Goal: Transaction & Acquisition: Purchase product/service

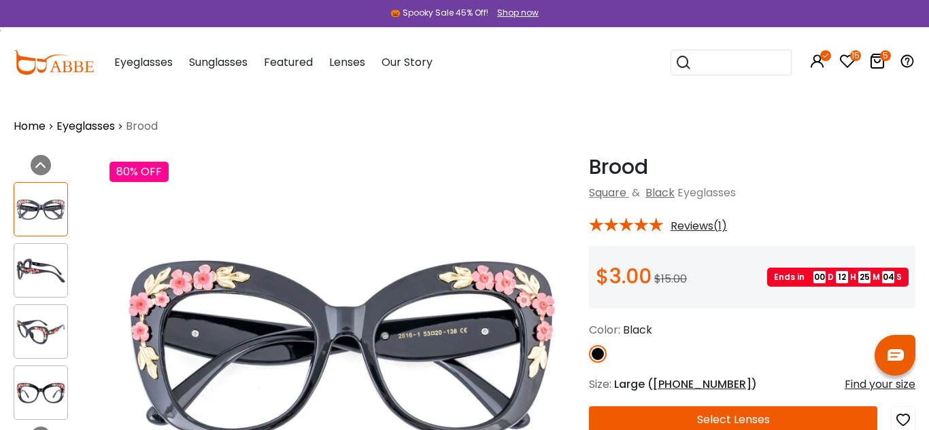
click at [878, 64] on icon at bounding box center [877, 61] width 16 height 16
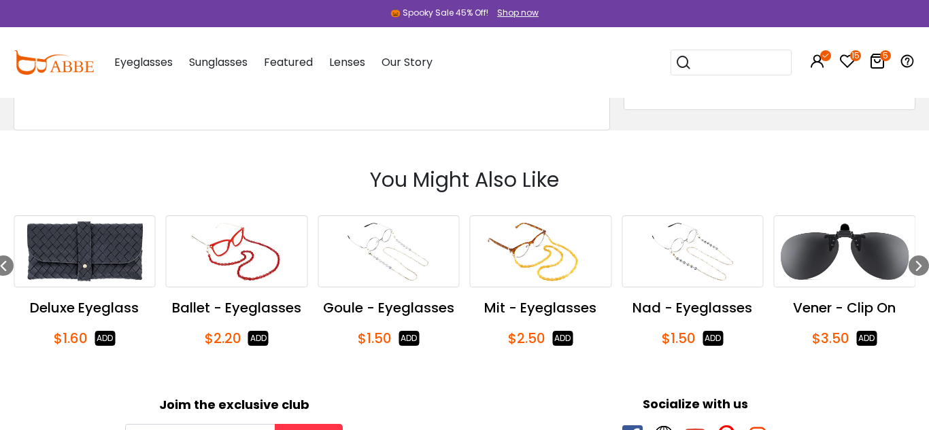
scroll to position [1102, 0]
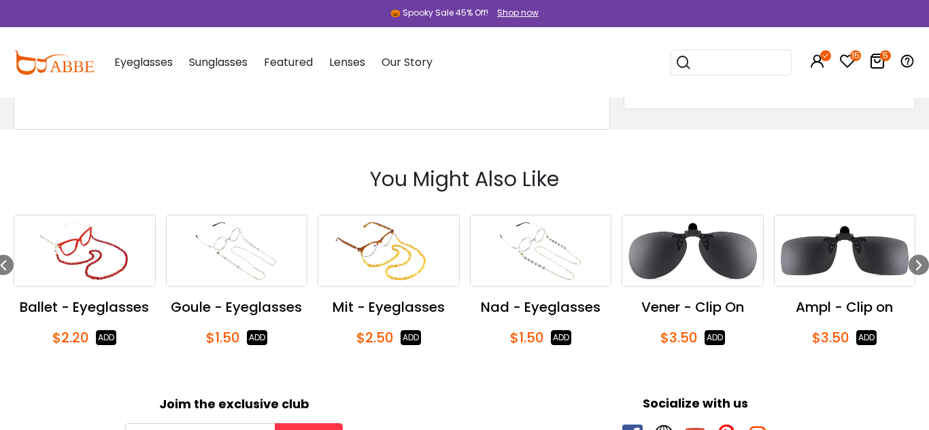
type input "********"
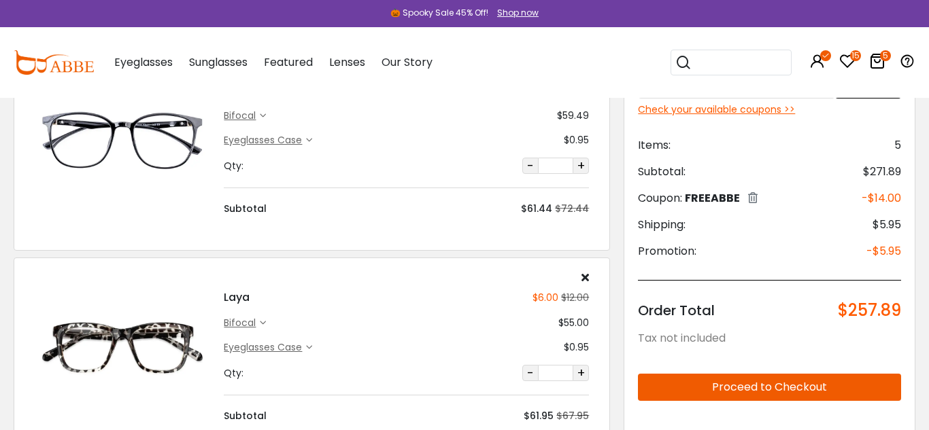
scroll to position [564, 0]
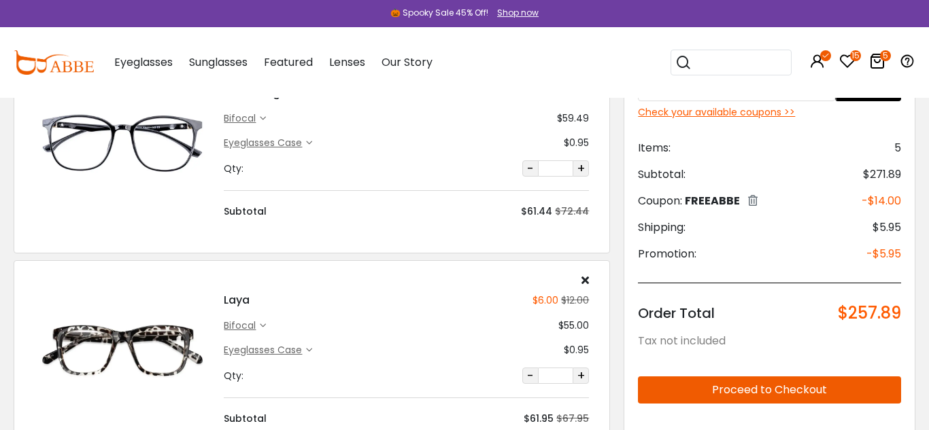
click at [715, 32] on div "Popular Searches round Sunglasses aviator clear tortoise cat Recommended Laya $…" at bounding box center [732, 62] width 125 height 71
click at [850, 61] on icon at bounding box center [847, 61] width 16 height 16
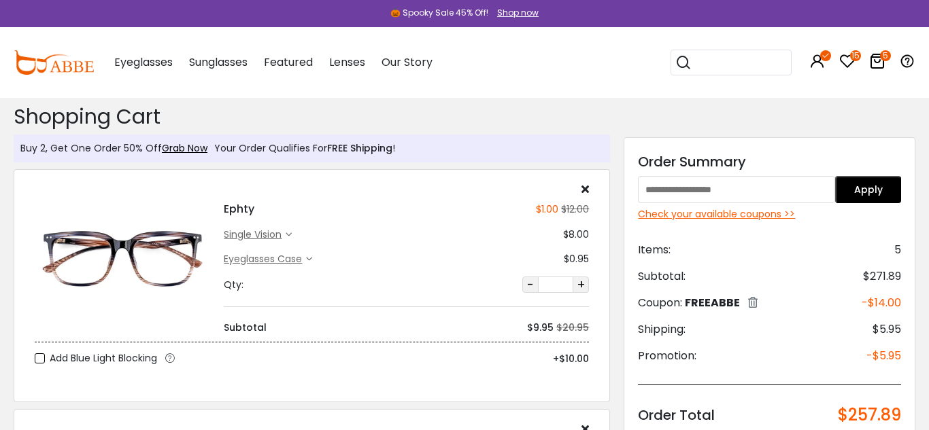
click at [847, 61] on icon at bounding box center [847, 61] width 16 height 16
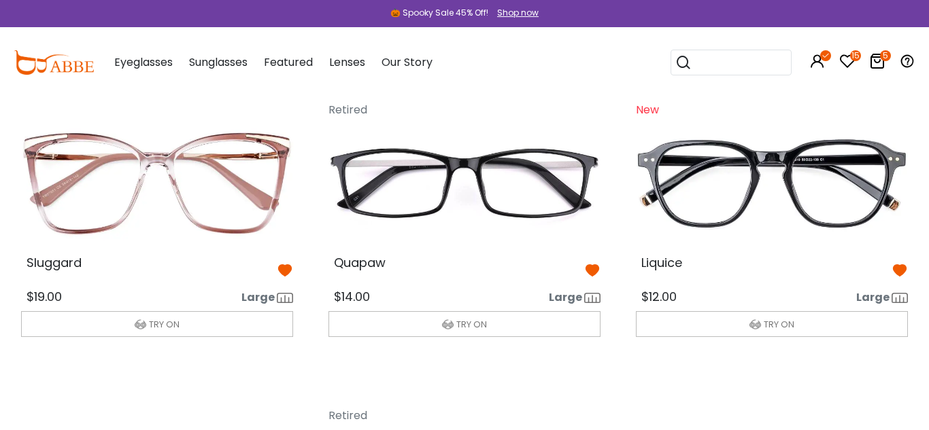
scroll to position [58, 0]
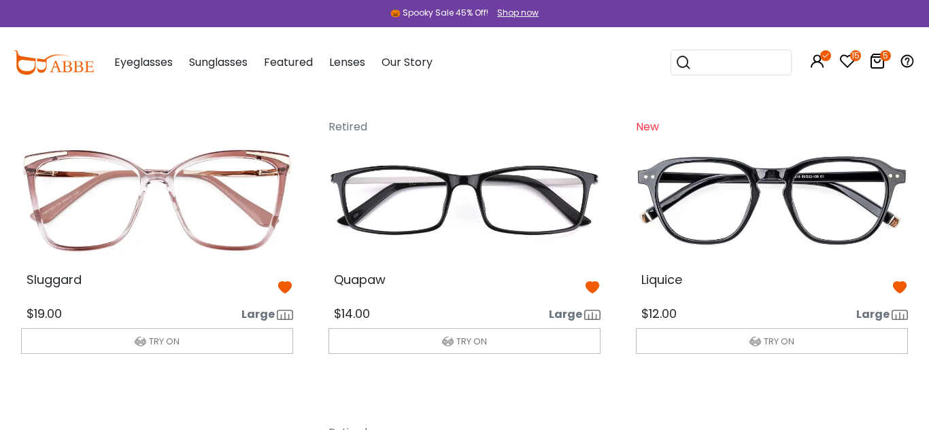
click at [197, 215] on img at bounding box center [157, 200] width 294 height 147
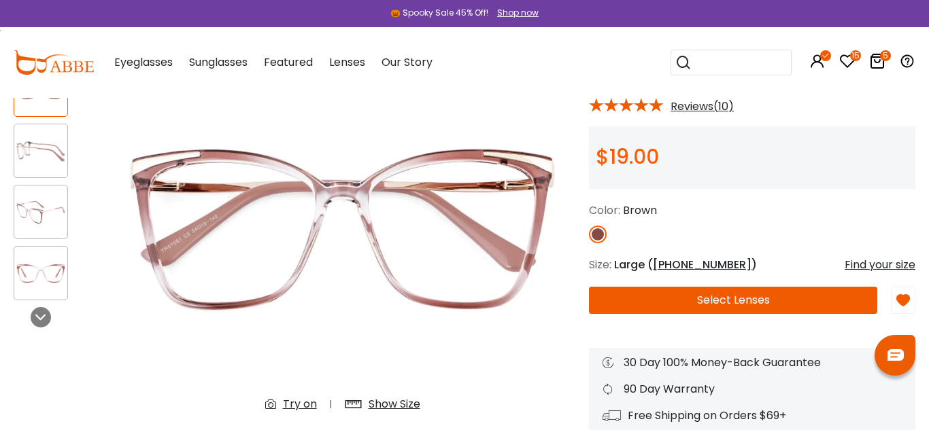
scroll to position [120, 0]
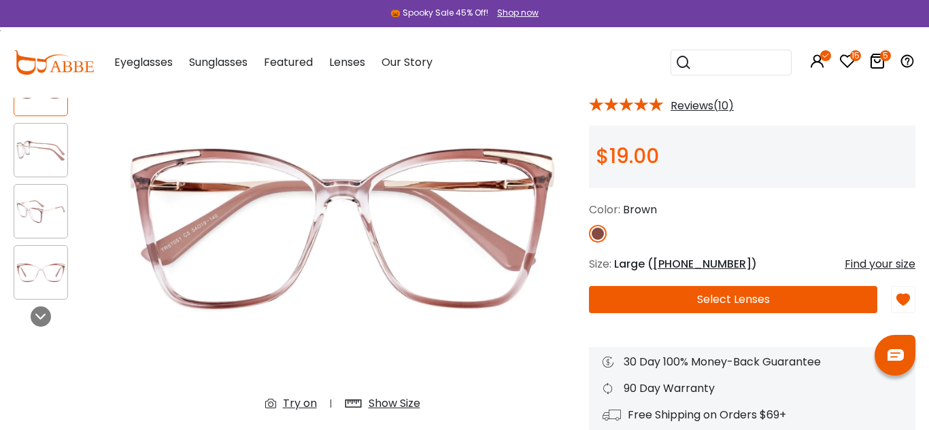
click at [672, 266] on span "54-19-140" at bounding box center [702, 264] width 99 height 16
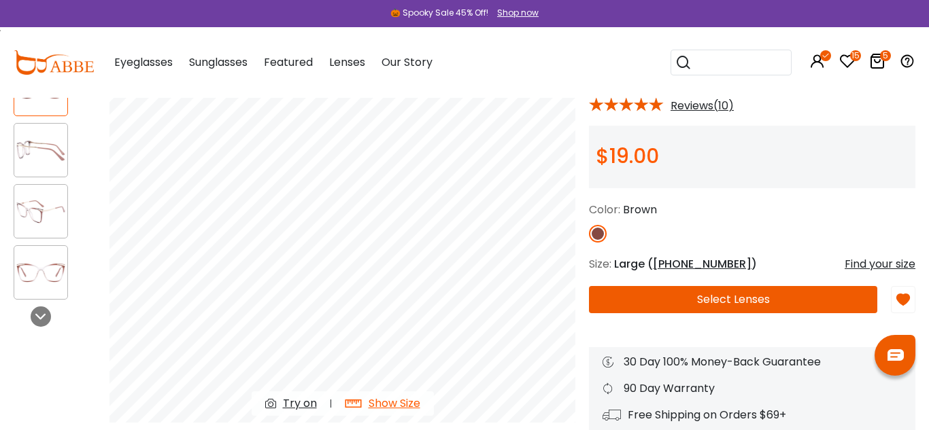
click at [846, 59] on icon at bounding box center [847, 61] width 16 height 16
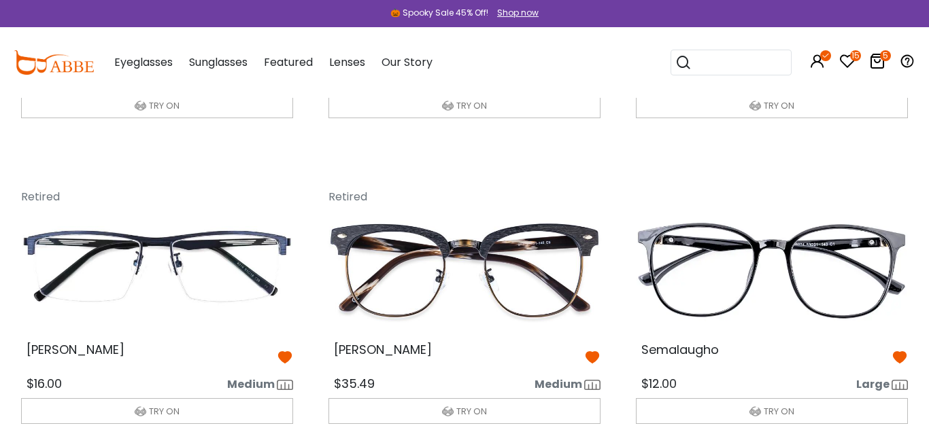
scroll to position [910, 0]
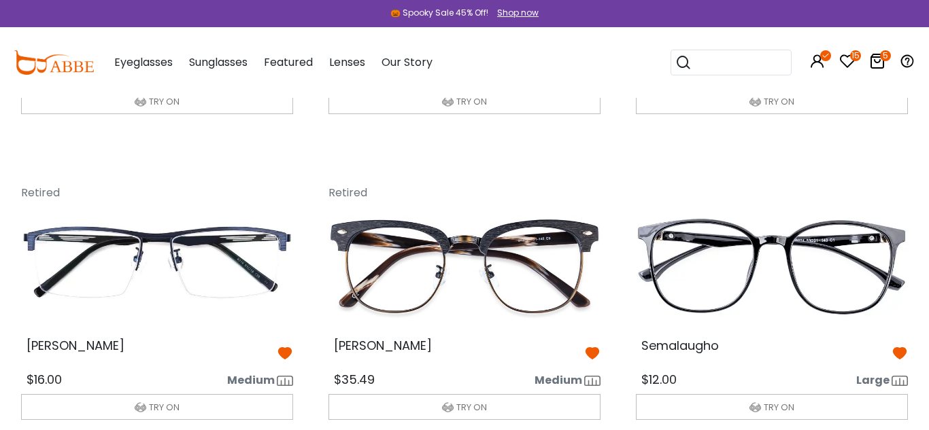
click at [878, 65] on icon at bounding box center [877, 61] width 16 height 16
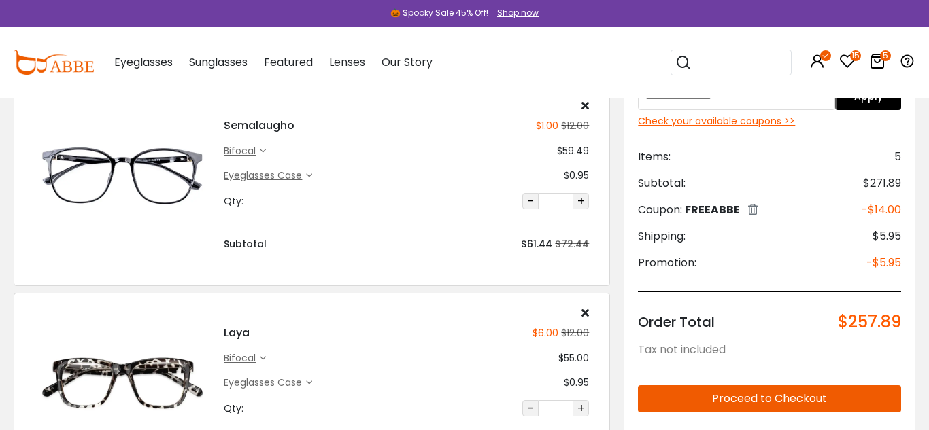
click at [118, 388] on img at bounding box center [122, 383] width 175 height 88
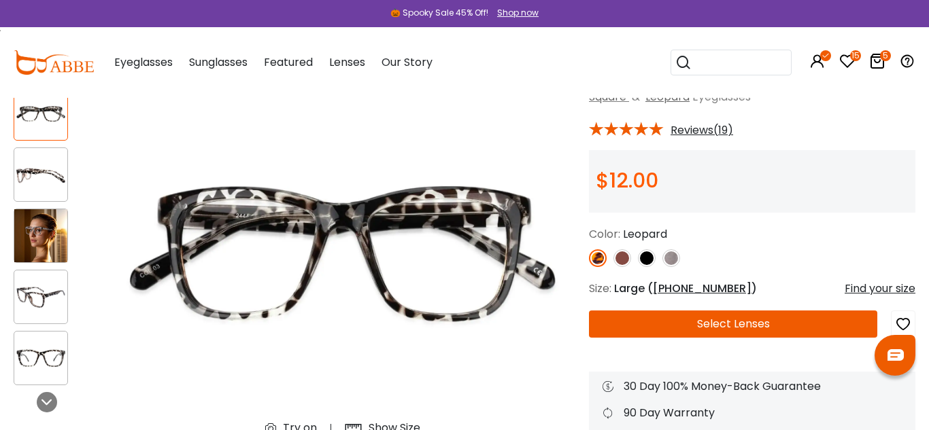
click at [693, 286] on span "52-17-149" at bounding box center [702, 289] width 99 height 16
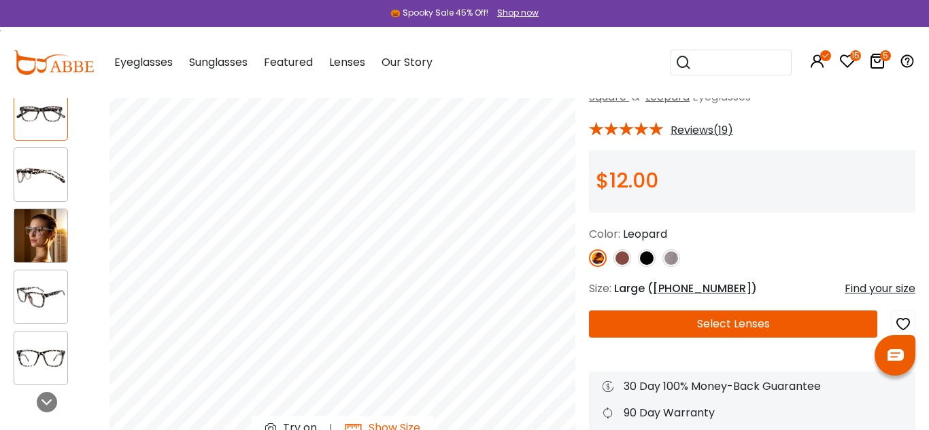
click at [48, 243] on img at bounding box center [40, 235] width 53 height 53
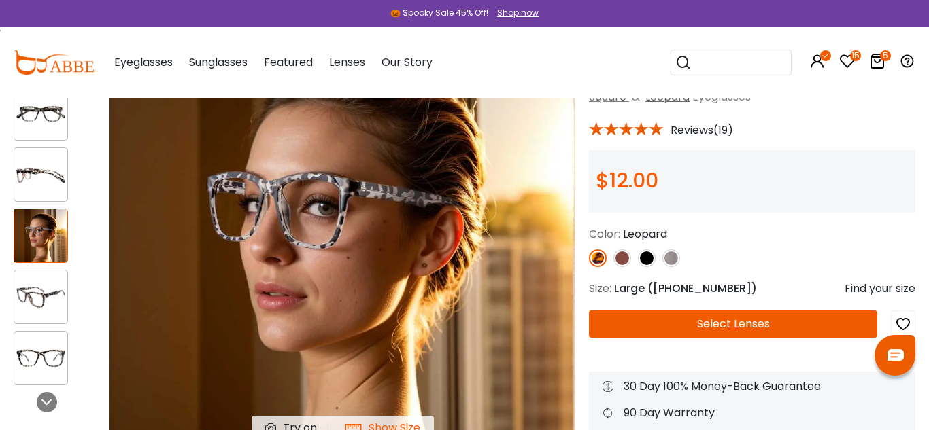
click at [693, 287] on span "52-17-149" at bounding box center [702, 289] width 99 height 16
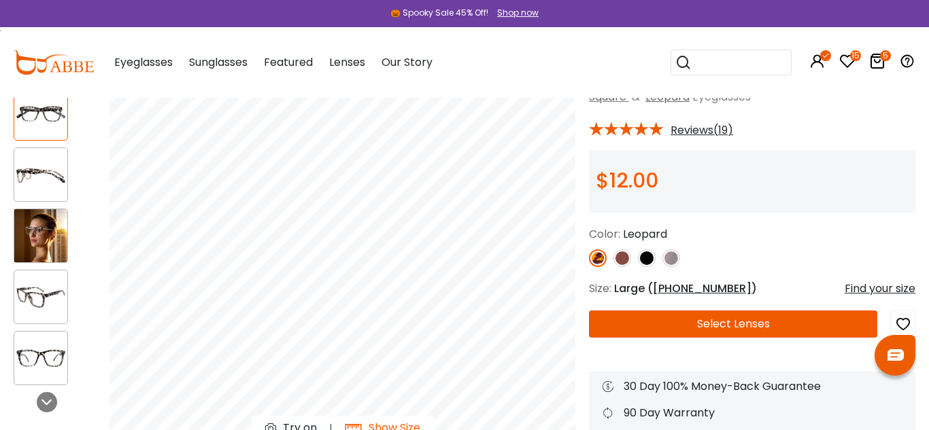
click at [851, 59] on icon "15" at bounding box center [855, 55] width 11 height 11
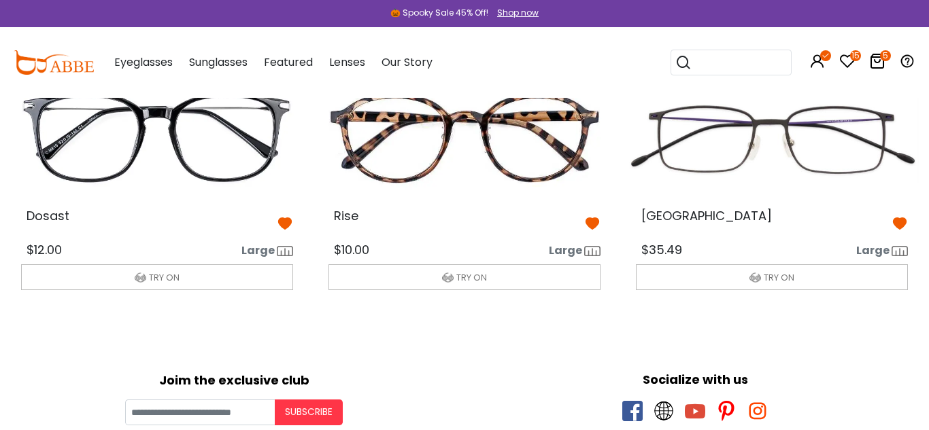
scroll to position [1347, 0]
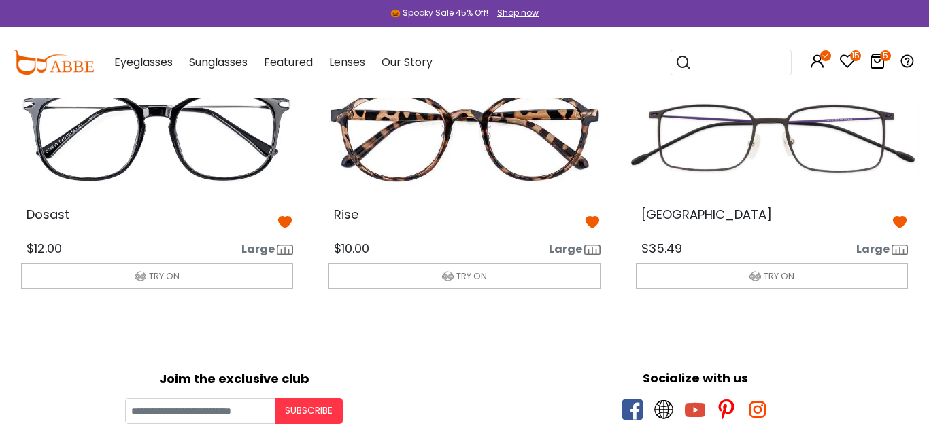
click at [520, 184] on img at bounding box center [464, 135] width 294 height 147
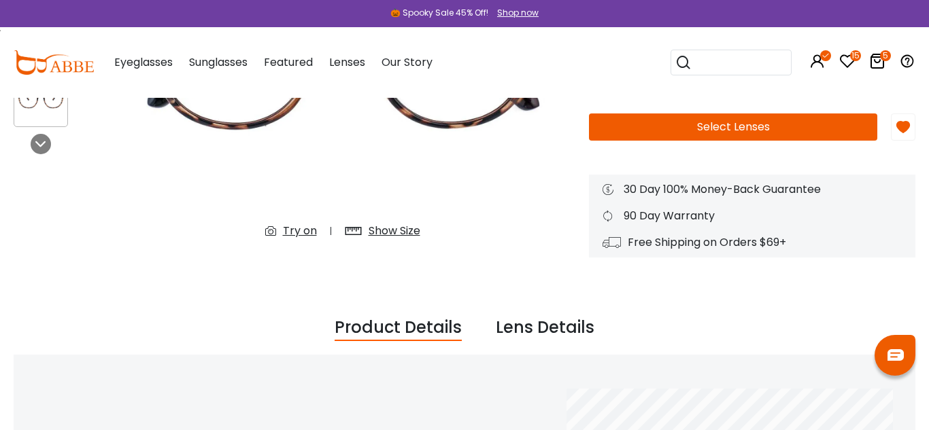
scroll to position [294, 0]
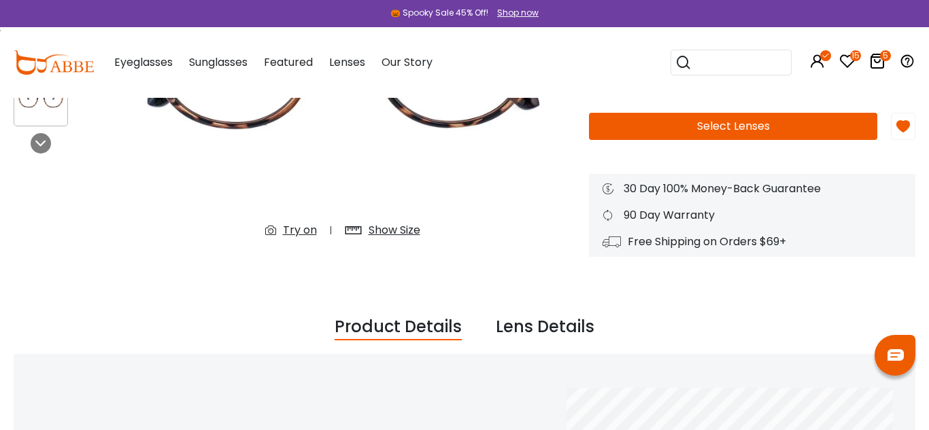
click at [715, 137] on button "Select Lenses" at bounding box center [733, 126] width 288 height 27
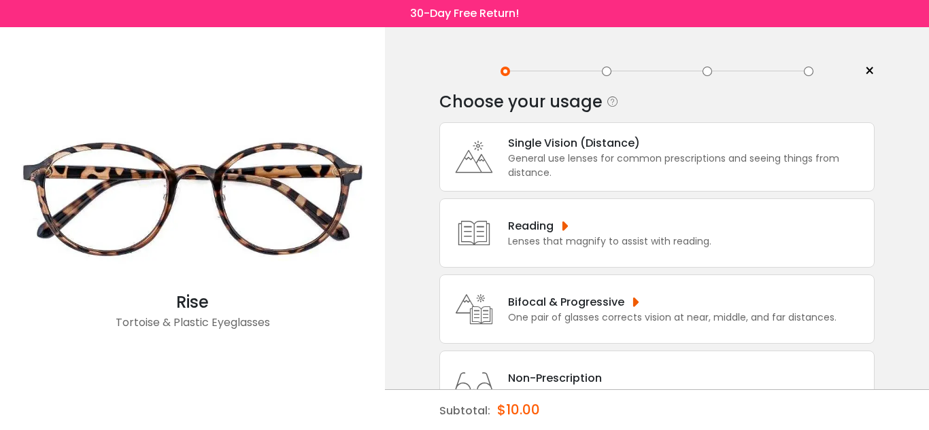
click at [569, 311] on div "One pair of glasses corrects vision at near, middle, and far distances." at bounding box center [672, 318] width 328 height 14
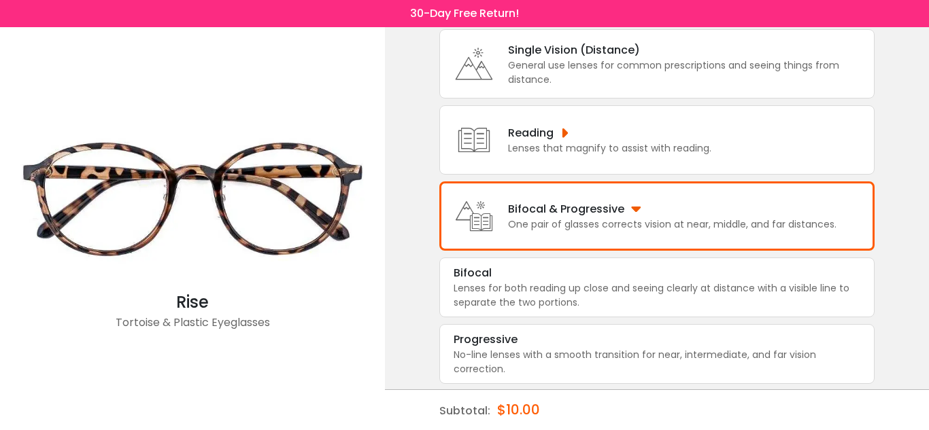
scroll to position [95, 0]
click at [579, 281] on div "Lenses for both reading up close and seeing clearly at distance with a visible …" at bounding box center [656, 294] width 407 height 29
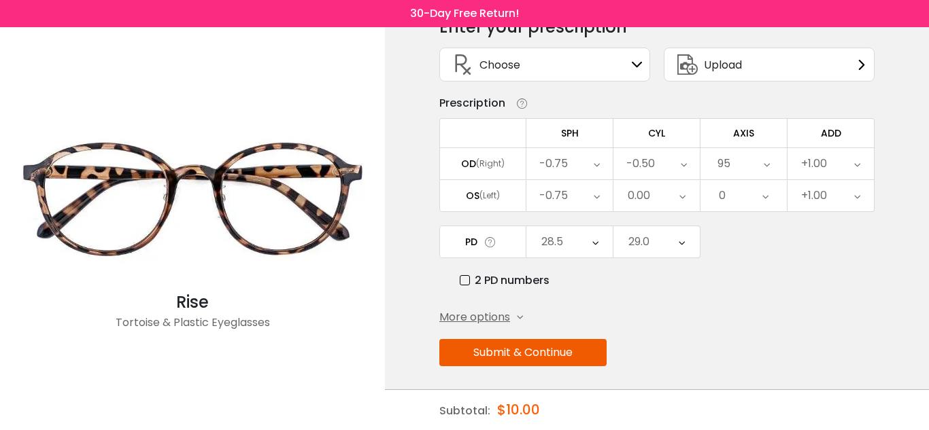
scroll to position [79, 0]
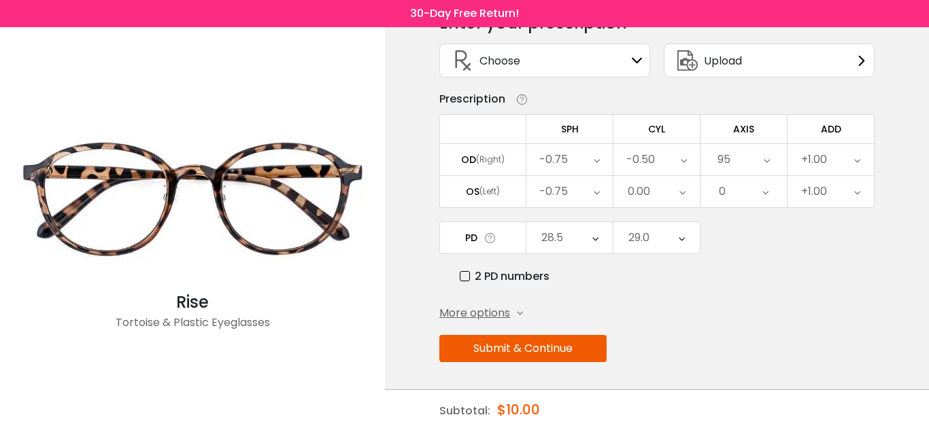
click at [545, 352] on button "Submit & Continue" at bounding box center [522, 348] width 167 height 27
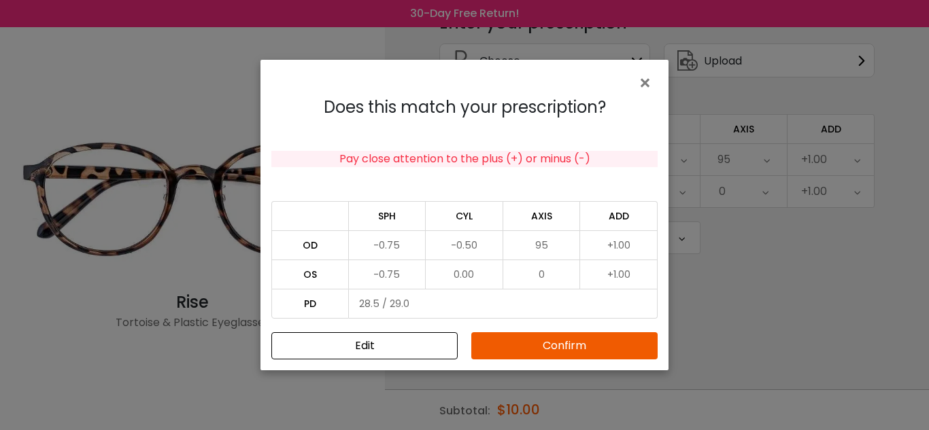
click at [546, 352] on button "Confirm" at bounding box center [564, 345] width 186 height 27
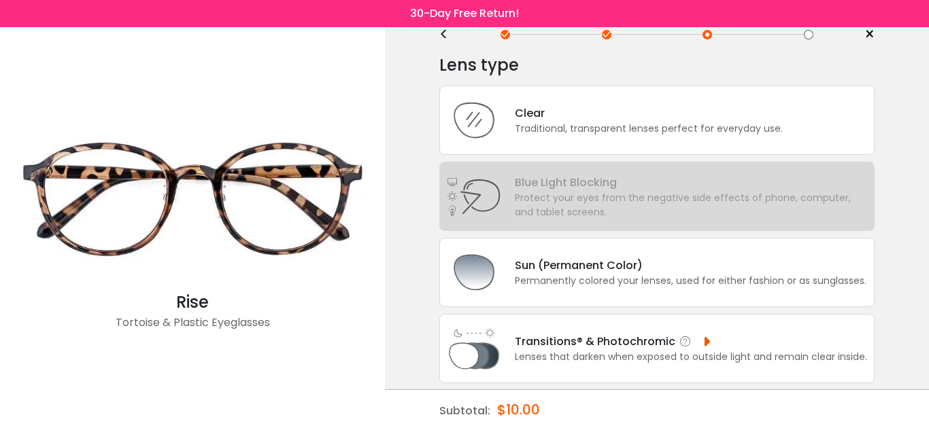
scroll to position [33, 0]
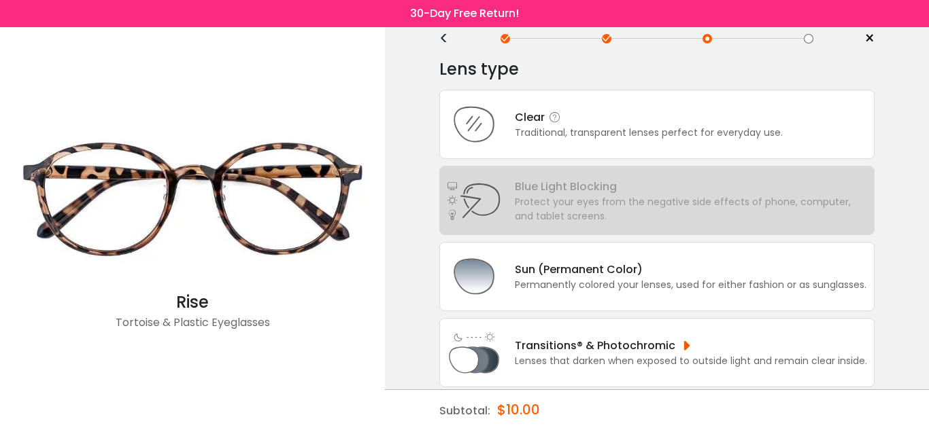
click at [623, 133] on div "Traditional, transparent lenses perfect for everyday use." at bounding box center [649, 133] width 268 height 14
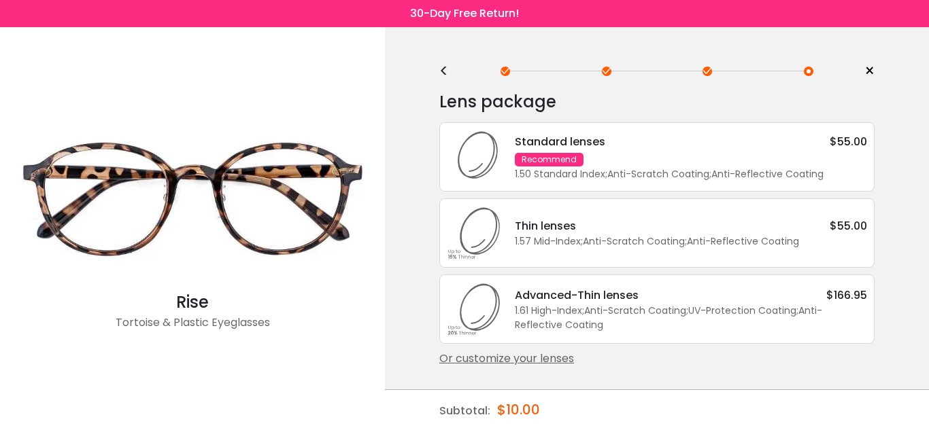
scroll to position [0, 0]
click at [653, 156] on div "Standard lenses $55.00 Recommend 1.50 Standard Index ; Anti-Scratch Coating ; A…" at bounding box center [684, 157] width 366 height 48
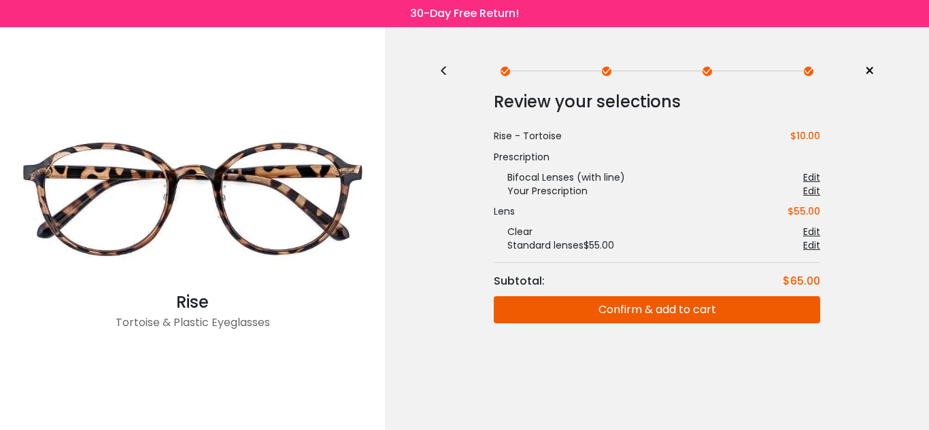
click at [650, 305] on button "Confirm & add to cart" at bounding box center [657, 309] width 326 height 27
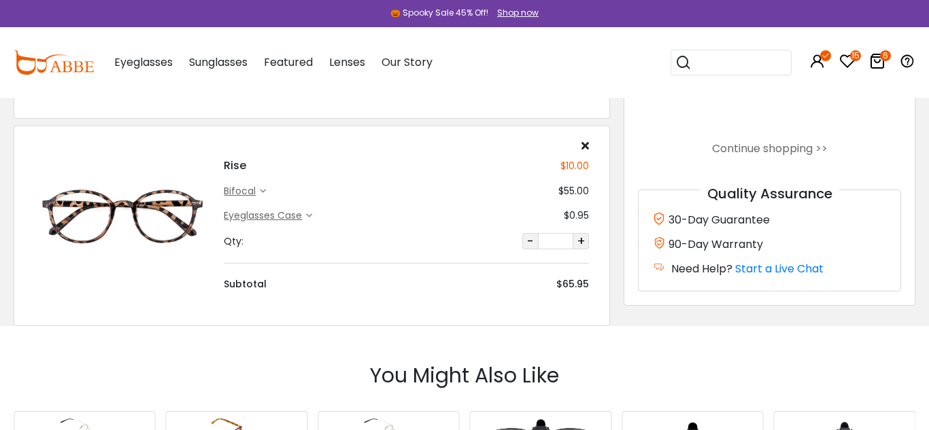
scroll to position [1112, 0]
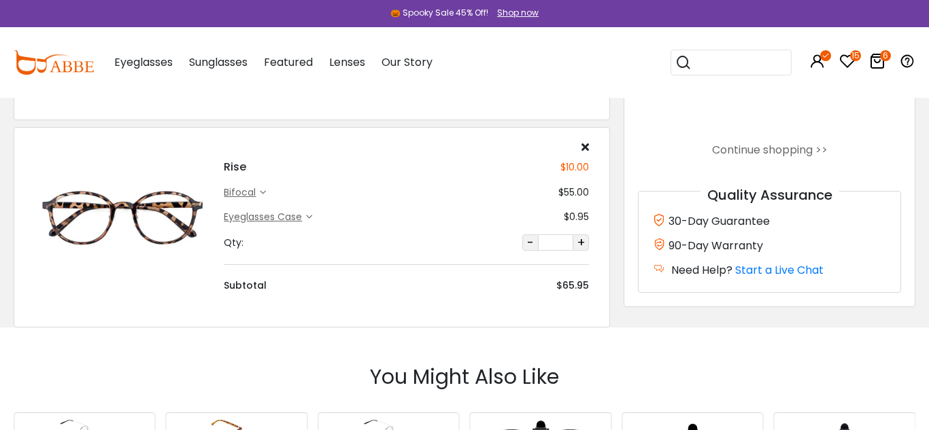
click at [584, 148] on icon at bounding box center [584, 146] width 7 height 11
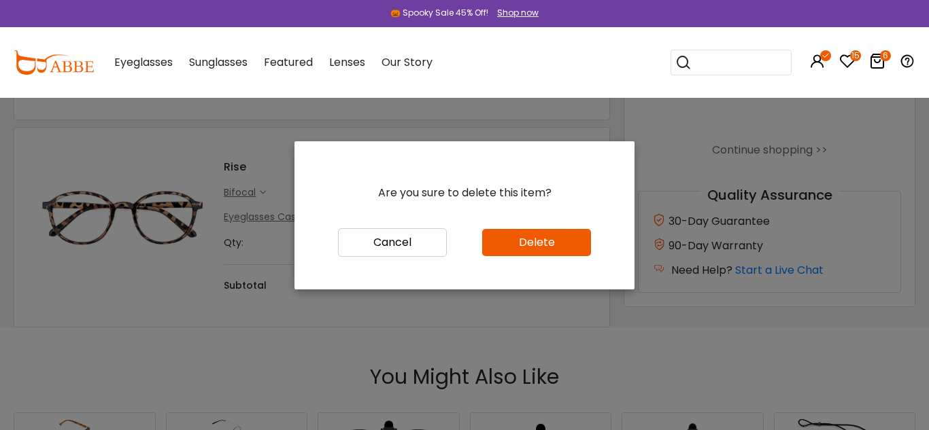
click at [548, 244] on button "Delete" at bounding box center [536, 242] width 109 height 27
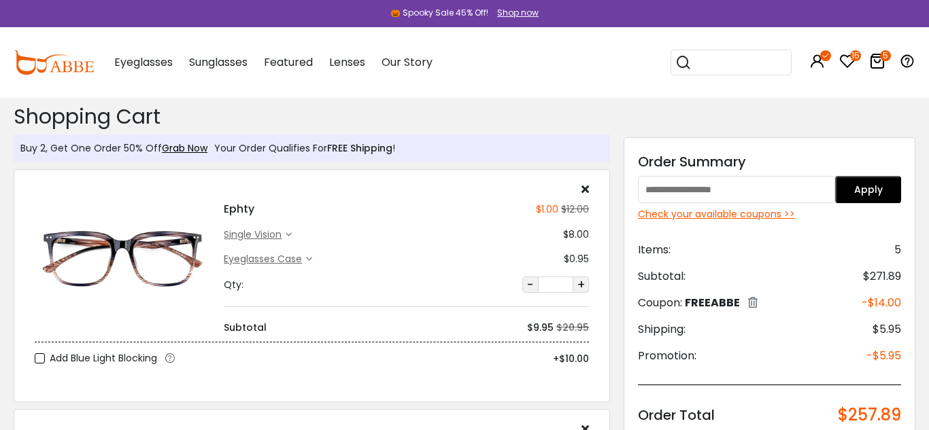
click at [584, 188] on icon at bounding box center [584, 189] width 7 height 11
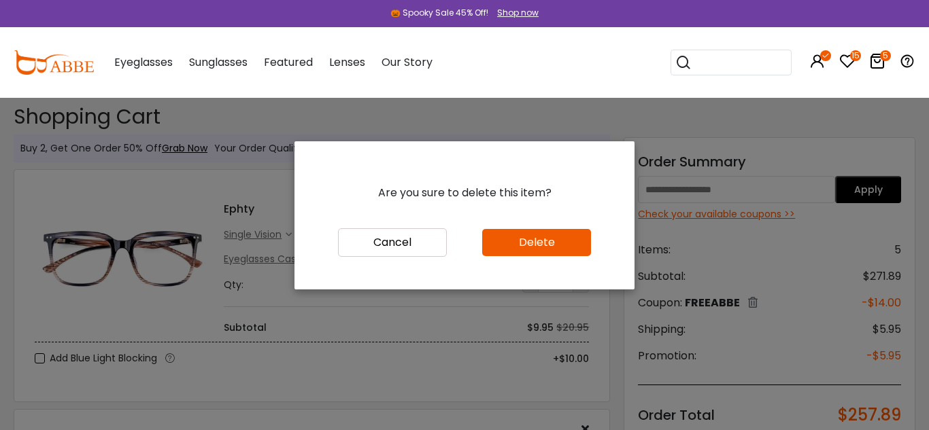
click at [555, 248] on button "Delete" at bounding box center [536, 242] width 109 height 27
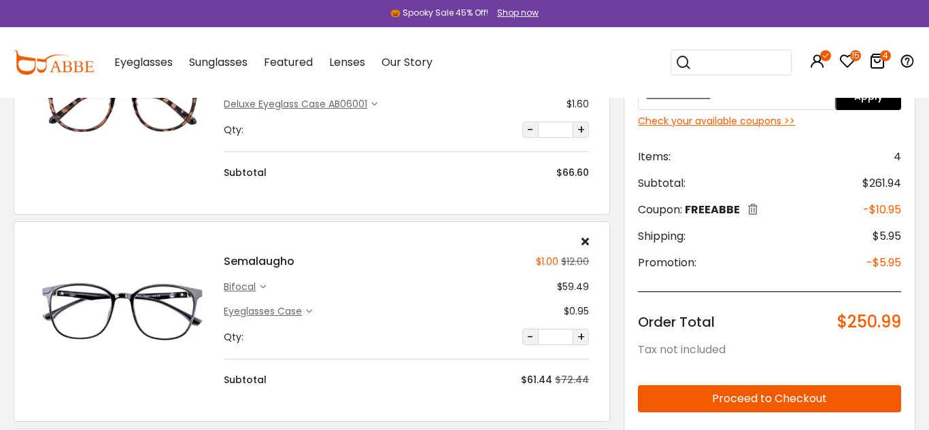
click at [253, 287] on div "bifocal" at bounding box center [242, 287] width 36 height 14
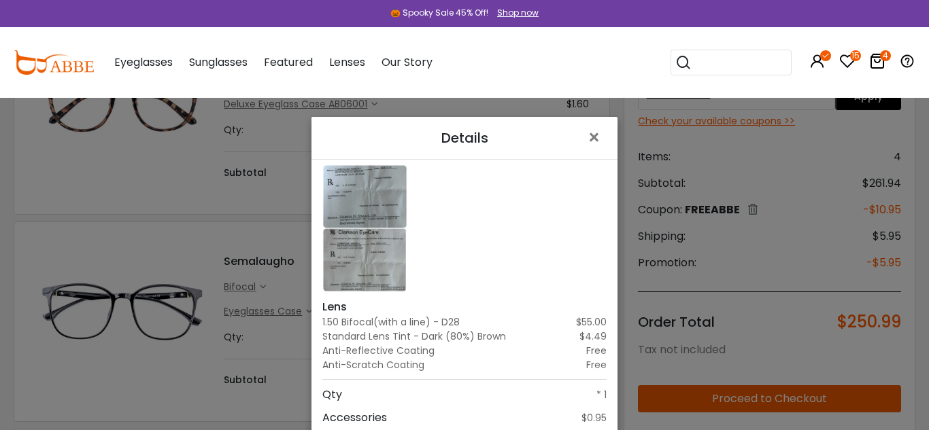
scroll to position [98, 0]
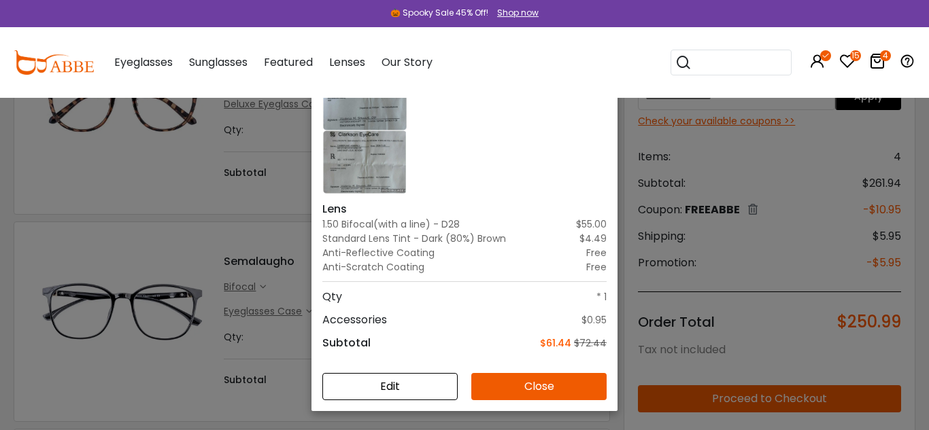
click at [502, 389] on button "Close" at bounding box center [538, 386] width 135 height 27
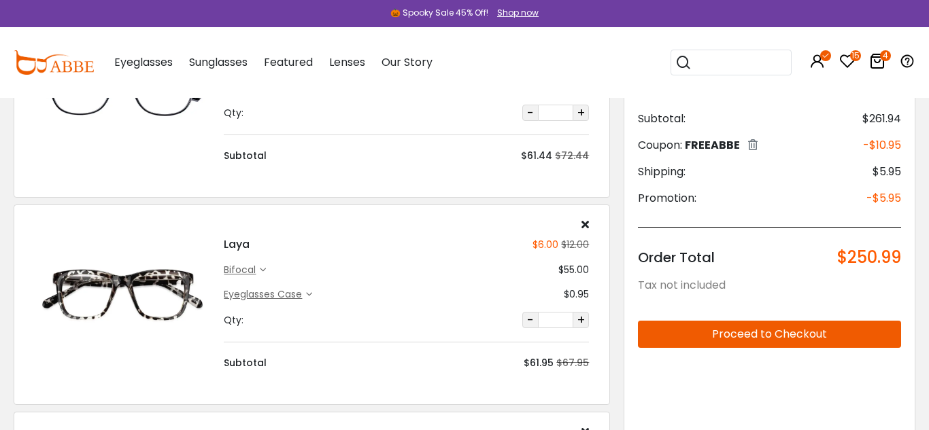
scroll to position [381, 0]
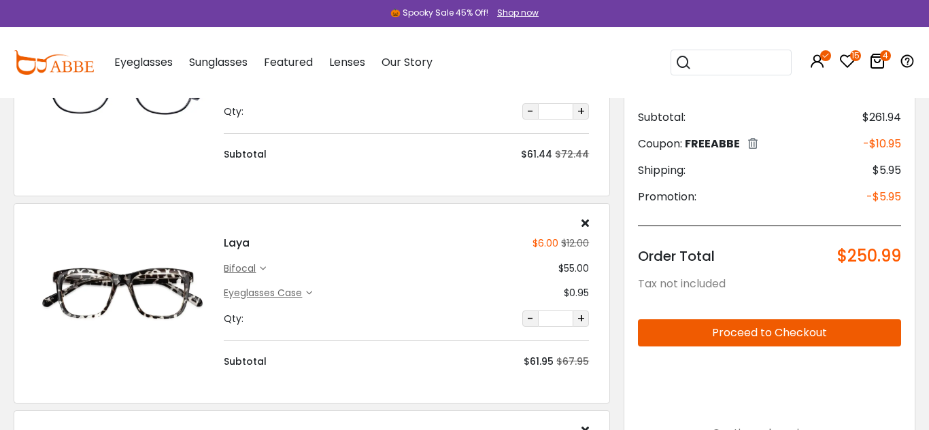
click at [249, 270] on div "bifocal" at bounding box center [242, 269] width 36 height 14
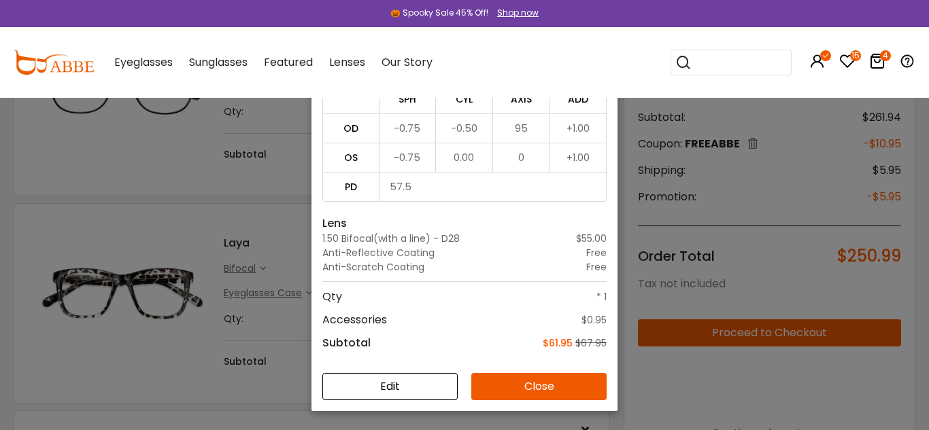
scroll to position [0, 0]
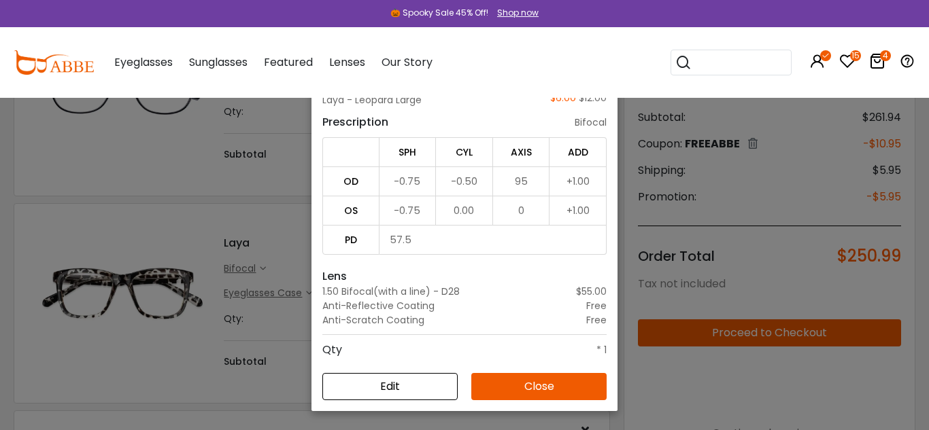
click at [388, 385] on button "Edit" at bounding box center [389, 386] width 135 height 27
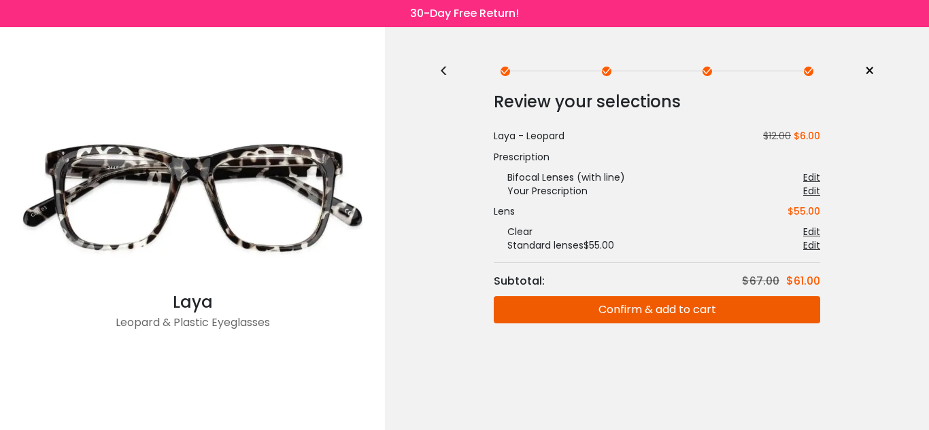
click at [866, 69] on span "×" at bounding box center [869, 71] width 10 height 20
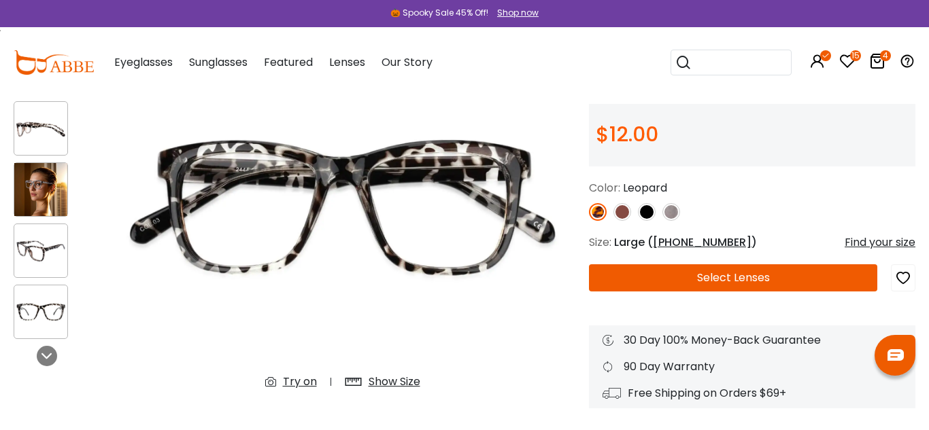
scroll to position [150, 0]
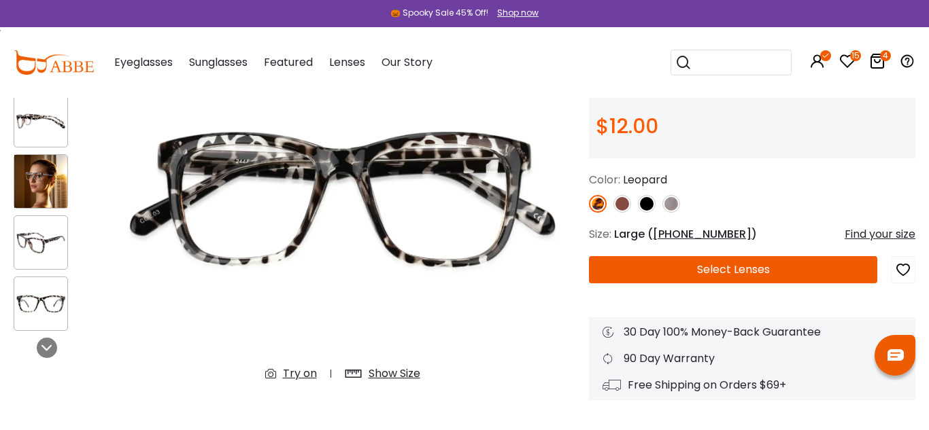
click at [666, 273] on button "Select Lenses" at bounding box center [733, 269] width 288 height 27
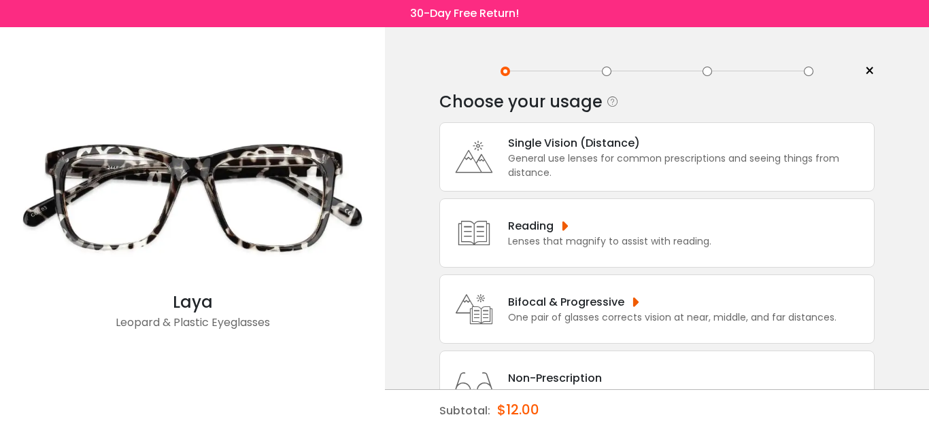
click at [587, 305] on div "Bifocal & Progressive" at bounding box center [672, 302] width 328 height 17
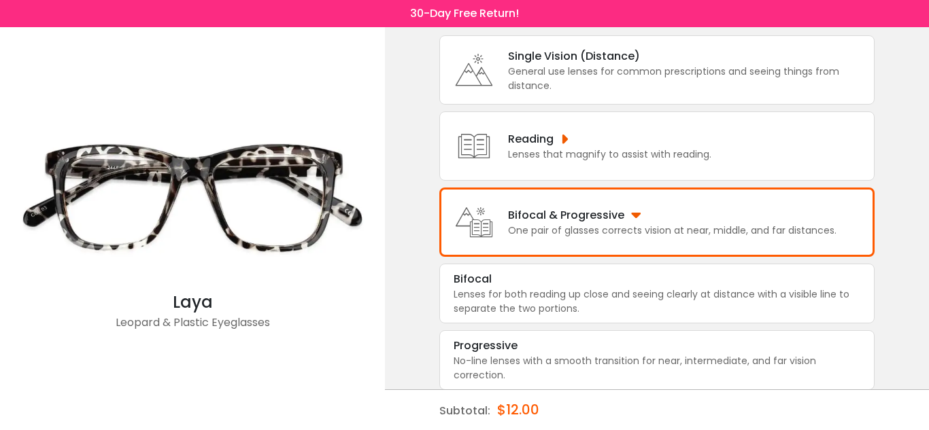
scroll to position [95, 0]
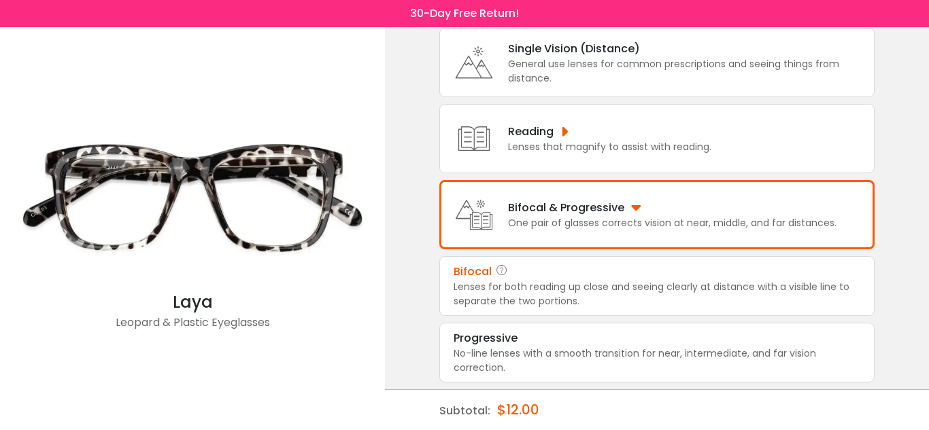
click at [625, 287] on div "Lenses for both reading up close and seeing clearly at distance with a visible …" at bounding box center [656, 294] width 407 height 29
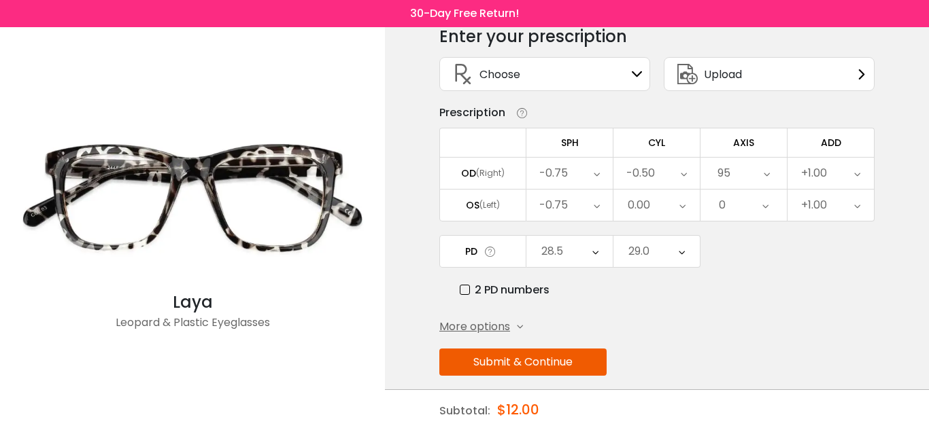
scroll to position [79, 0]
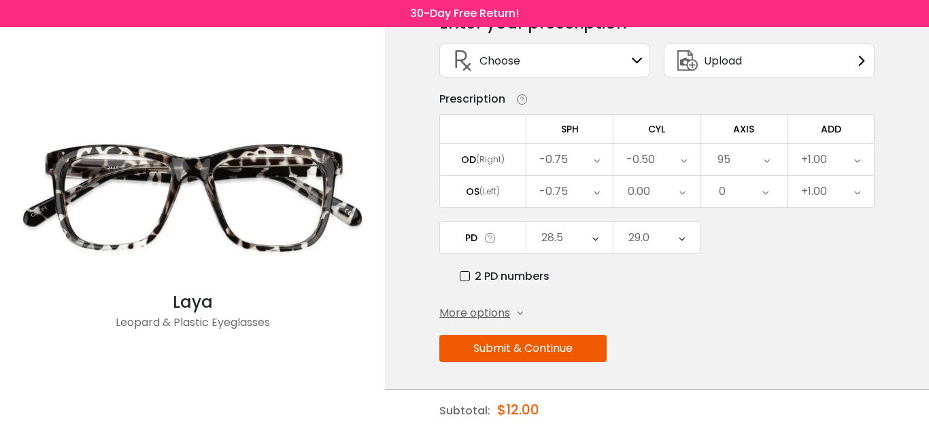
click at [526, 350] on button "Submit & Continue" at bounding box center [522, 348] width 167 height 27
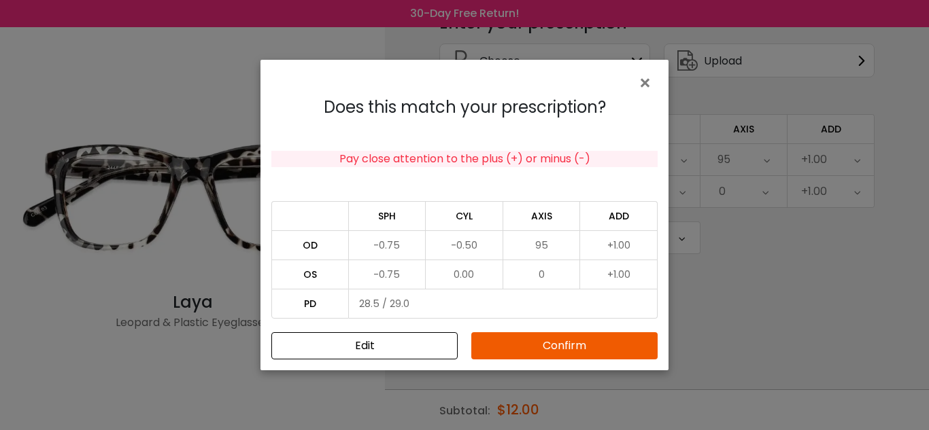
click at [526, 350] on button "Confirm" at bounding box center [564, 345] width 186 height 27
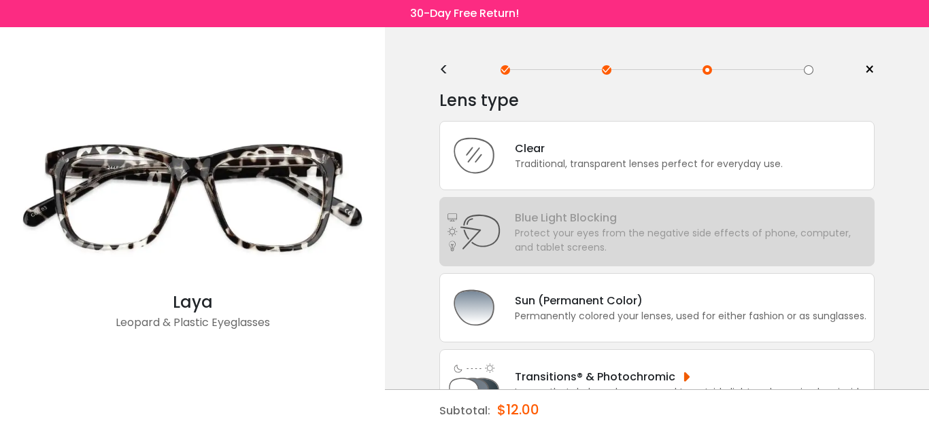
scroll to position [0, 0]
click at [552, 171] on div "Traditional, transparent lenses perfect for everyday use." at bounding box center [649, 165] width 268 height 14
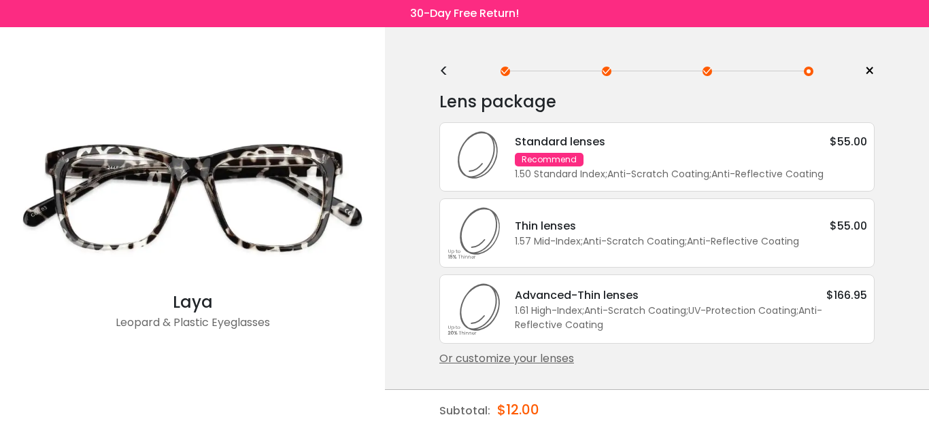
click at [552, 171] on div "1.50 Standard Index ; Anti-Scratch Coating ; Anti-Reflective Coating ;" at bounding box center [691, 174] width 352 height 14
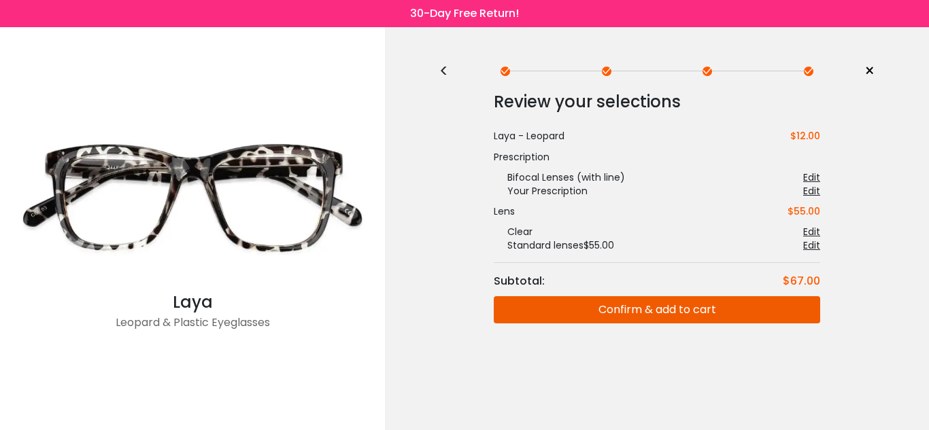
click at [595, 314] on button "Confirm & add to cart" at bounding box center [657, 309] width 326 height 27
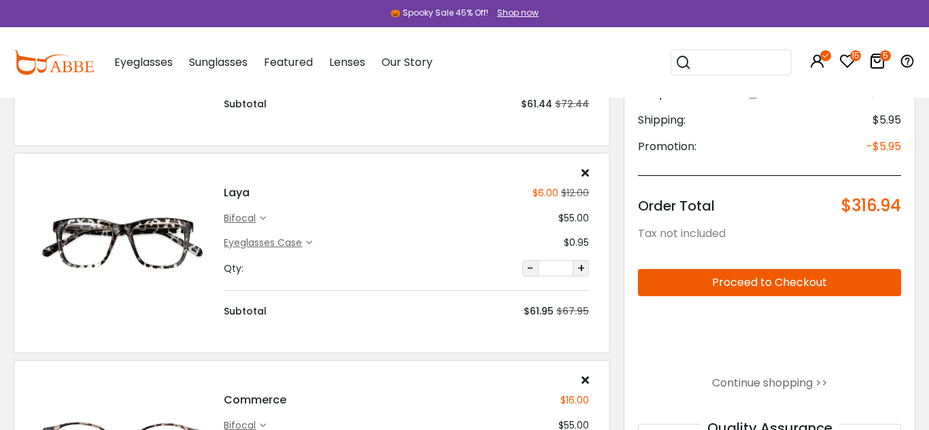
scroll to position [638, 0]
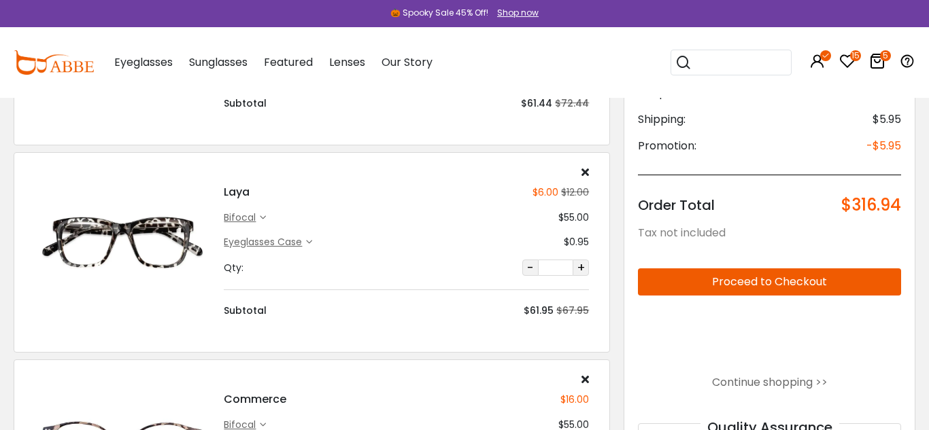
click at [233, 220] on div "bifocal" at bounding box center [242, 218] width 36 height 14
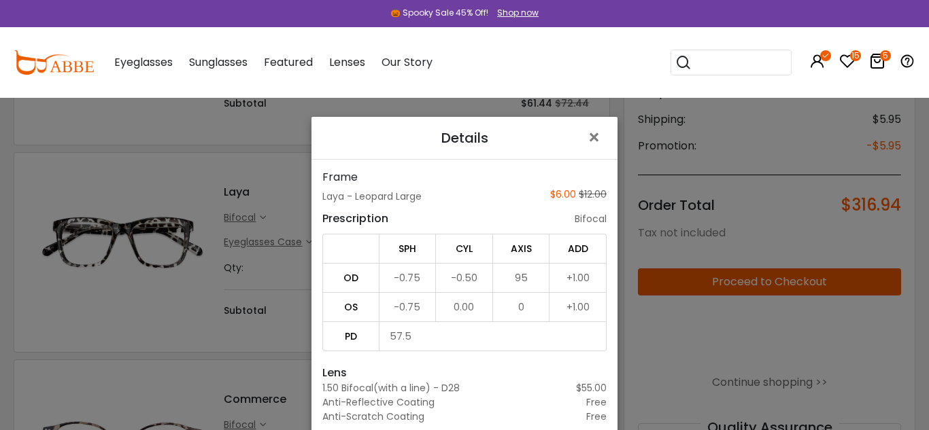
scroll to position [1, 0]
click at [595, 138] on span "×" at bounding box center [597, 137] width 20 height 29
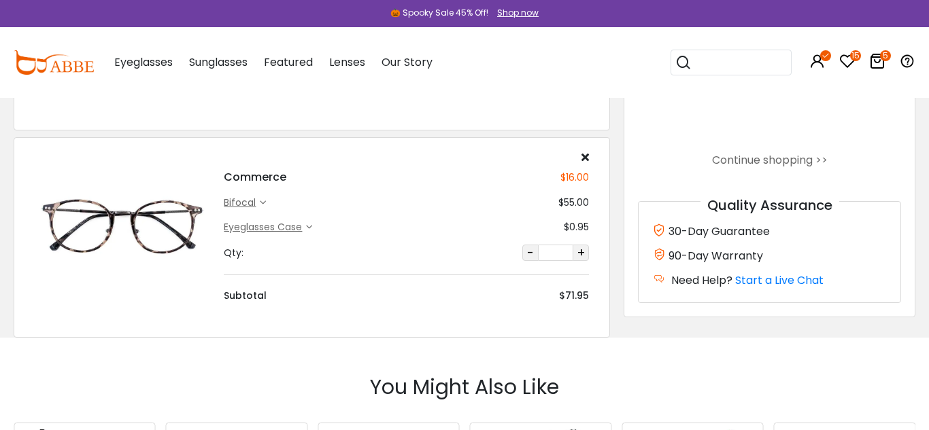
scroll to position [865, 0]
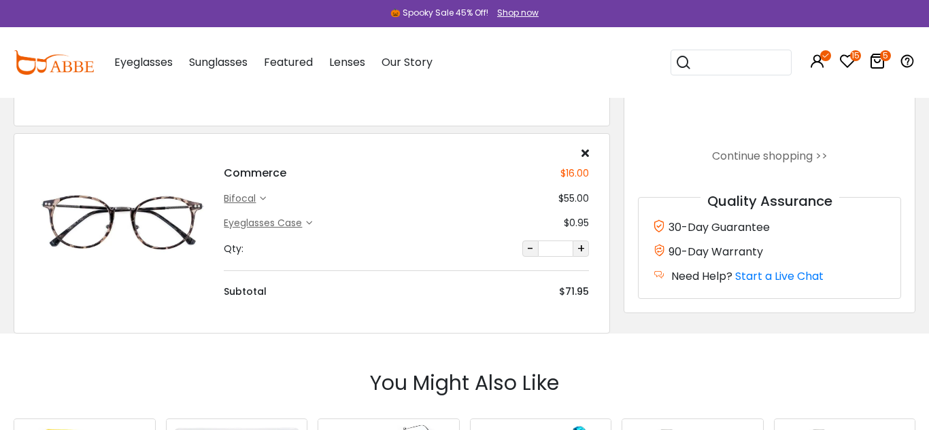
click at [585, 155] on icon at bounding box center [584, 153] width 7 height 11
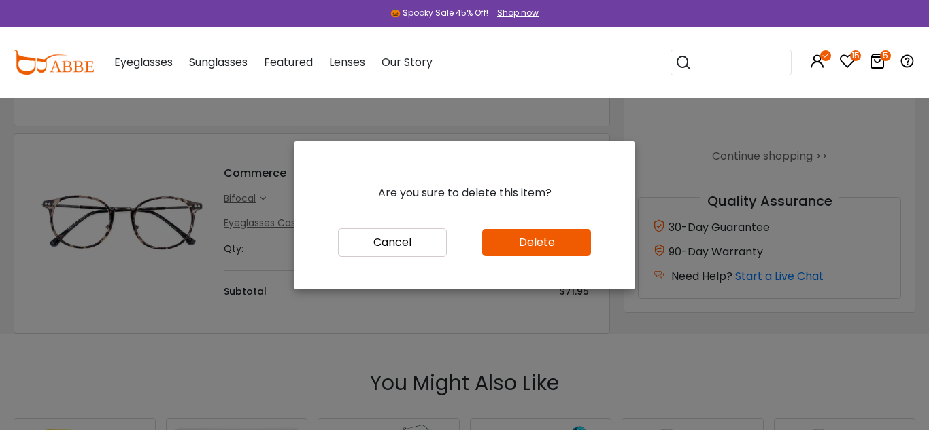
click at [513, 244] on button "Delete" at bounding box center [536, 242] width 109 height 27
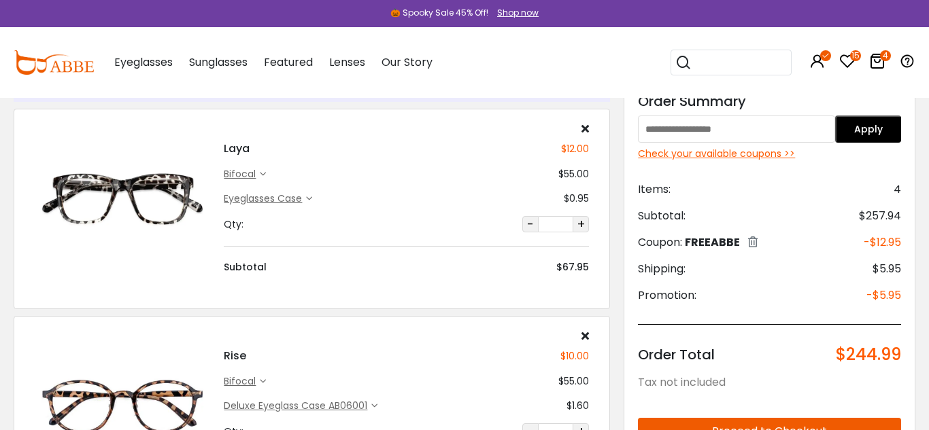
scroll to position [63, 0]
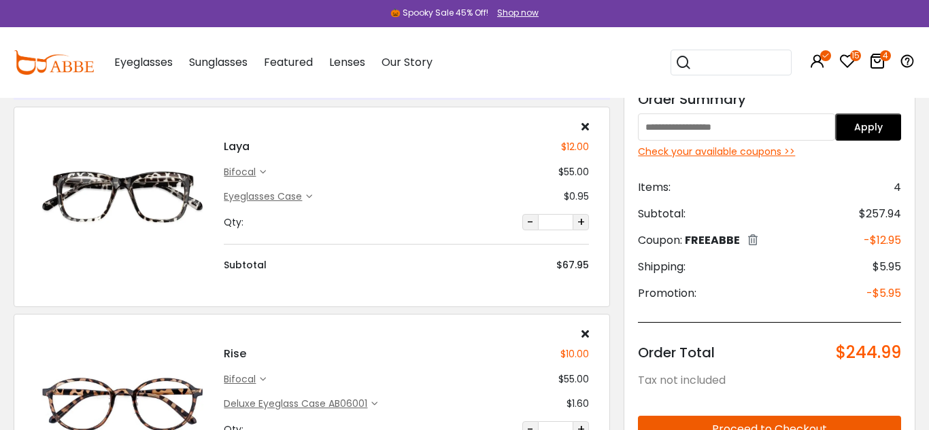
click at [258, 173] on div "bifocal" at bounding box center [242, 172] width 36 height 14
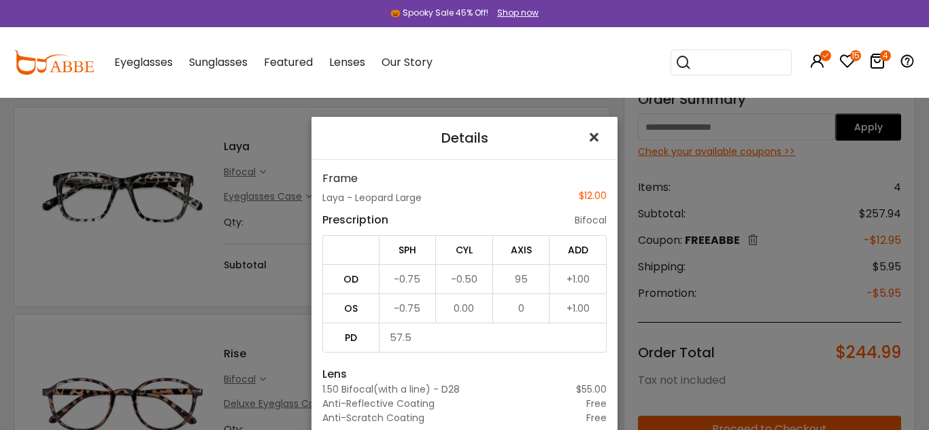
click at [596, 141] on span "×" at bounding box center [597, 137] width 20 height 29
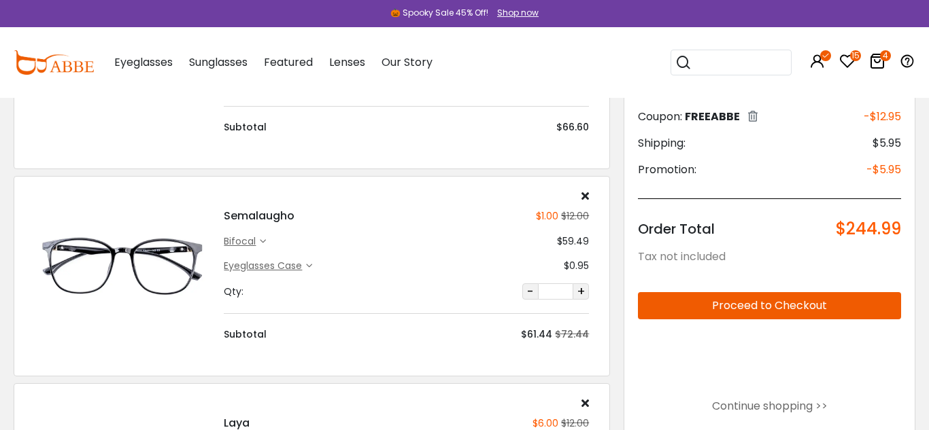
scroll to position [414, 0]
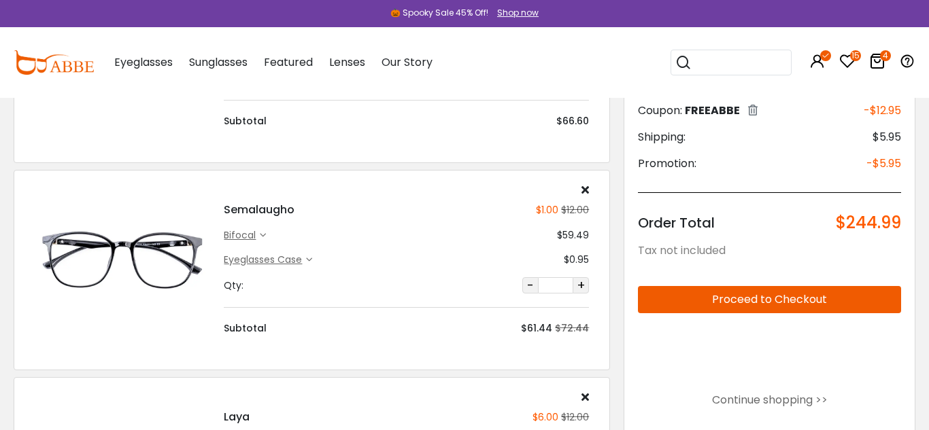
click at [261, 235] on icon at bounding box center [263, 236] width 6 height 6
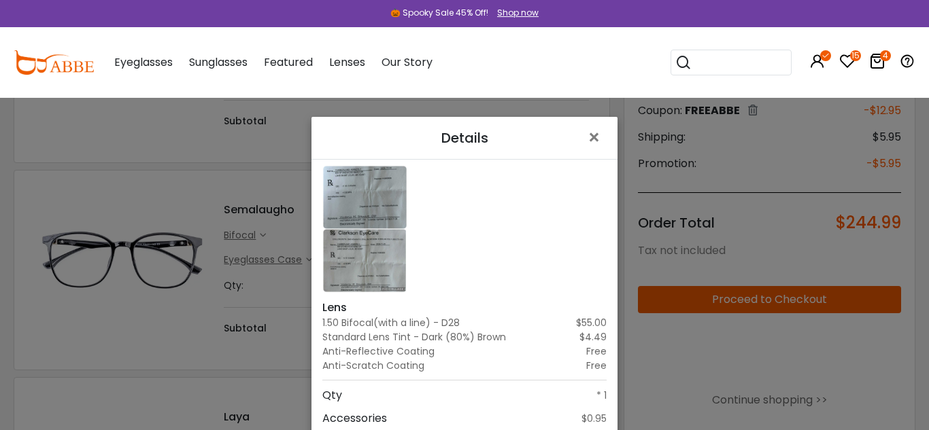
scroll to position [71, 0]
click at [594, 139] on span "×" at bounding box center [597, 137] width 20 height 29
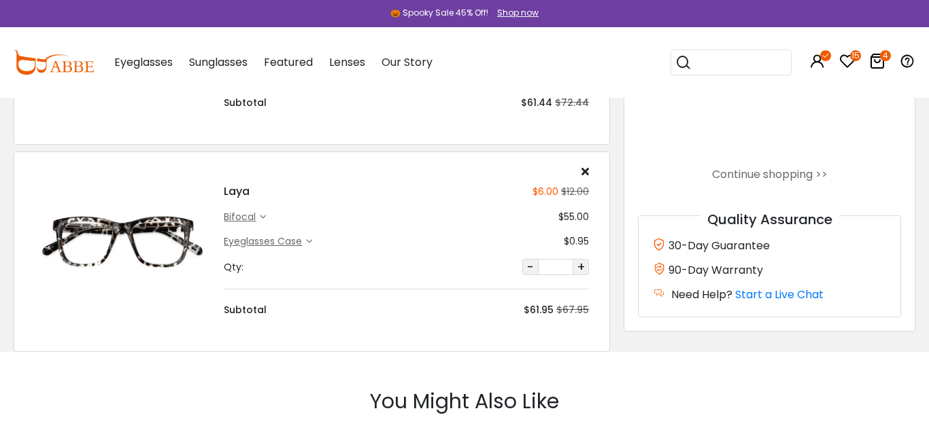
scroll to position [640, 0]
click at [250, 218] on div "bifocal" at bounding box center [242, 216] width 36 height 14
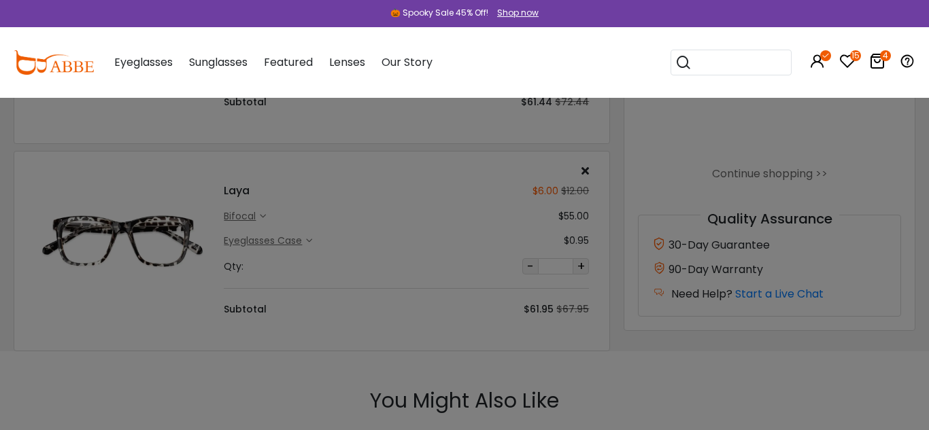
scroll to position [0, 0]
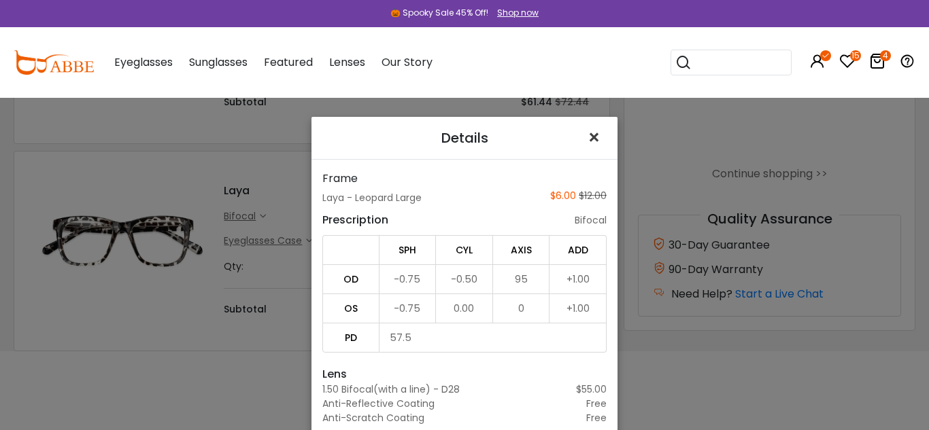
click at [592, 141] on span "×" at bounding box center [597, 137] width 20 height 29
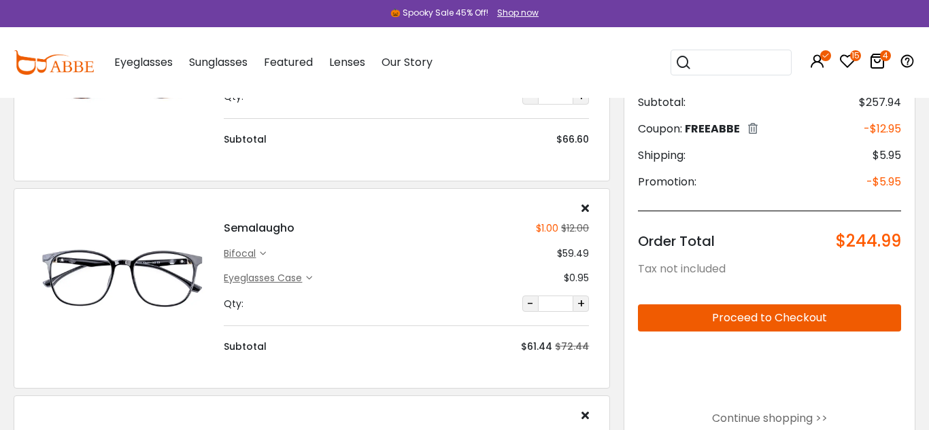
scroll to position [395, 0]
click at [258, 253] on div "bifocal" at bounding box center [242, 254] width 36 height 14
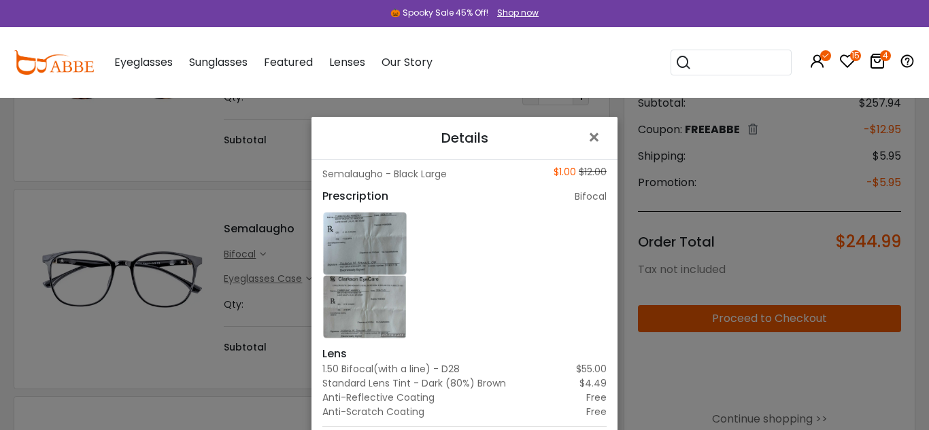
scroll to position [22, 0]
click at [599, 141] on span "×" at bounding box center [597, 137] width 20 height 29
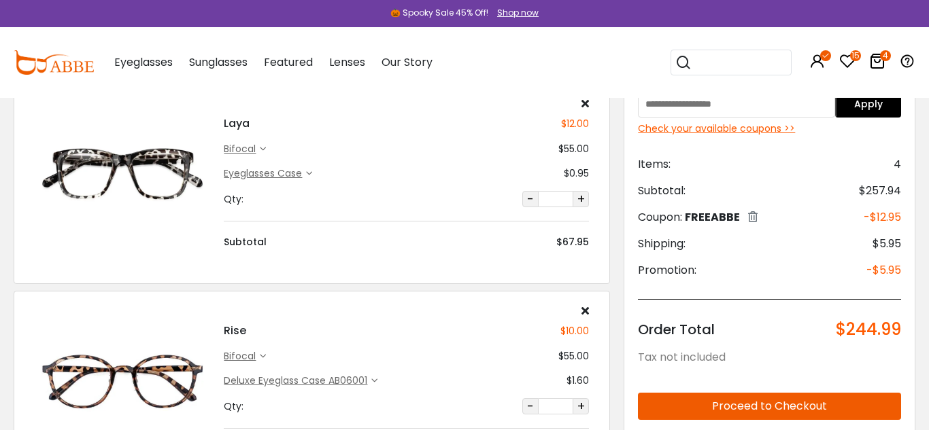
scroll to position [84, 0]
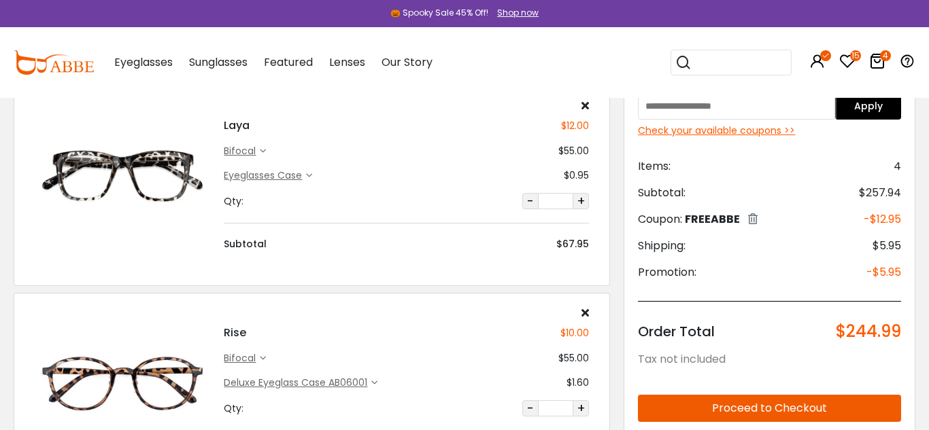
click at [172, 186] on img at bounding box center [122, 176] width 175 height 88
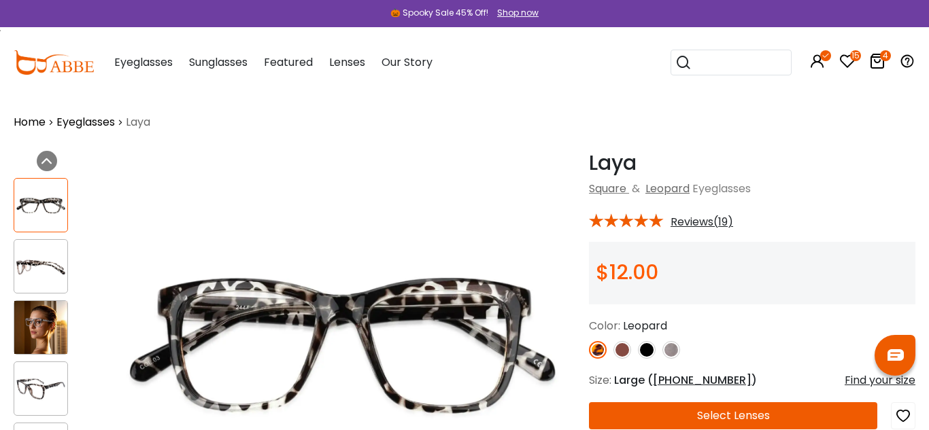
scroll to position [3, 0]
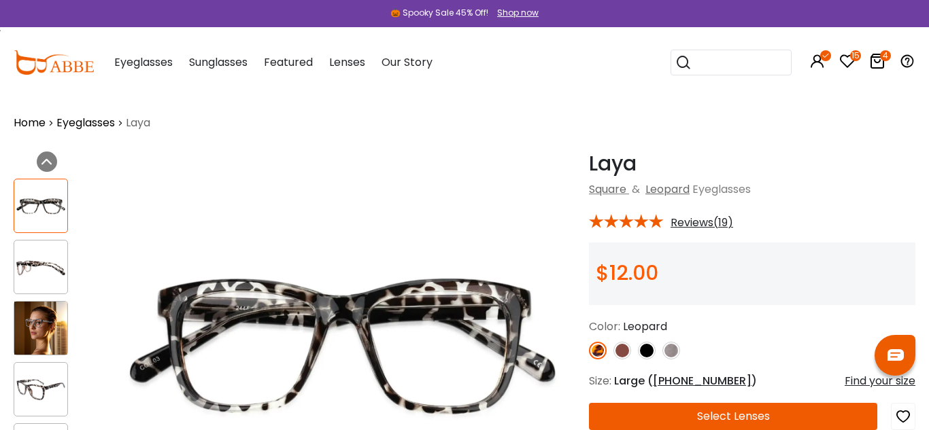
click at [880, 59] on icon "4" at bounding box center [885, 55] width 11 height 11
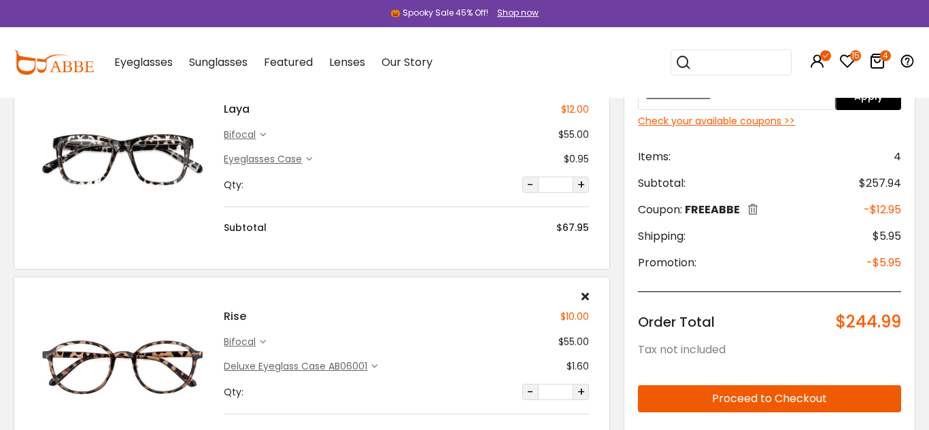
scroll to position [28, 0]
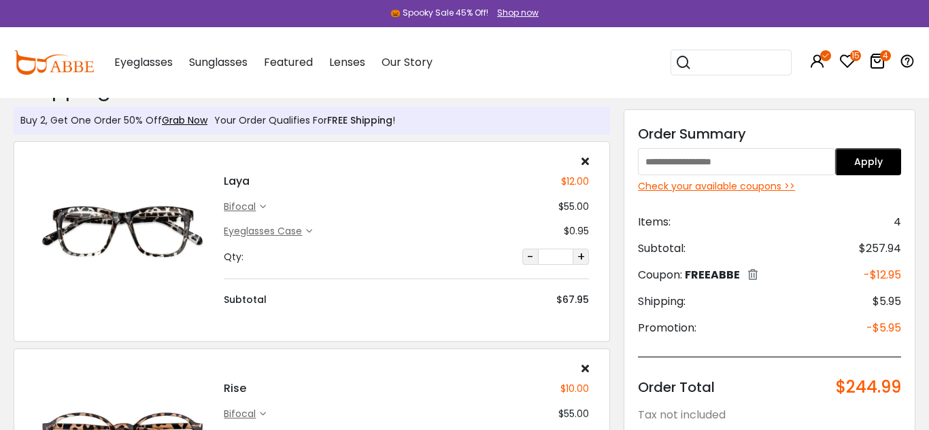
click at [585, 164] on icon at bounding box center [584, 161] width 7 height 11
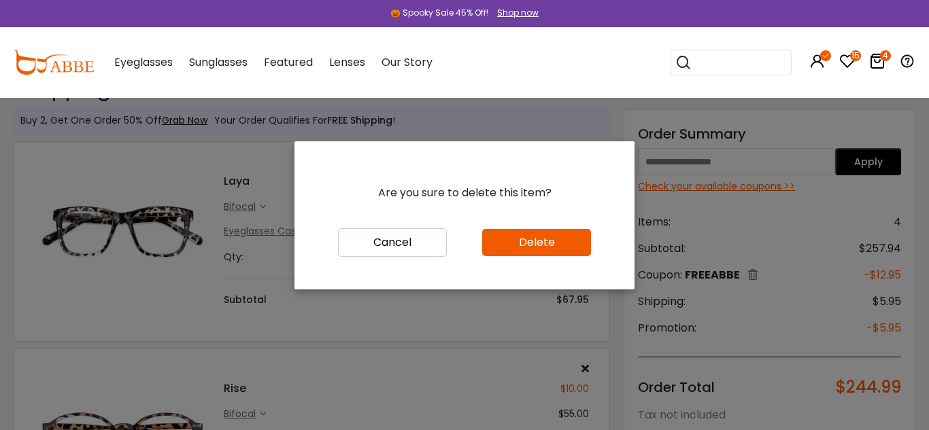
click at [515, 239] on button "Delete" at bounding box center [536, 242] width 109 height 27
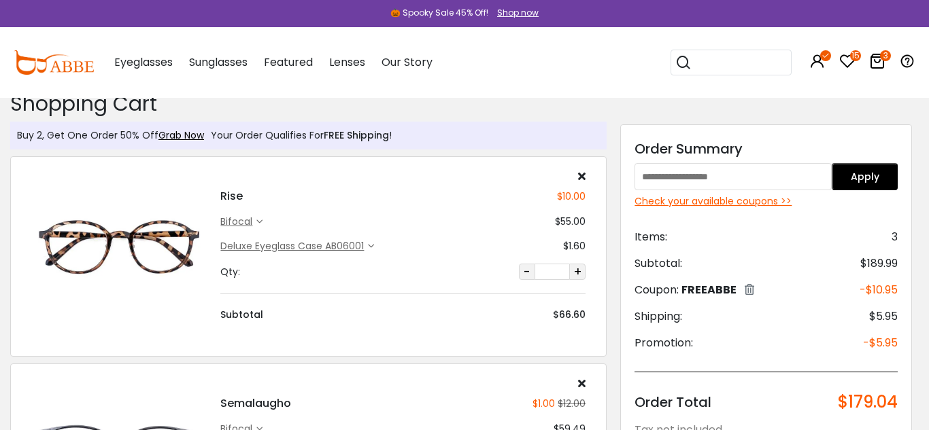
scroll to position [0, 3]
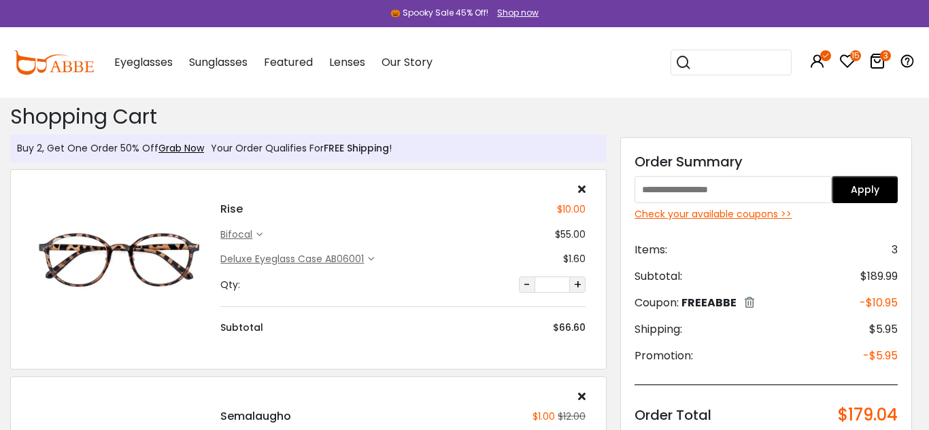
click at [674, 216] on div "Check your available coupons >>" at bounding box center [765, 214] width 263 height 14
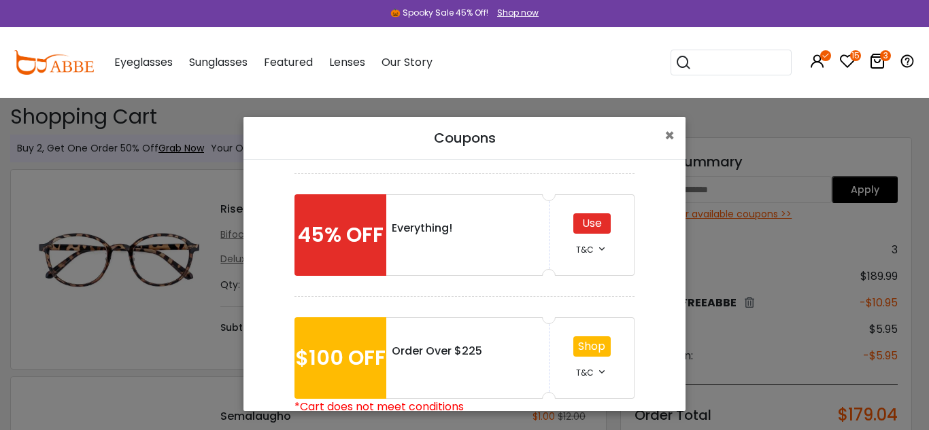
scroll to position [372, 0]
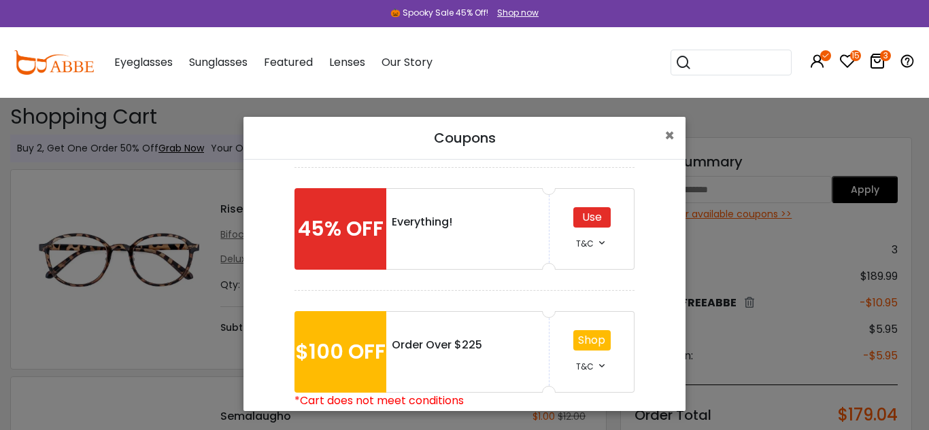
click at [589, 218] on div "Use" at bounding box center [591, 217] width 37 height 20
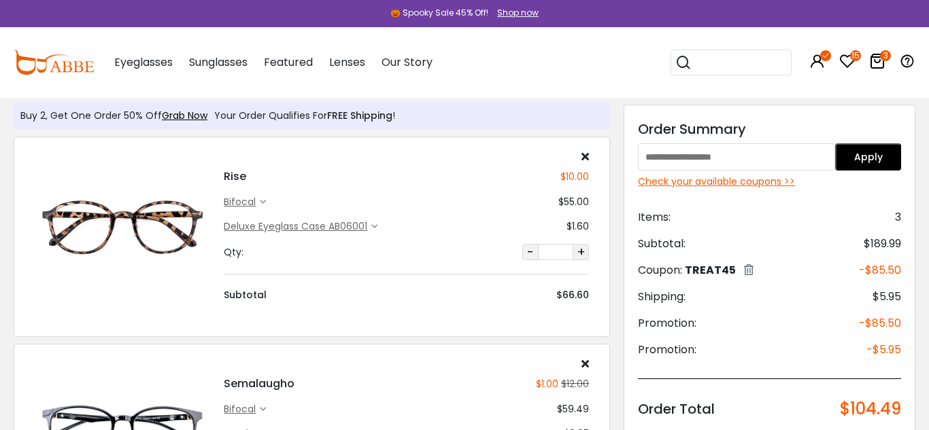
scroll to position [28, 0]
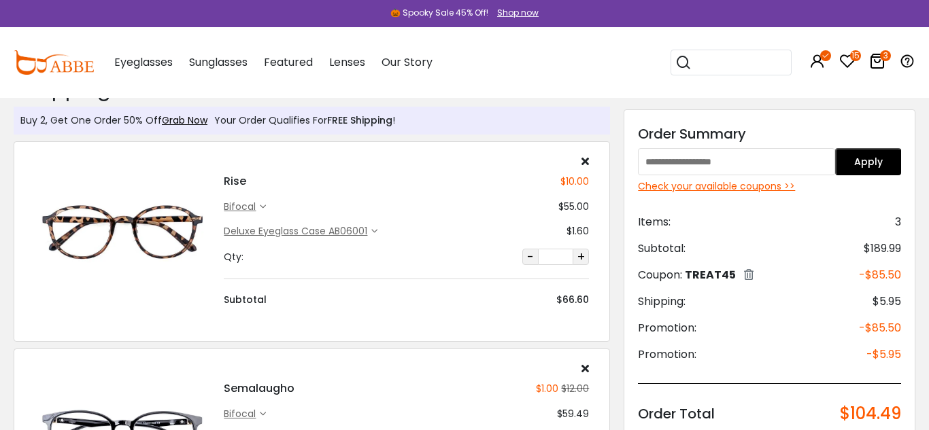
click at [762, 185] on div "Check your available coupons >>" at bounding box center [769, 186] width 263 height 14
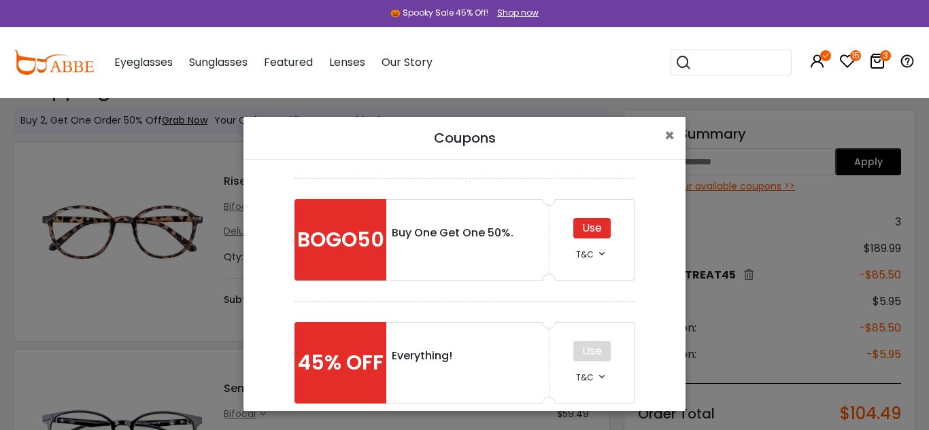
scroll to position [239, 0]
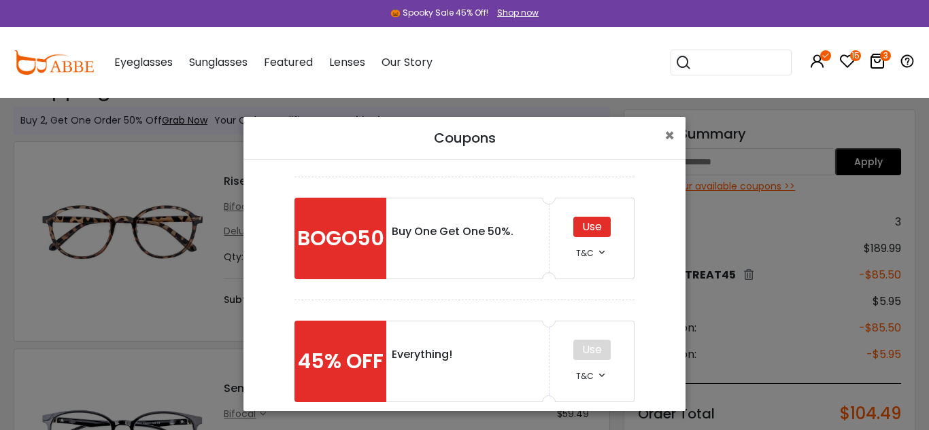
click at [594, 225] on div "Use" at bounding box center [591, 227] width 37 height 20
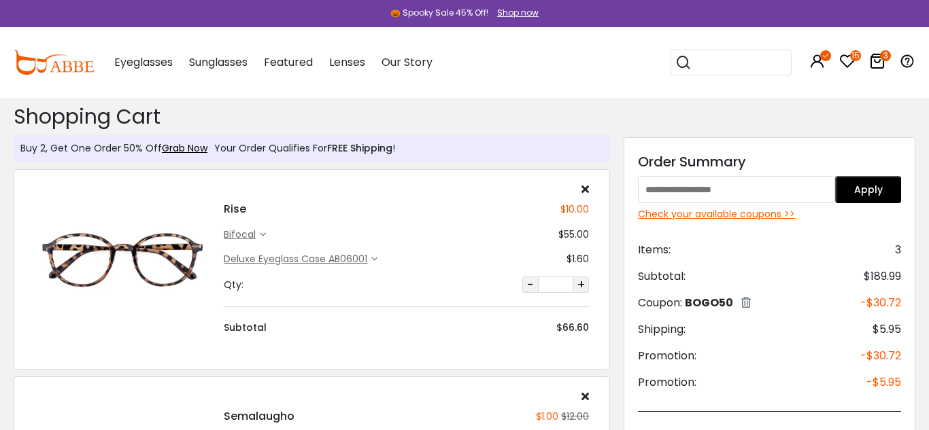
click at [749, 216] on div "Check your available coupons >>" at bounding box center [769, 214] width 263 height 14
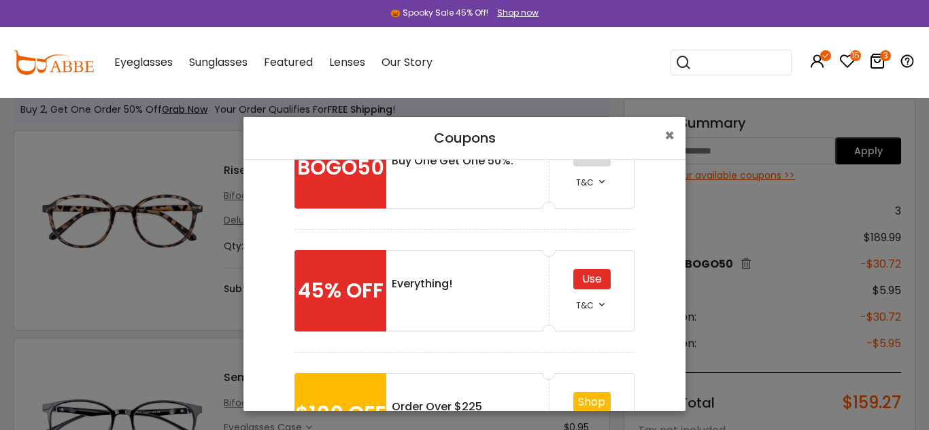
scroll to position [305, 0]
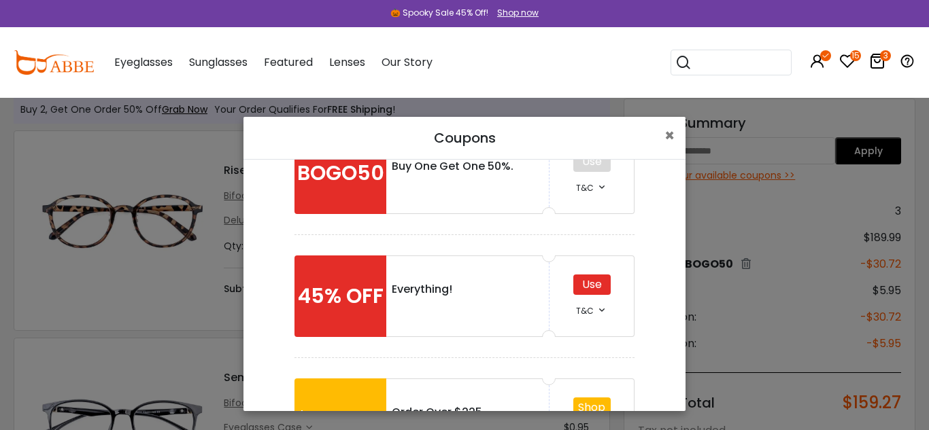
click at [606, 281] on div "Use" at bounding box center [591, 285] width 37 height 20
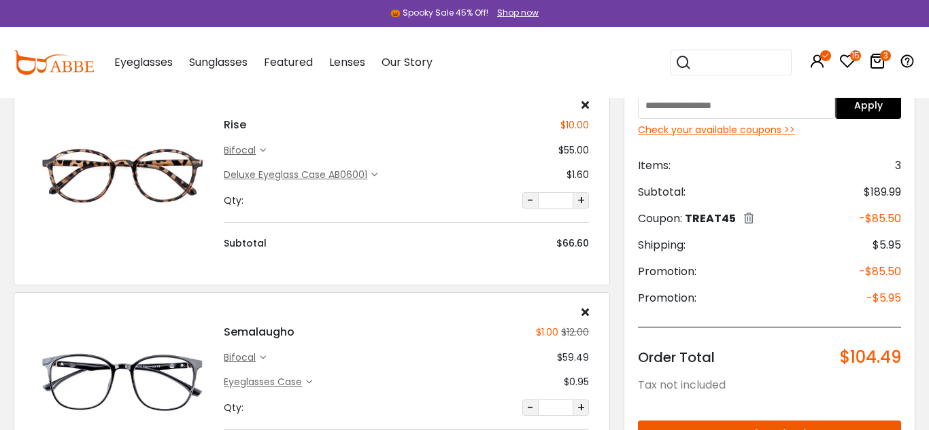
scroll to position [90, 0]
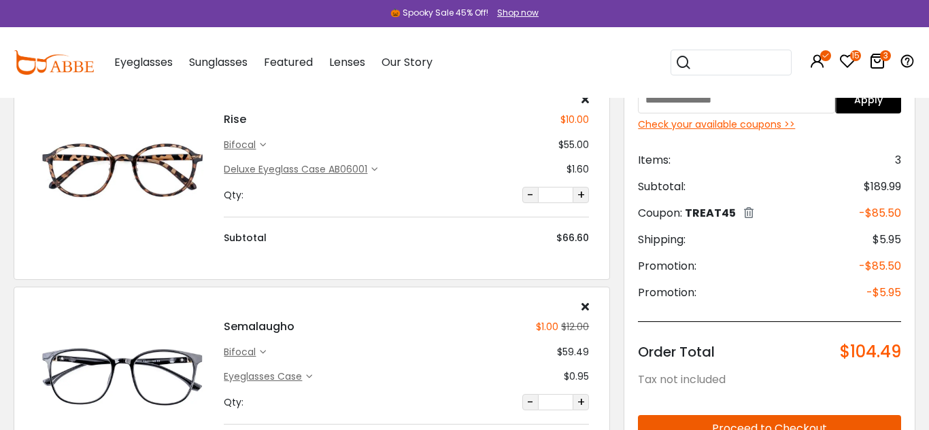
click at [166, 167] on img at bounding box center [122, 170] width 175 height 88
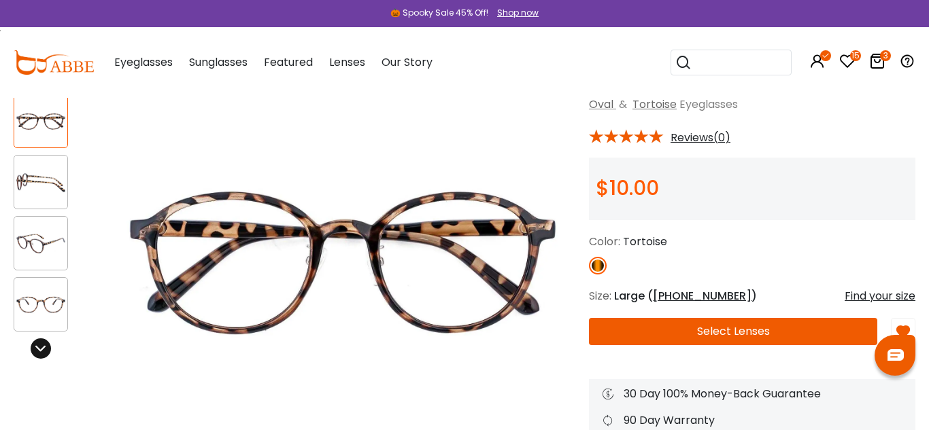
click at [41, 343] on icon at bounding box center [40, 348] width 11 height 11
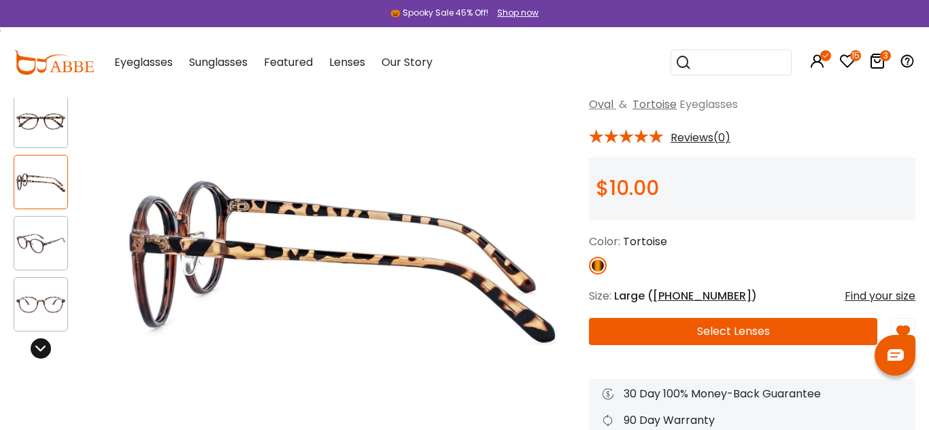
click at [41, 343] on icon at bounding box center [40, 348] width 11 height 11
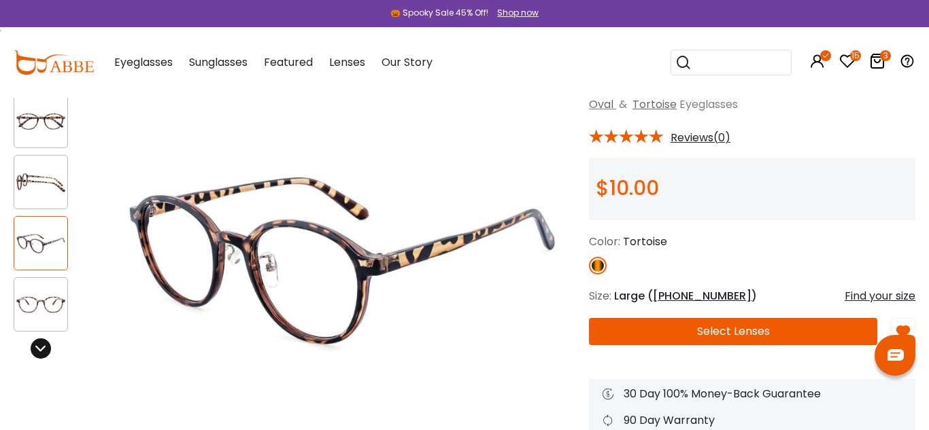
click at [41, 343] on icon at bounding box center [40, 348] width 11 height 11
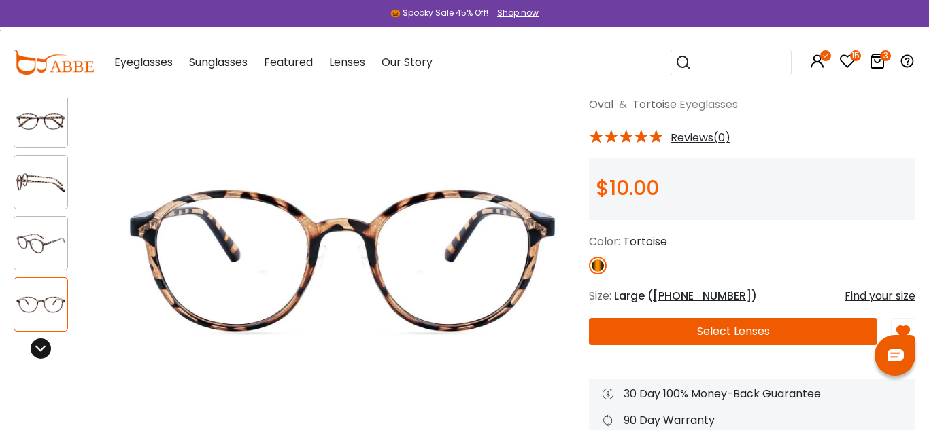
click at [41, 343] on icon at bounding box center [40, 348] width 11 height 11
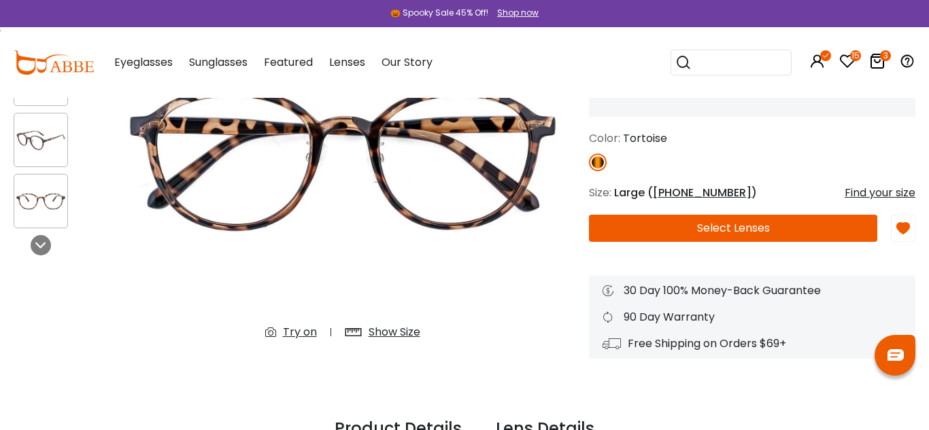
scroll to position [195, 0]
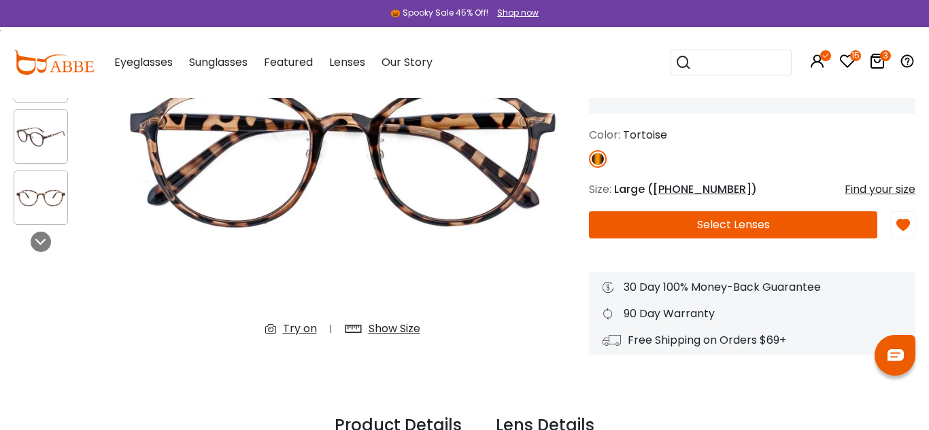
click at [415, 328] on div "Show Size" at bounding box center [394, 329] width 52 height 16
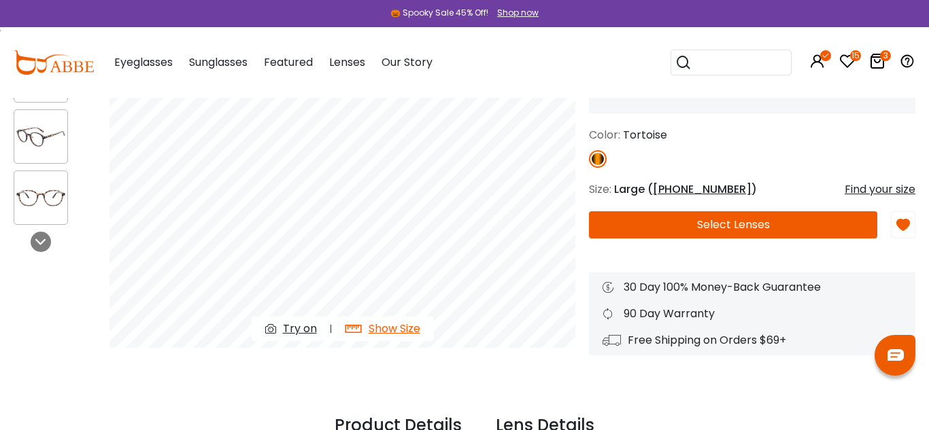
click at [304, 330] on div "Try on" at bounding box center [300, 329] width 34 height 16
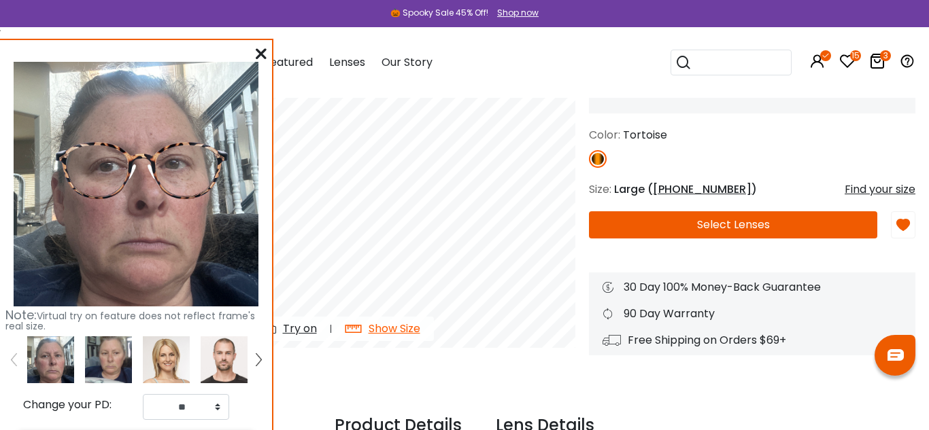
click at [178, 360] on img at bounding box center [166, 360] width 47 height 47
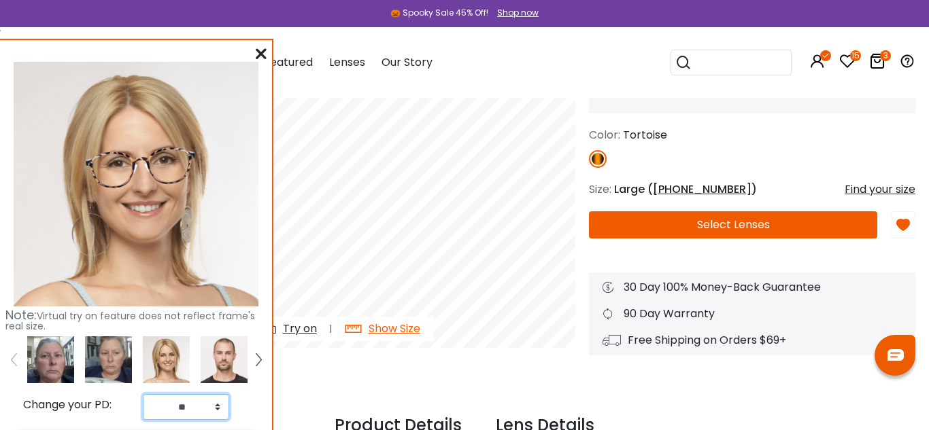
click at [217, 413] on select "** ** ** ** ** ** ** ** ** ** ** ** ** ** ** ** ** ** ** ** ** ** ** ** ** ** *…" at bounding box center [186, 407] width 86 height 26
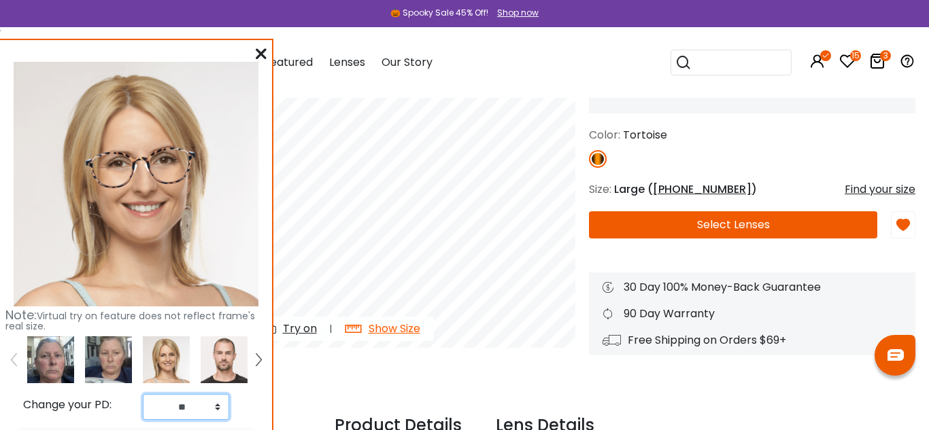
select select "**"
click at [143, 394] on select "** ** ** ** ** ** ** ** ** ** ** ** ** ** ** ** ** ** ** ** ** ** ** ** ** ** *…" at bounding box center [186, 407] width 86 height 26
click at [105, 355] on img at bounding box center [108, 360] width 47 height 47
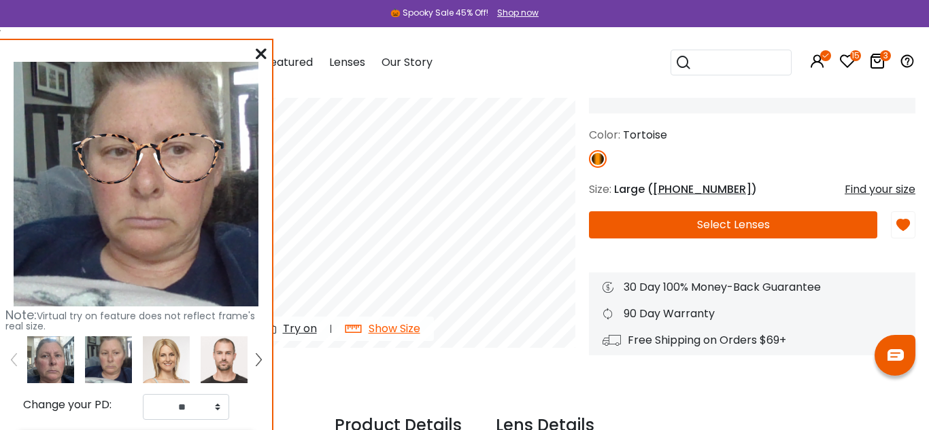
click at [262, 51] on icon at bounding box center [261, 53] width 11 height 11
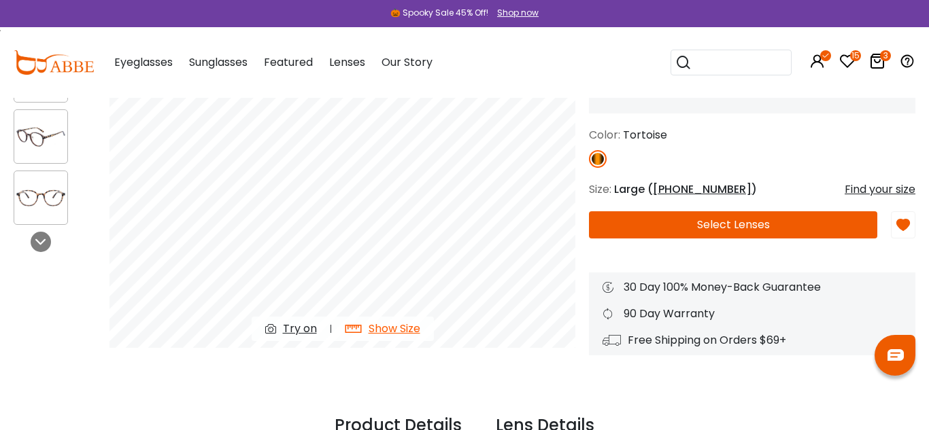
click at [875, 63] on icon at bounding box center [877, 61] width 16 height 16
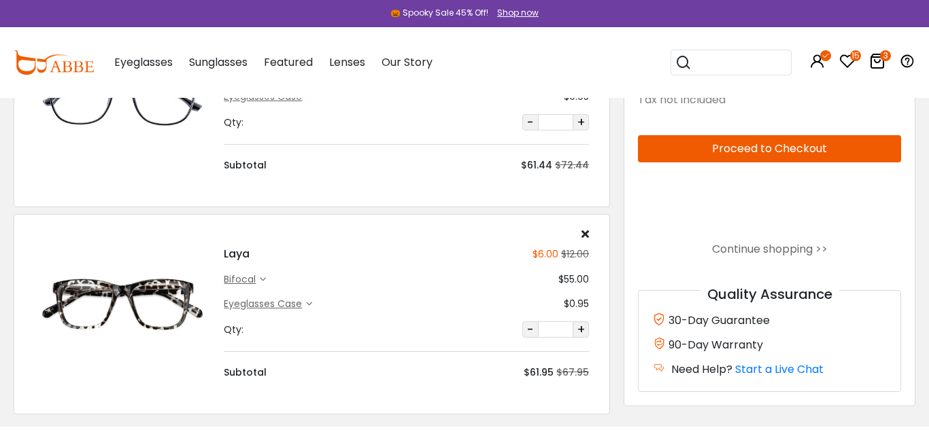
scroll to position [373, 0]
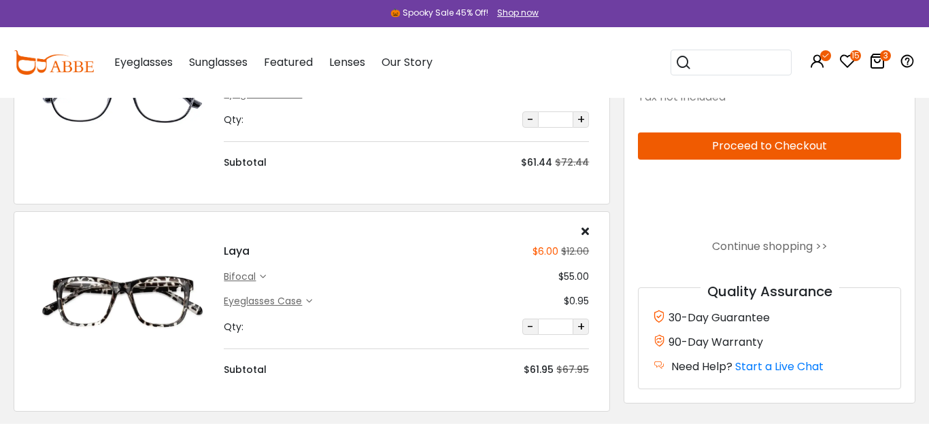
click at [153, 290] on img at bounding box center [122, 302] width 175 height 88
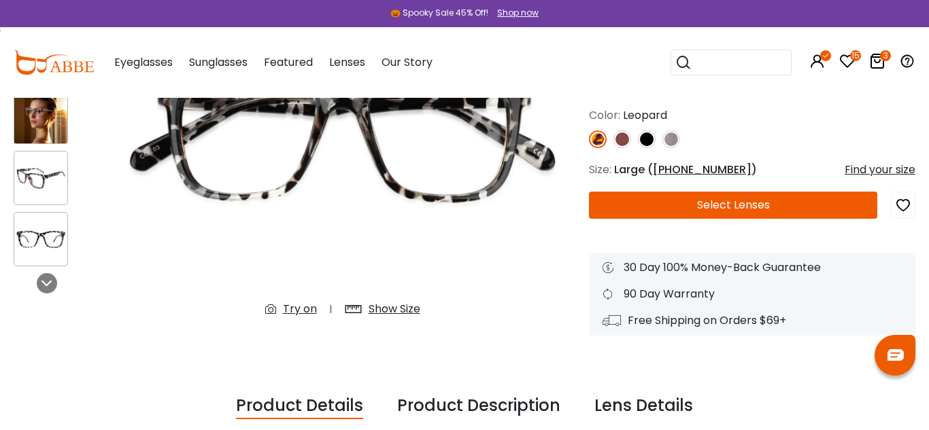
scroll to position [230, 0]
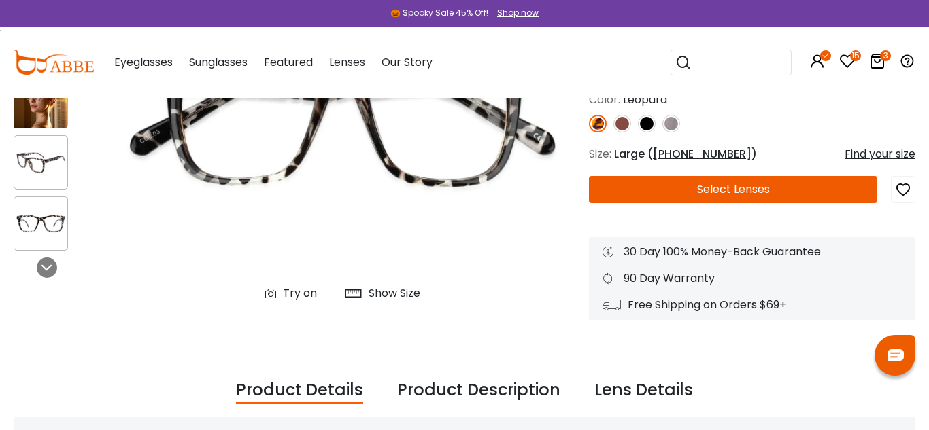
click at [296, 295] on div "Try on" at bounding box center [300, 294] width 34 height 16
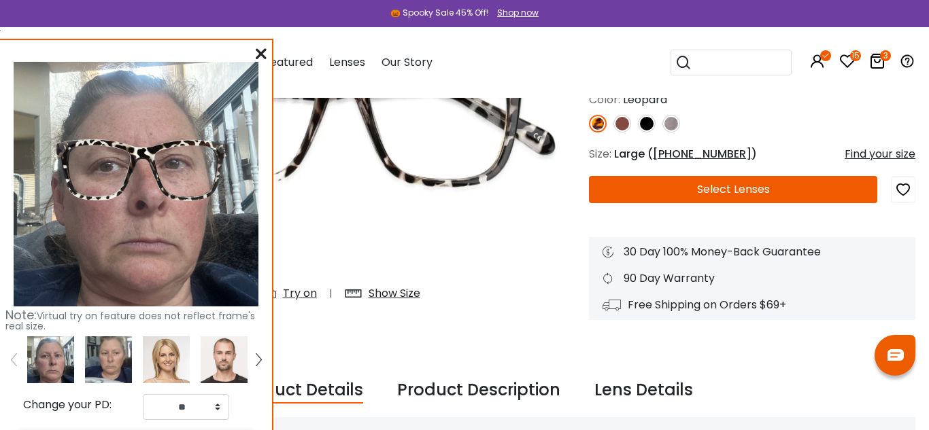
click at [167, 350] on img at bounding box center [166, 360] width 47 height 47
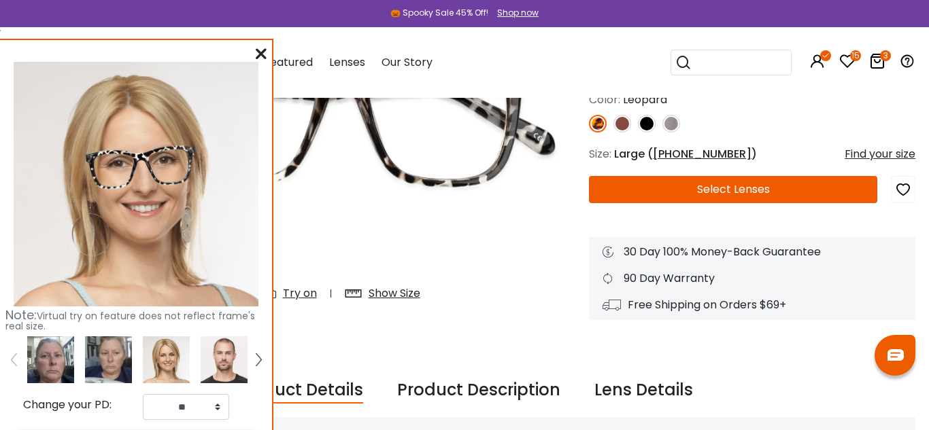
click at [62, 363] on img at bounding box center [50, 360] width 47 height 47
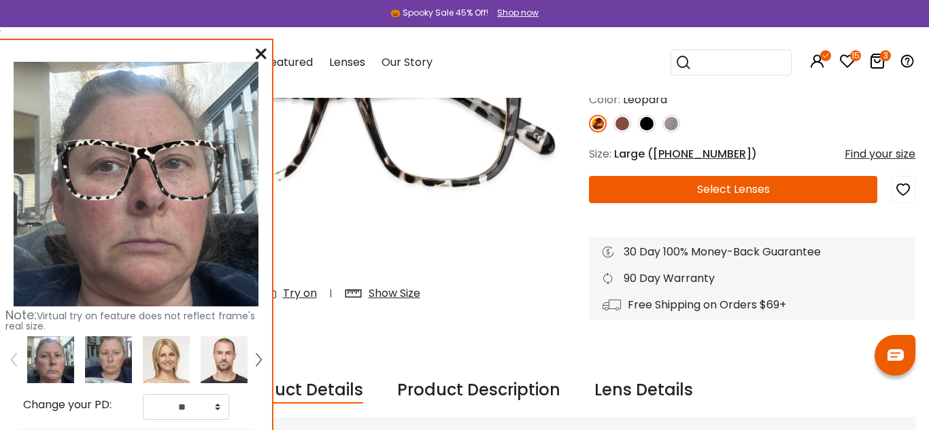
click at [104, 361] on img at bounding box center [108, 360] width 47 height 47
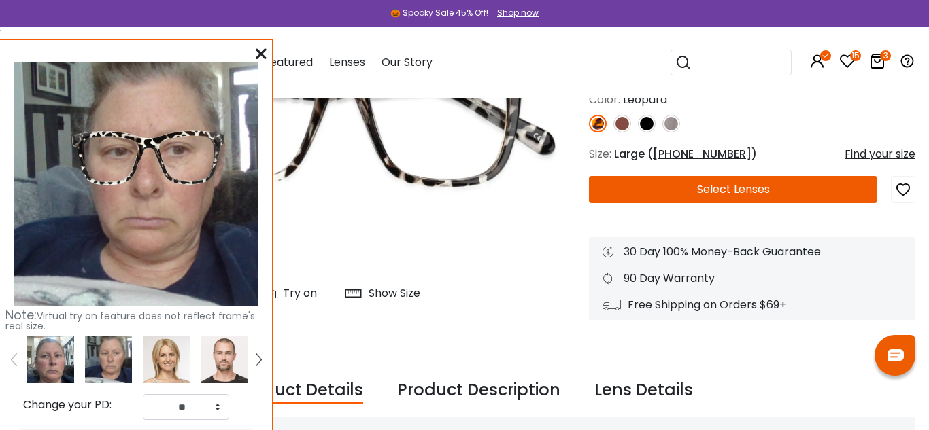
click at [332, 250] on img at bounding box center [342, 119] width 466 height 388
click at [262, 50] on icon at bounding box center [261, 53] width 11 height 11
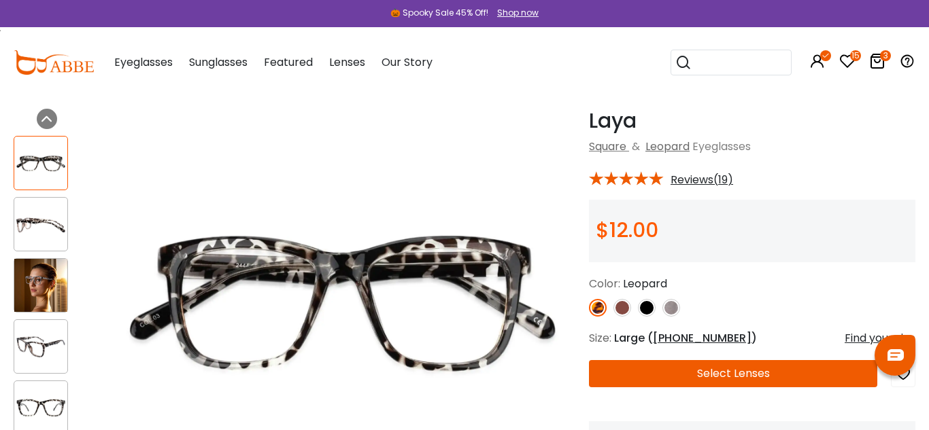
scroll to position [49, 0]
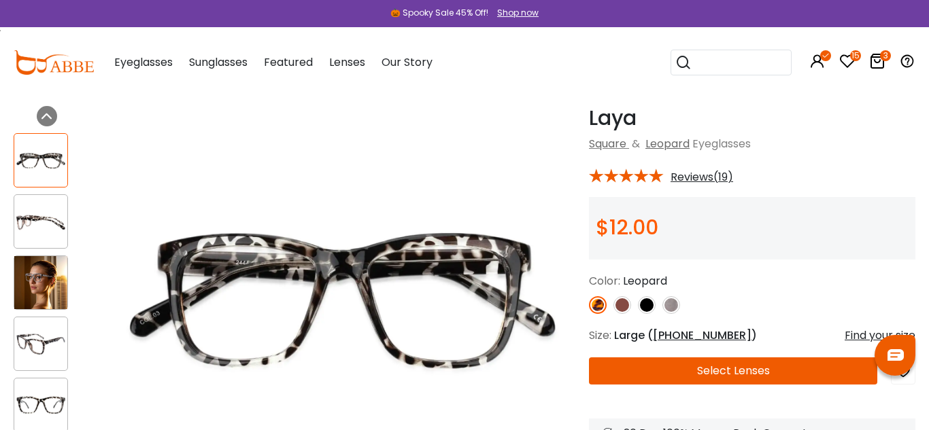
click at [41, 274] on img at bounding box center [40, 282] width 53 height 53
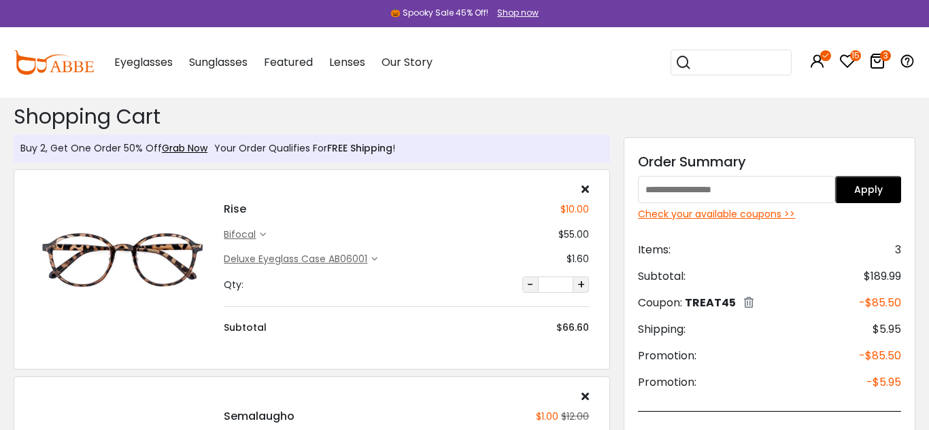
click at [175, 216] on img at bounding box center [122, 260] width 175 height 88
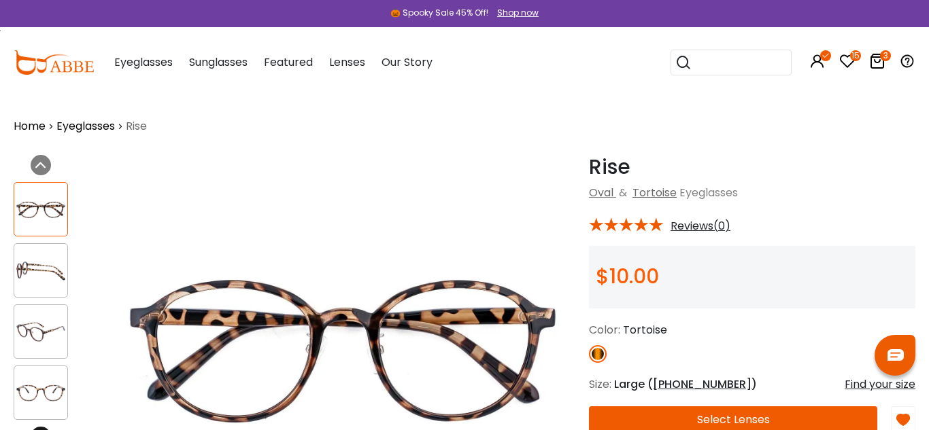
click at [39, 430] on icon at bounding box center [40, 437] width 11 height 11
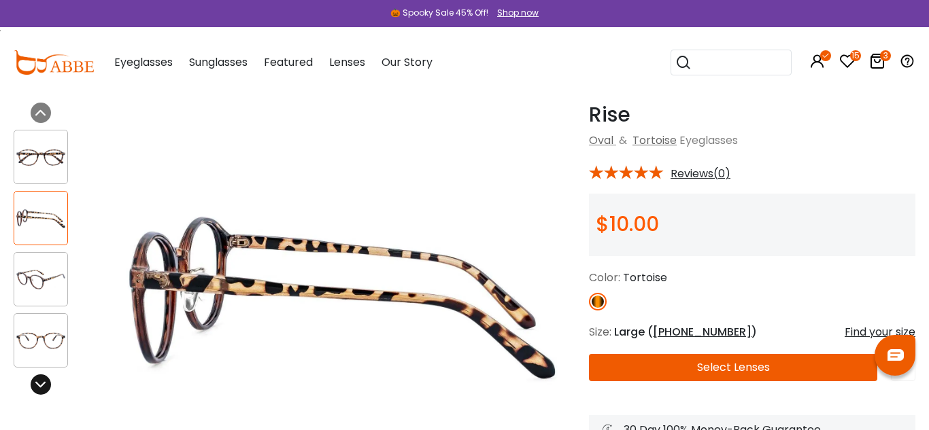
click at [39, 382] on icon at bounding box center [40, 384] width 11 height 11
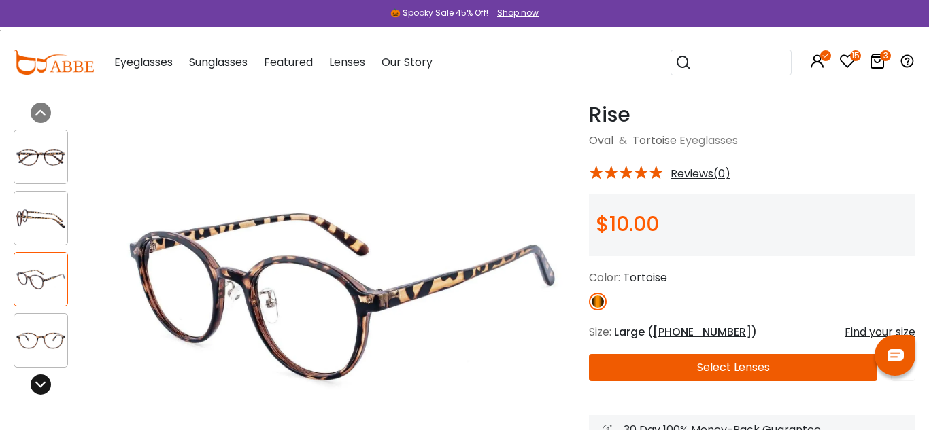
click at [39, 382] on icon at bounding box center [40, 384] width 11 height 11
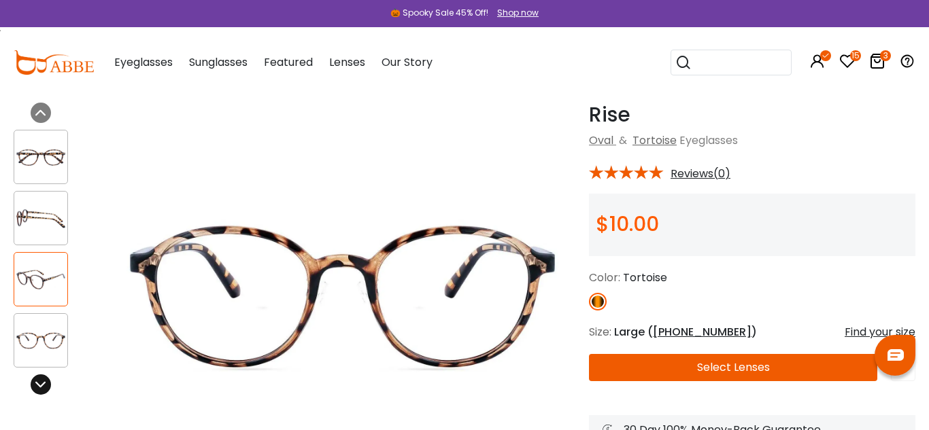
click at [39, 382] on icon at bounding box center [40, 384] width 11 height 11
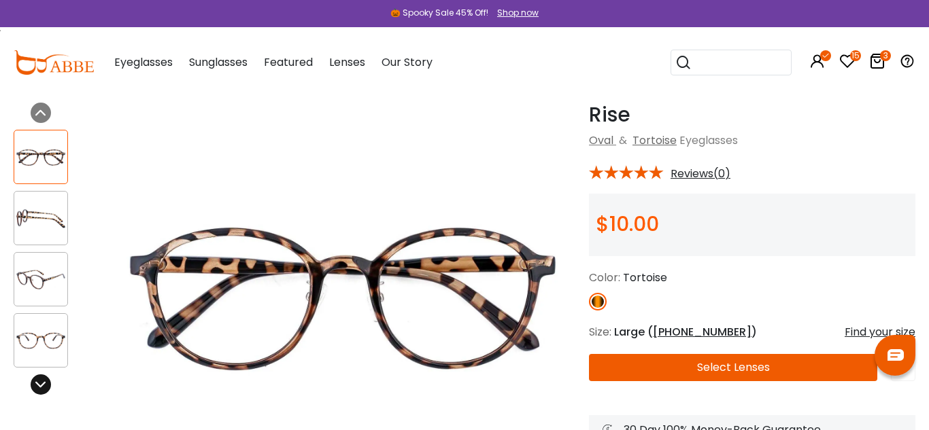
click at [39, 382] on icon at bounding box center [40, 384] width 11 height 11
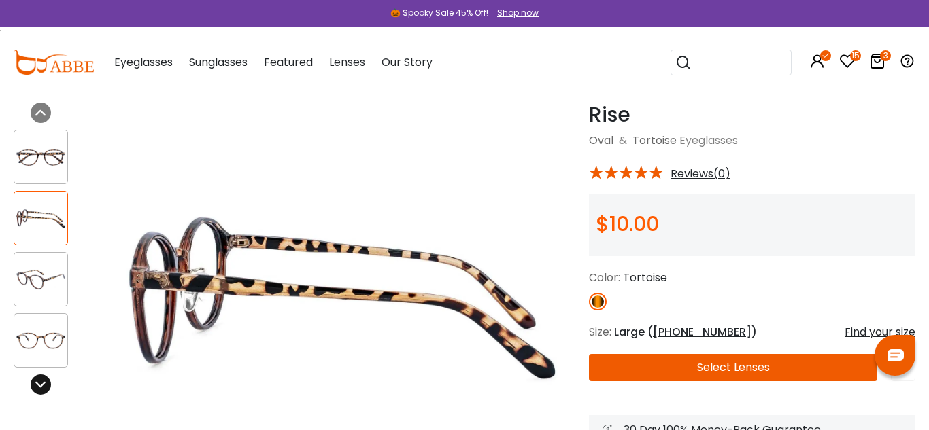
click at [39, 382] on icon at bounding box center [40, 384] width 11 height 11
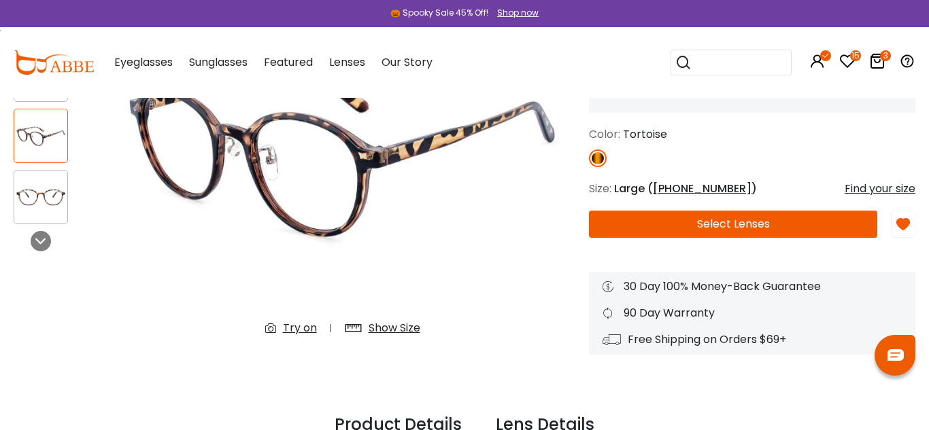
scroll to position [199, 0]
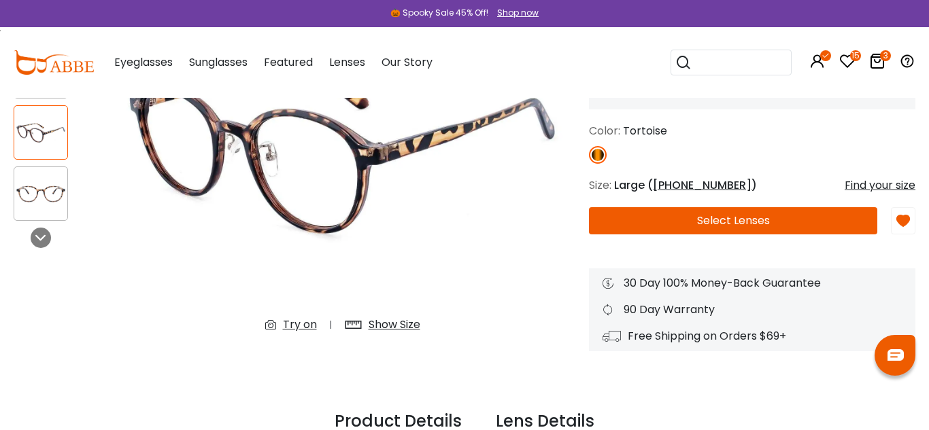
click at [298, 323] on div "Try on" at bounding box center [300, 325] width 34 height 16
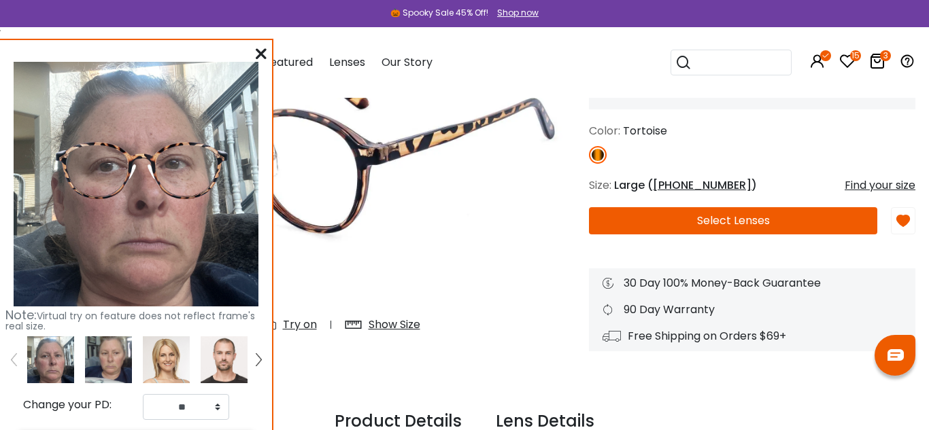
click at [170, 365] on img at bounding box center [166, 360] width 47 height 47
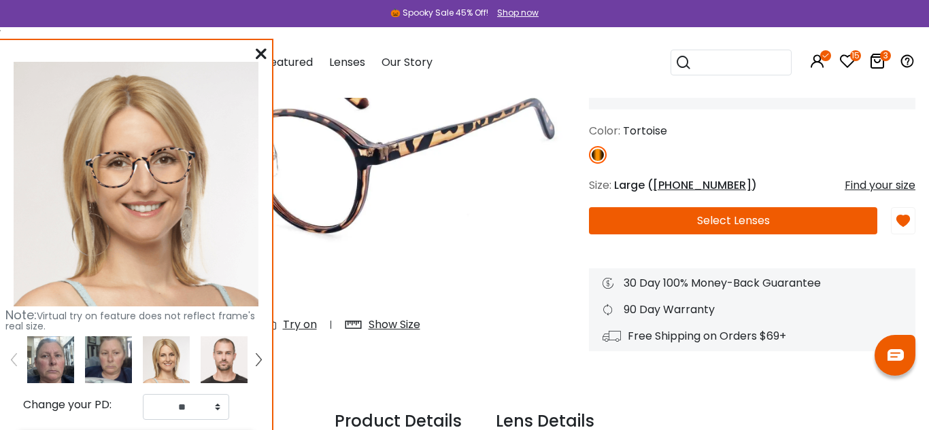
click at [107, 367] on img at bounding box center [108, 360] width 47 height 47
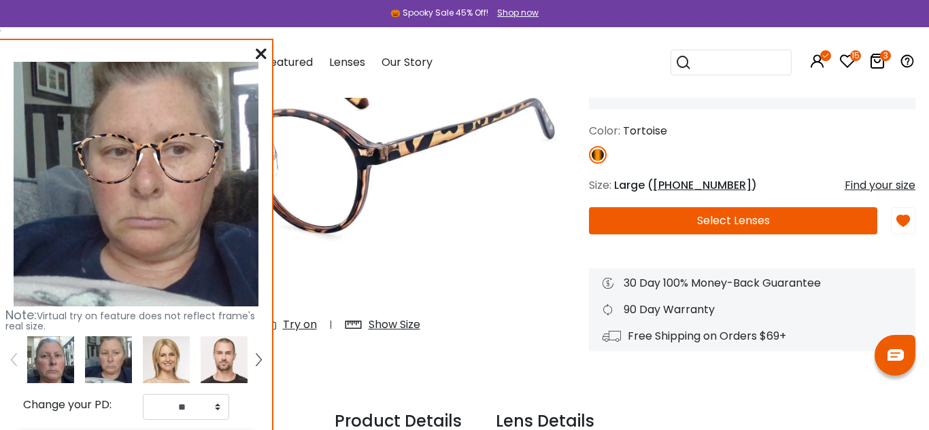
click at [221, 361] on img at bounding box center [224, 360] width 47 height 47
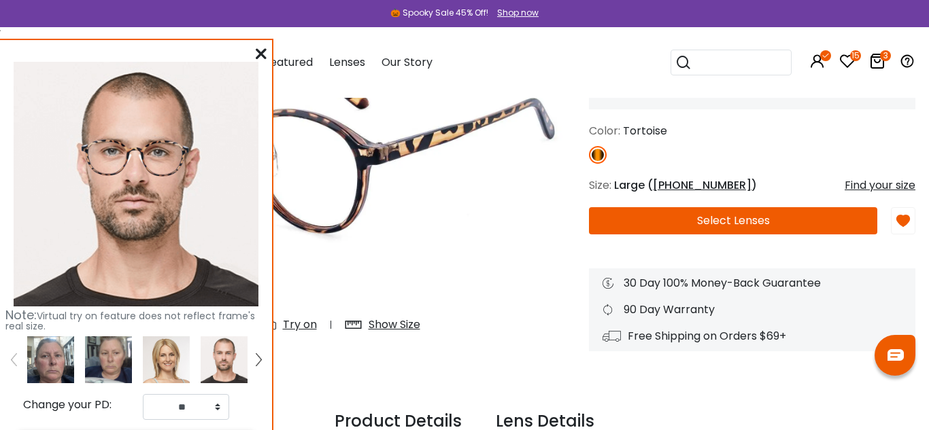
click at [259, 360] on img at bounding box center [258, 360] width 5 height 12
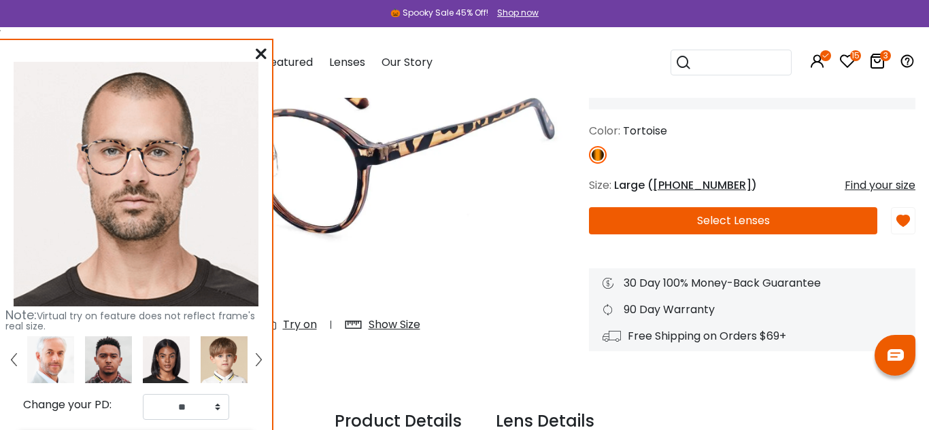
click at [175, 358] on img at bounding box center [166, 360] width 47 height 47
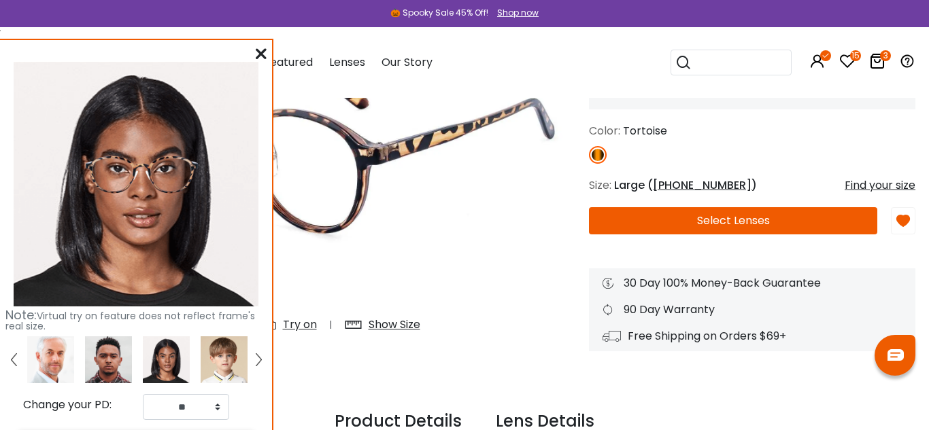
click at [224, 365] on img at bounding box center [224, 360] width 47 height 47
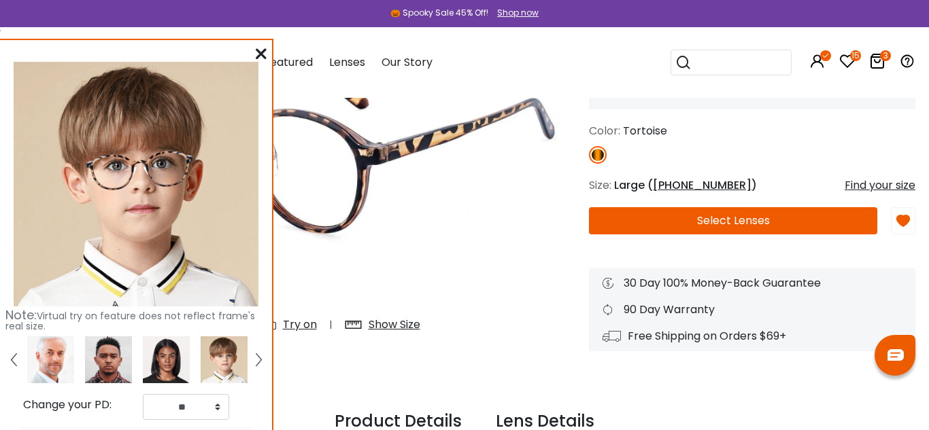
click at [174, 355] on img at bounding box center [166, 360] width 47 height 47
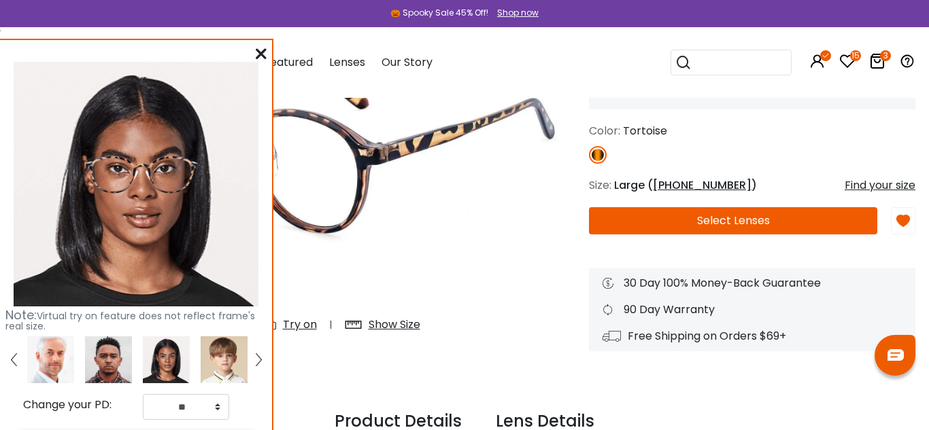
click at [258, 56] on icon at bounding box center [261, 53] width 11 height 11
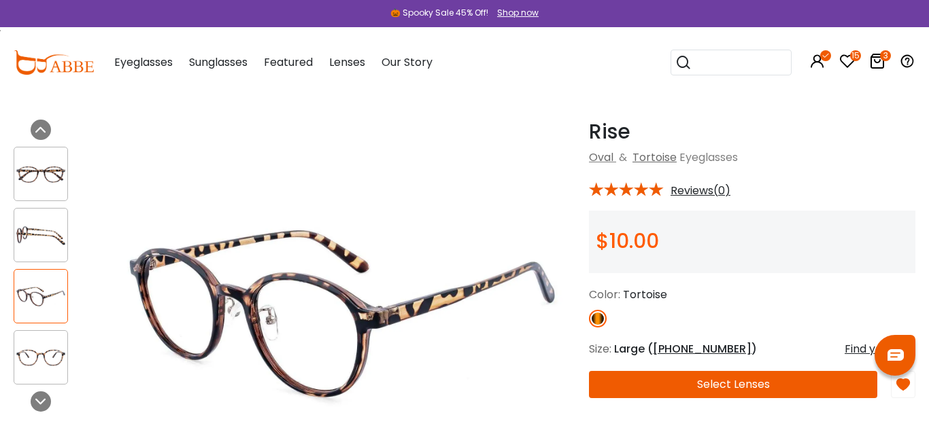
scroll to position [28, 0]
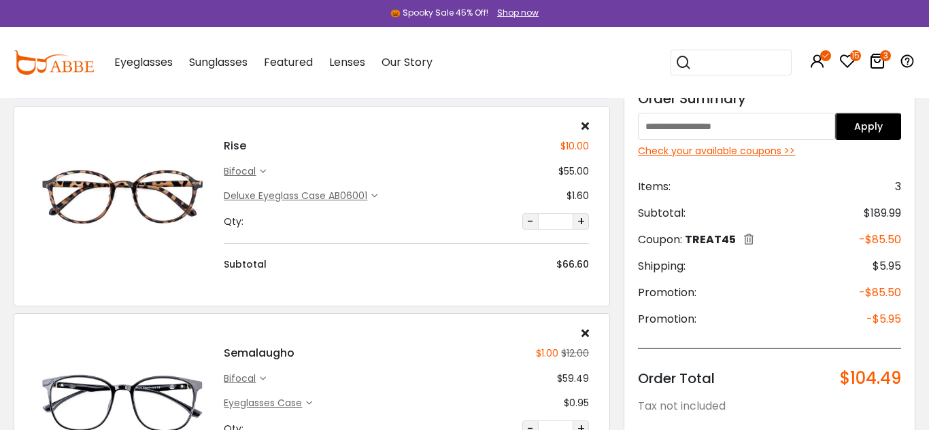
scroll to position [196, 0]
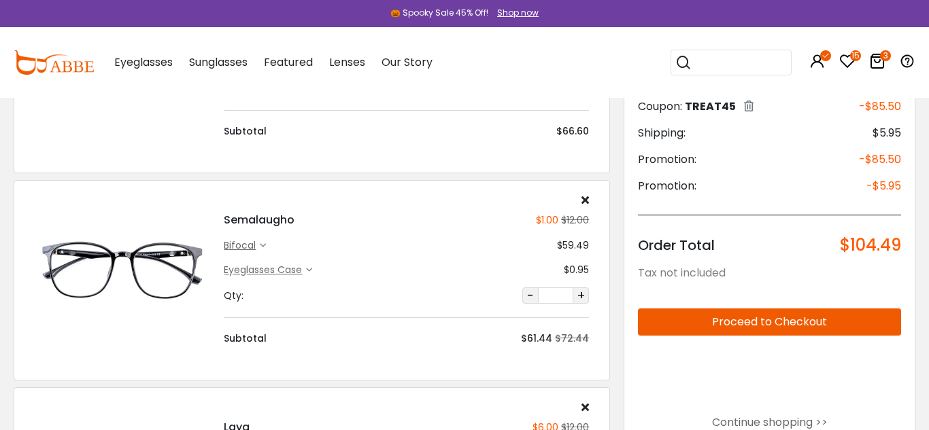
click at [115, 272] on img at bounding box center [122, 270] width 175 height 88
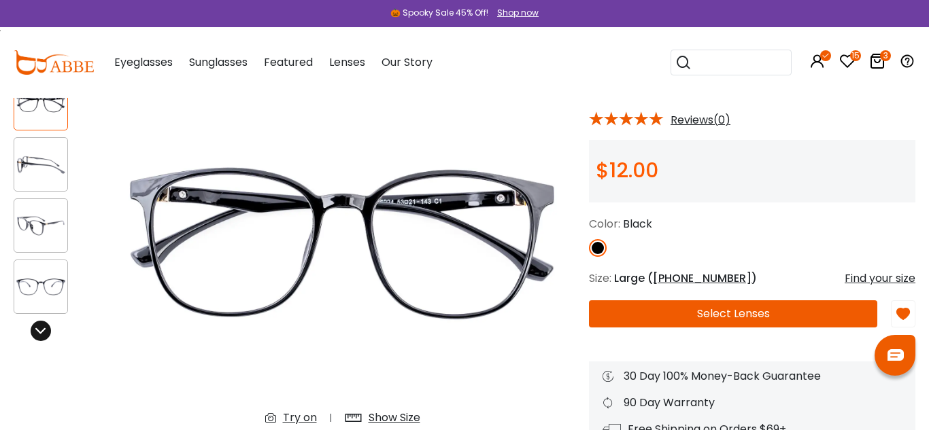
click at [42, 329] on icon at bounding box center [40, 331] width 11 height 11
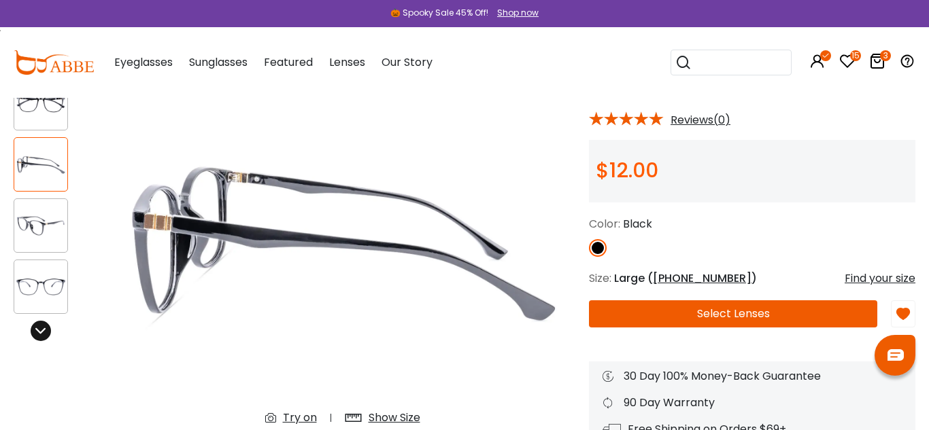
click at [42, 329] on icon at bounding box center [40, 331] width 11 height 11
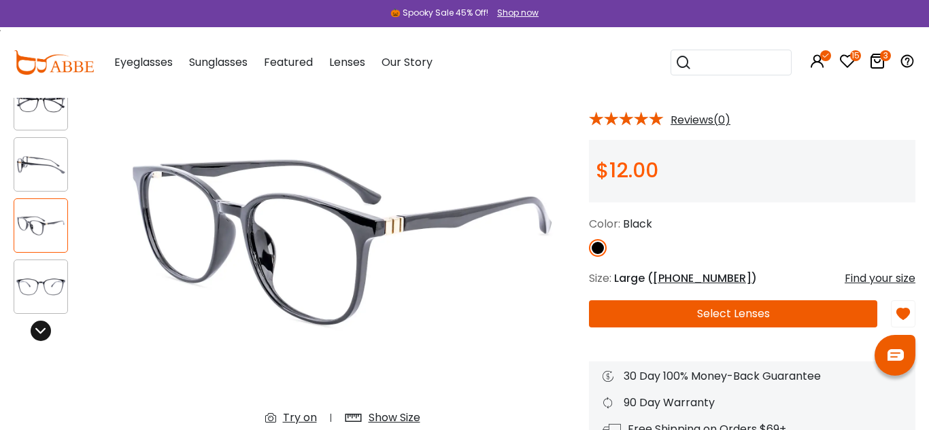
click at [42, 329] on icon at bounding box center [40, 331] width 11 height 11
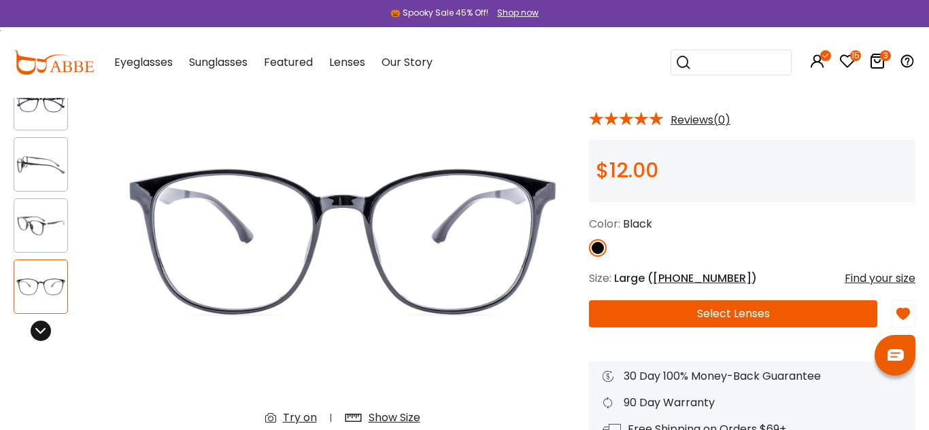
click at [42, 329] on icon at bounding box center [40, 331] width 11 height 11
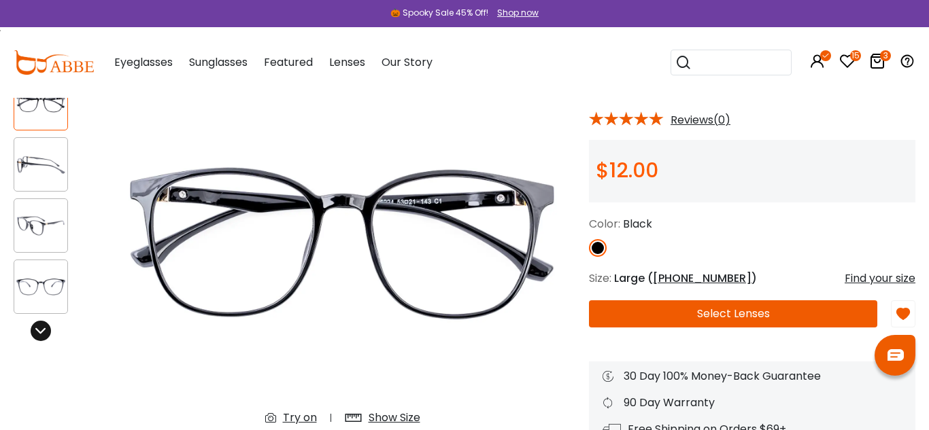
click at [42, 329] on icon at bounding box center [40, 331] width 11 height 11
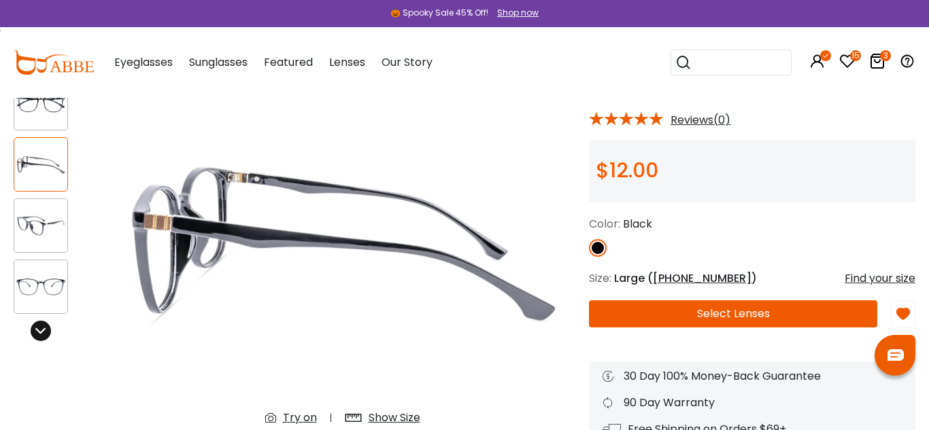
click at [42, 329] on icon at bounding box center [40, 331] width 11 height 11
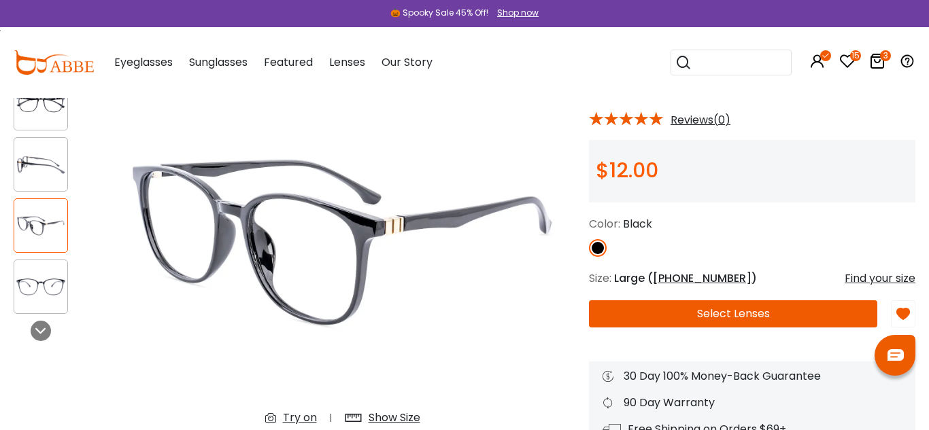
click at [309, 417] on div "Try on" at bounding box center [300, 418] width 34 height 16
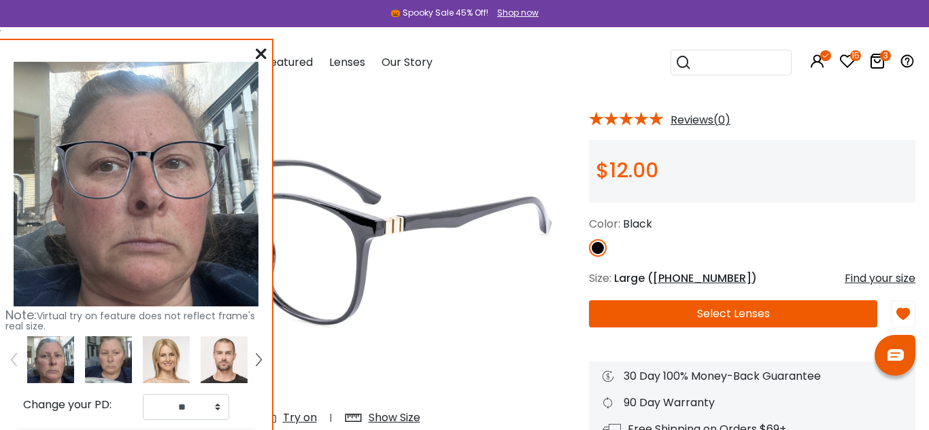
click at [170, 364] on img at bounding box center [166, 360] width 47 height 47
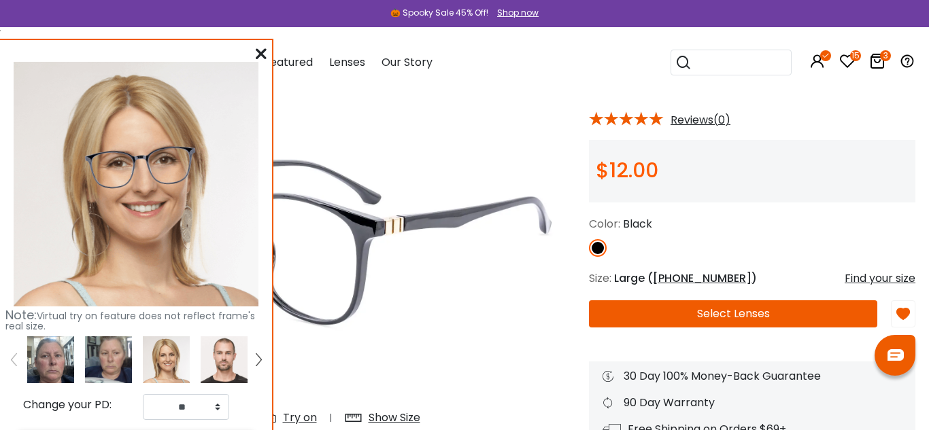
click at [259, 52] on icon at bounding box center [261, 53] width 11 height 11
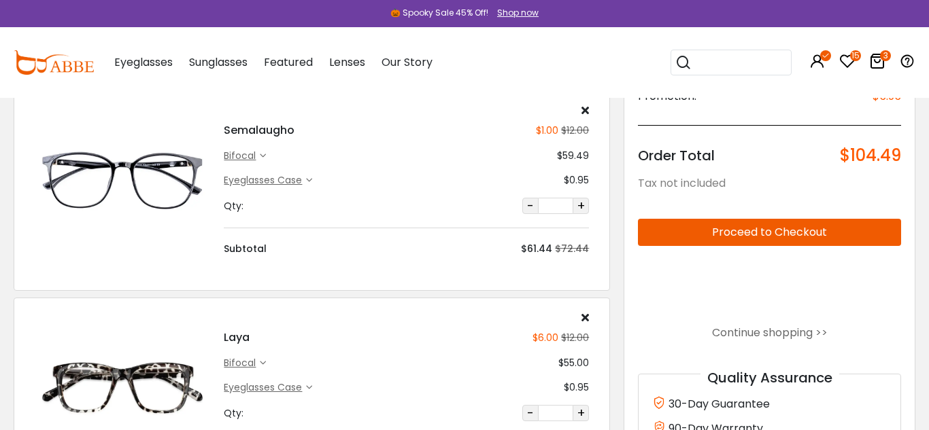
scroll to position [279, 0]
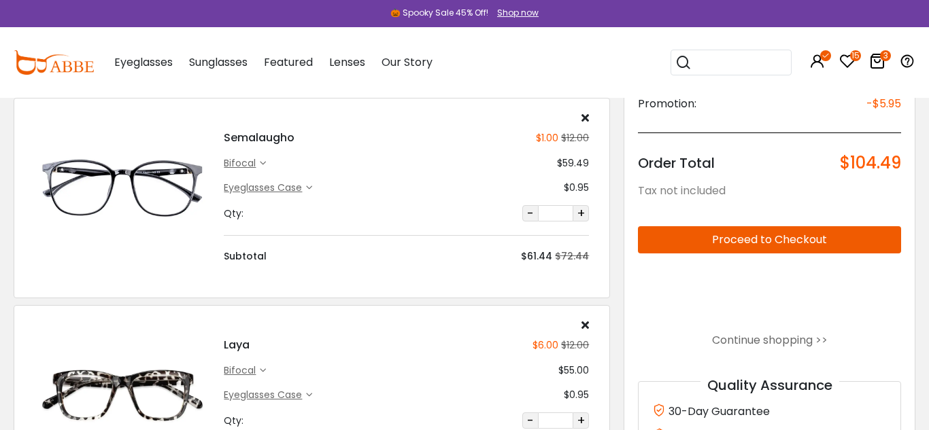
click at [103, 397] on img at bounding box center [122, 395] width 175 height 88
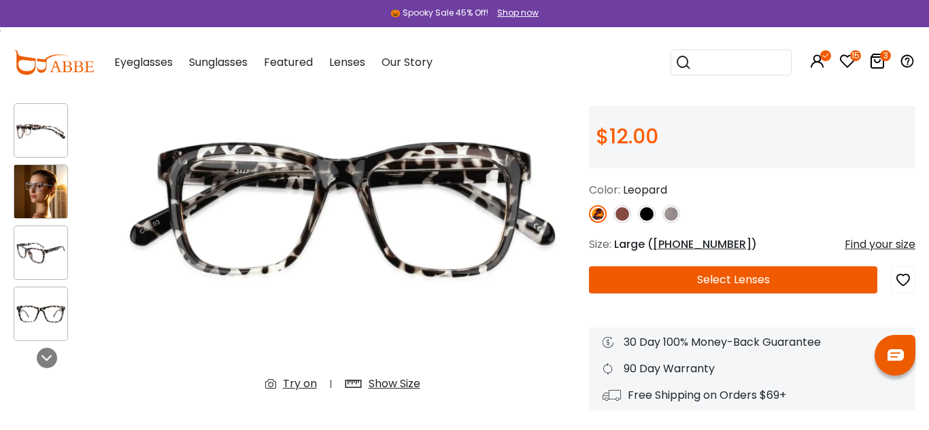
click at [303, 385] on div "Try on" at bounding box center [300, 384] width 34 height 16
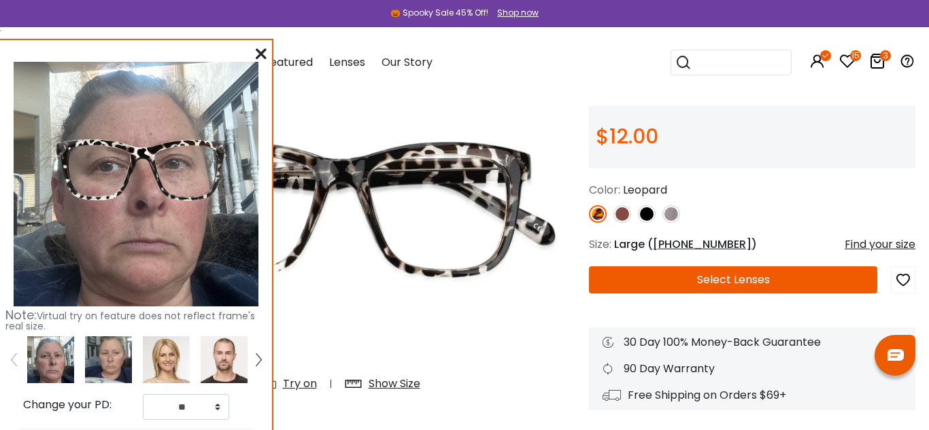
click at [874, 243] on div "Find your size" at bounding box center [879, 245] width 71 height 16
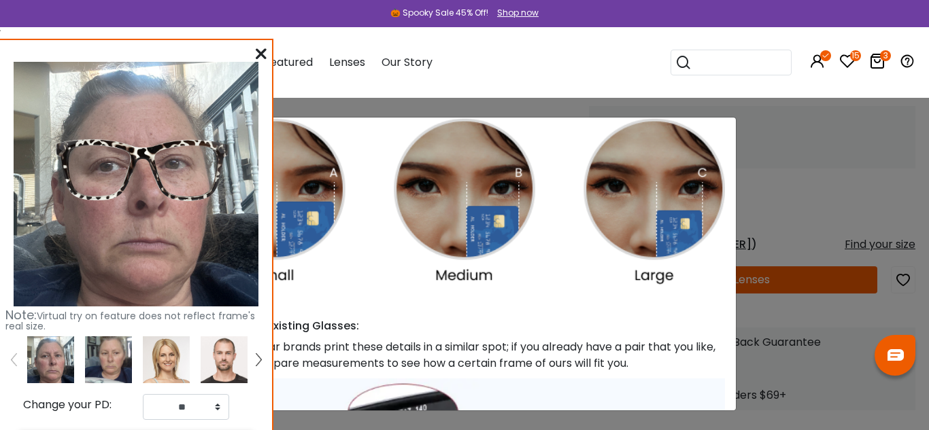
scroll to position [330, 0]
click at [260, 55] on icon at bounding box center [261, 53] width 11 height 11
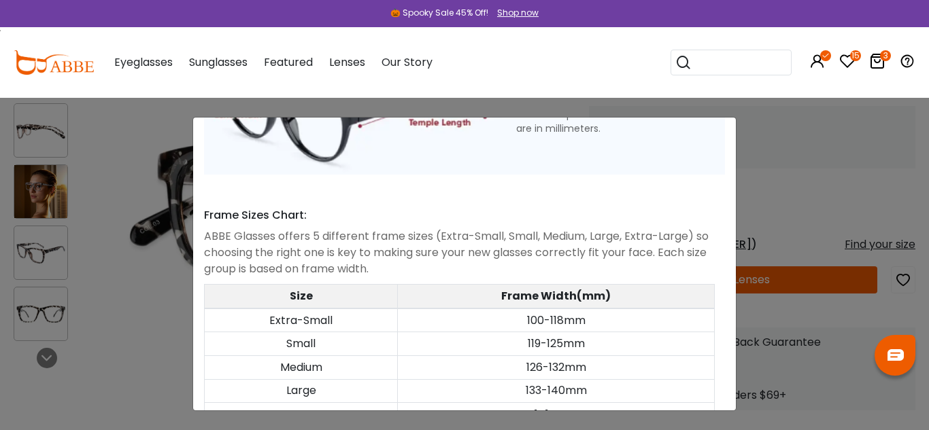
scroll to position [731, 0]
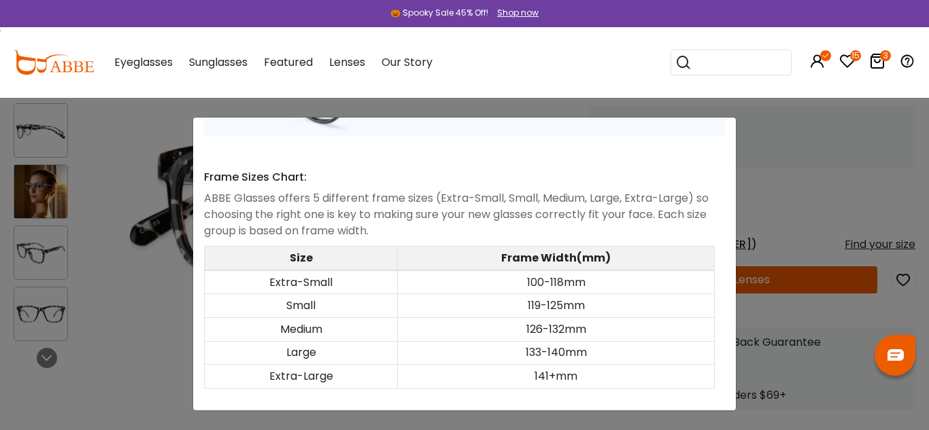
click at [785, 165] on div "Size Guide × A Skill For Finding Suitable Glasses Size: Use a Credit Card Place…" at bounding box center [464, 215] width 929 height 430
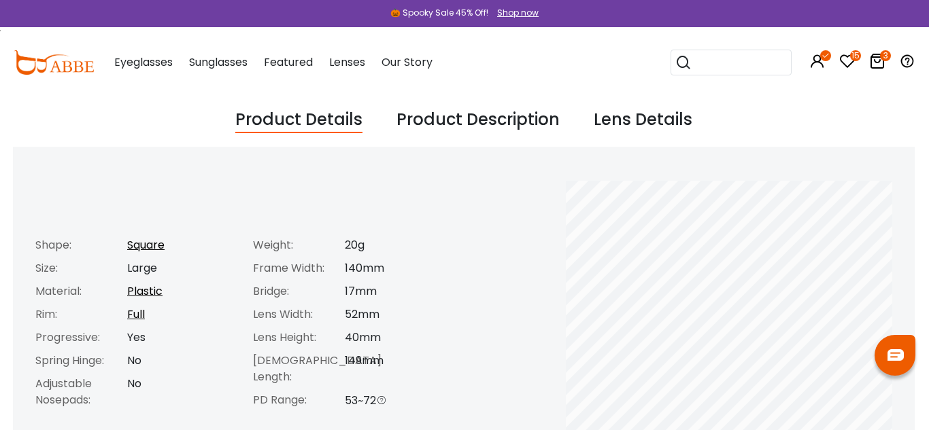
scroll to position [503, 1]
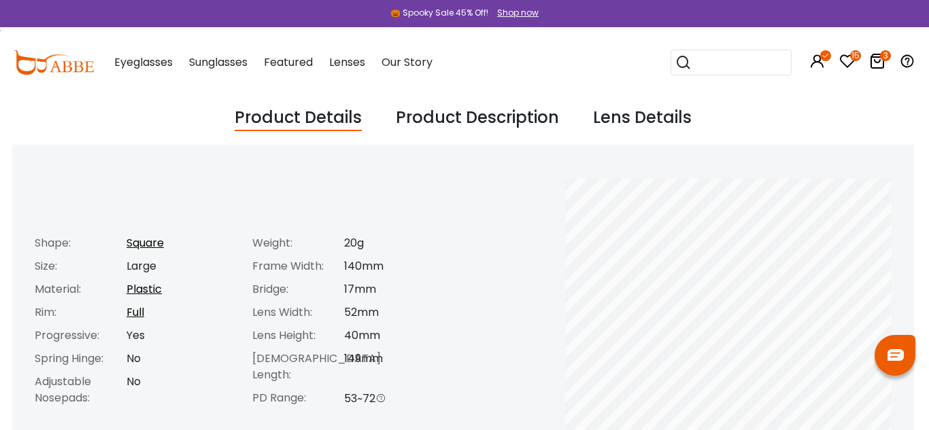
click at [874, 67] on icon at bounding box center [877, 61] width 16 height 16
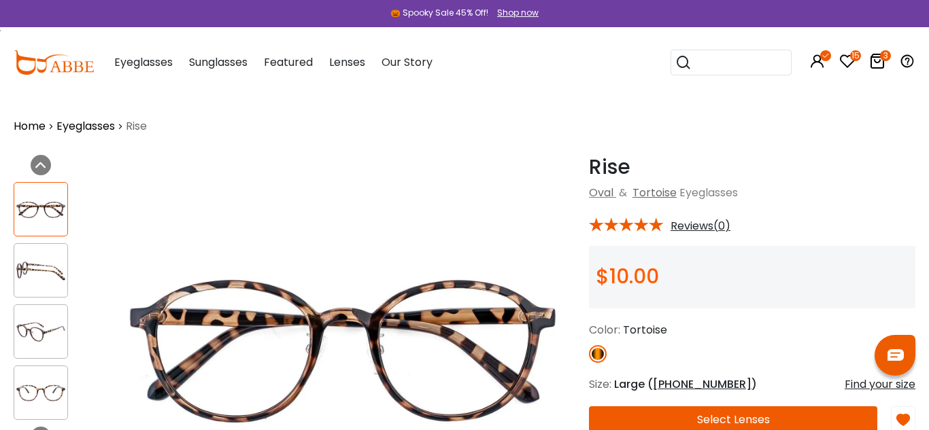
click at [877, 63] on icon at bounding box center [877, 61] width 16 height 16
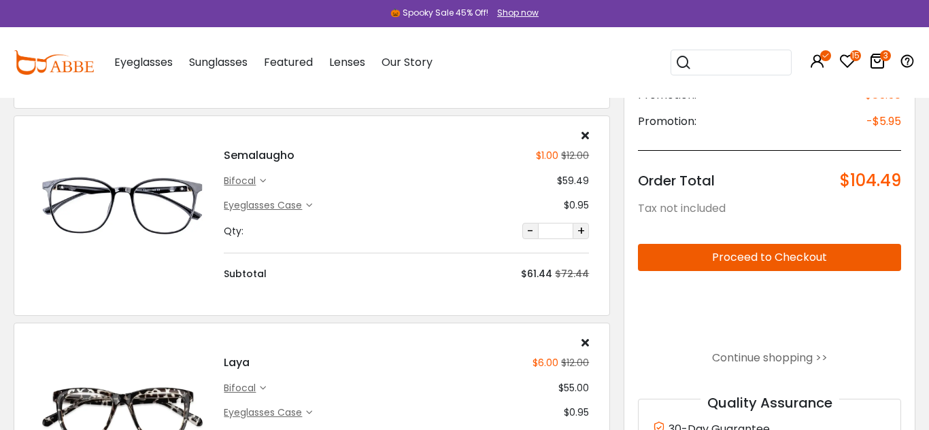
scroll to position [260, 0]
click at [270, 158] on h4 "Semalaugho" at bounding box center [259, 156] width 71 height 16
click at [162, 190] on img at bounding box center [122, 206] width 175 height 88
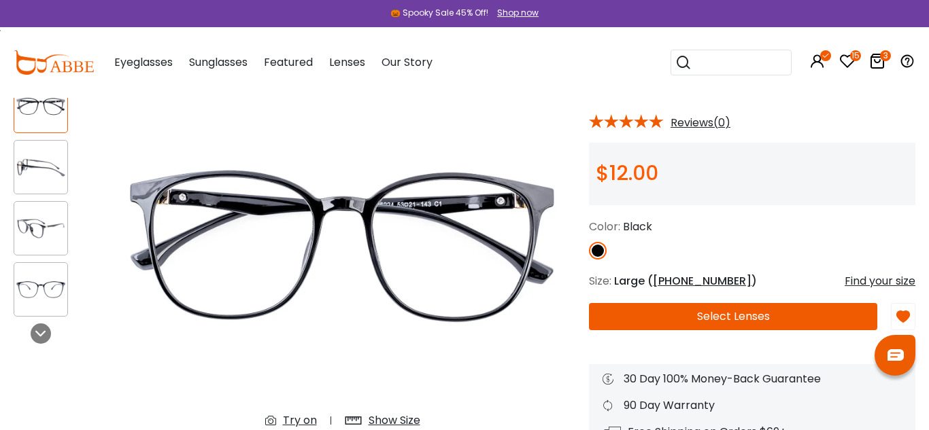
scroll to position [86, 0]
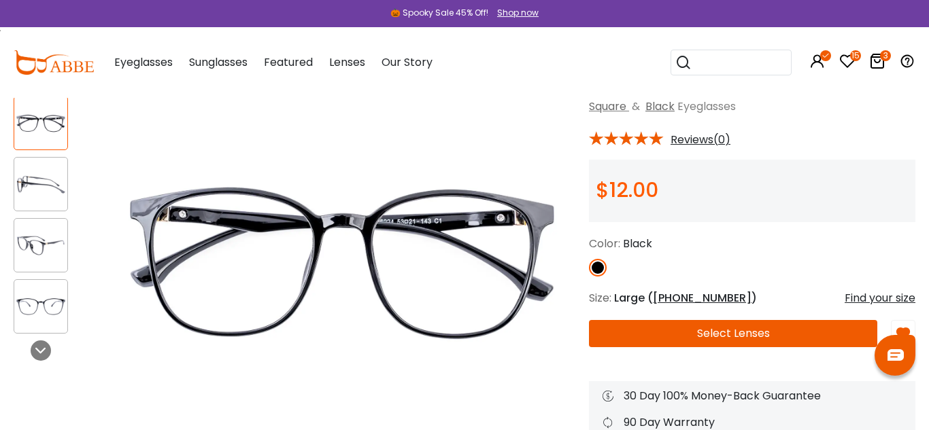
click at [878, 65] on icon at bounding box center [877, 61] width 16 height 16
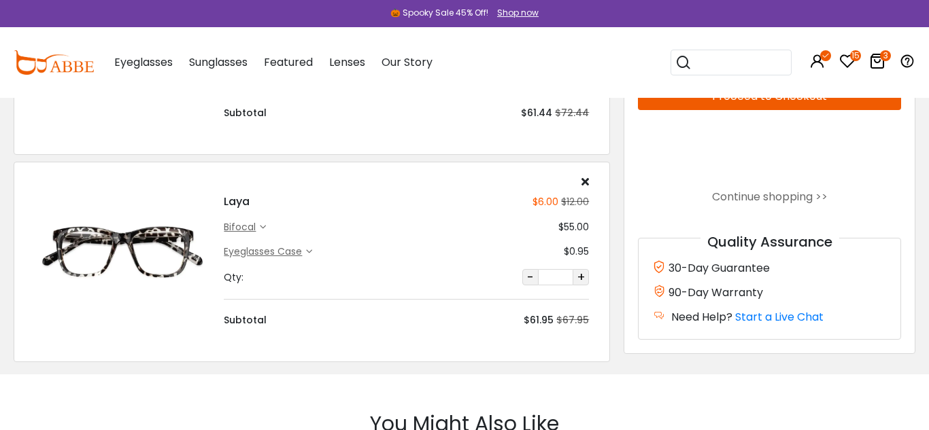
scroll to position [424, 0]
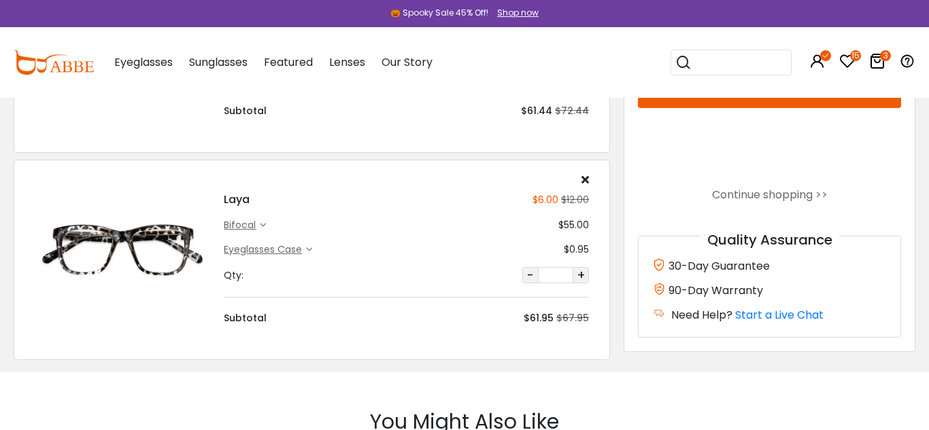
click at [586, 179] on icon at bounding box center [584, 179] width 7 height 11
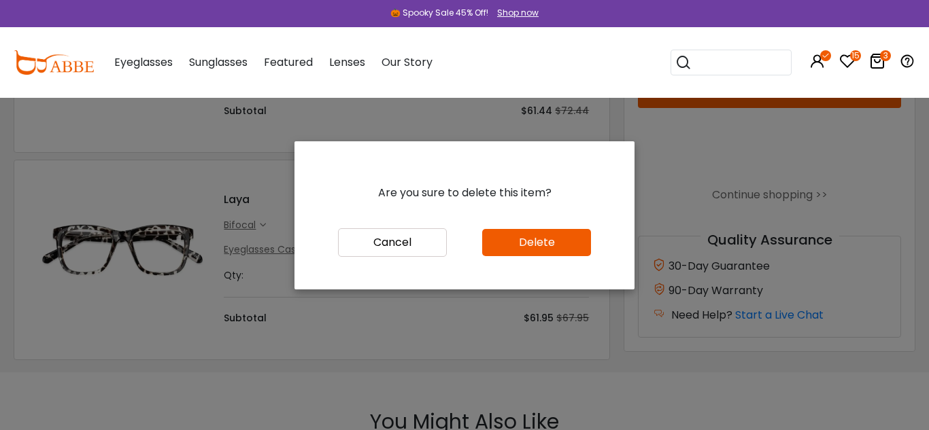
click at [535, 245] on button "Delete" at bounding box center [536, 242] width 109 height 27
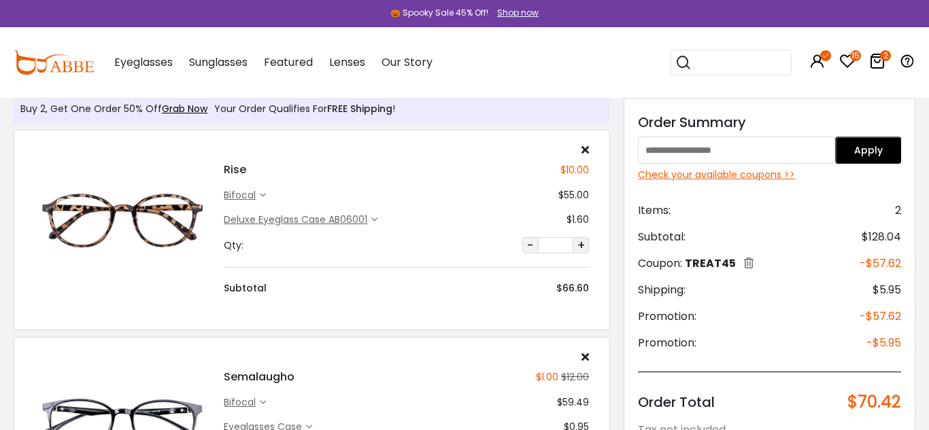
scroll to position [39, 0]
click at [658, 179] on div "Check your available coupons >>" at bounding box center [769, 176] width 263 height 14
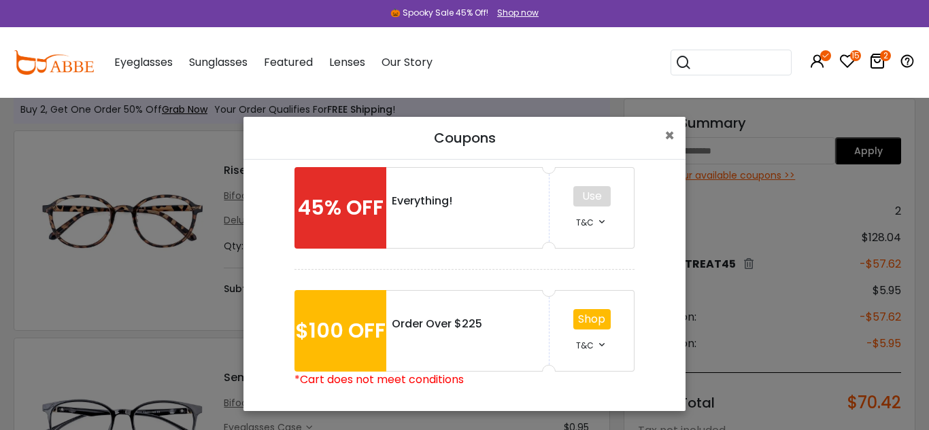
scroll to position [394, 0]
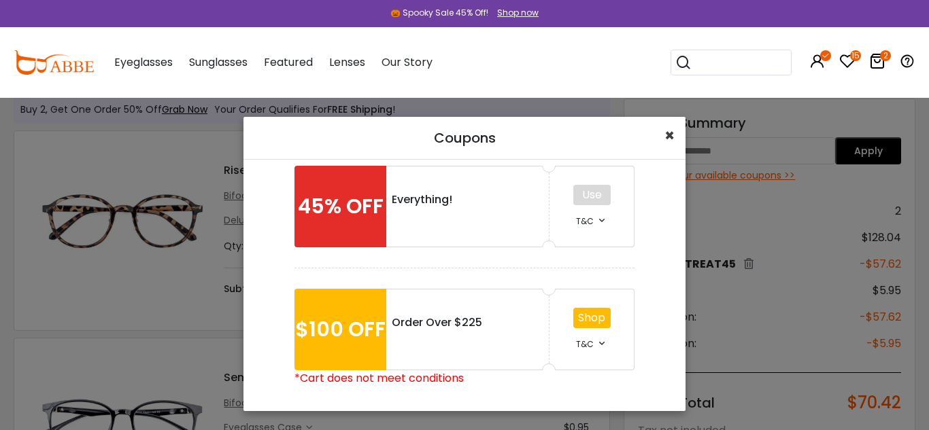
click at [667, 135] on span "×" at bounding box center [669, 135] width 10 height 22
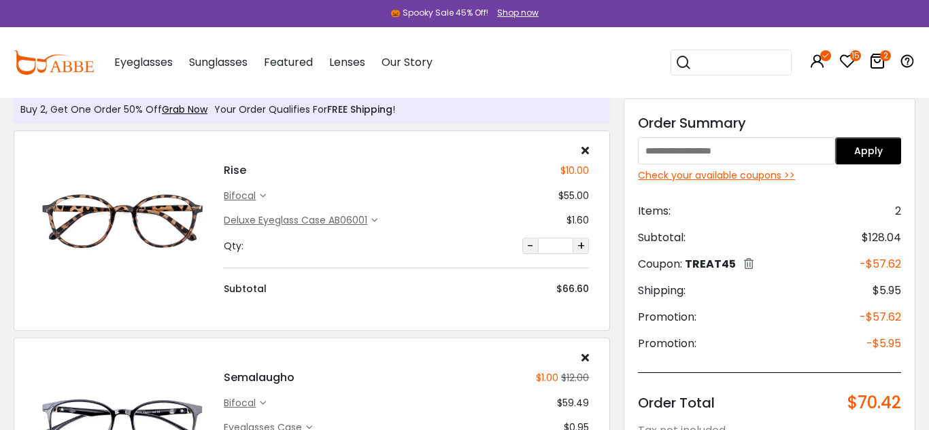
click at [138, 203] on img at bounding box center [122, 221] width 175 height 88
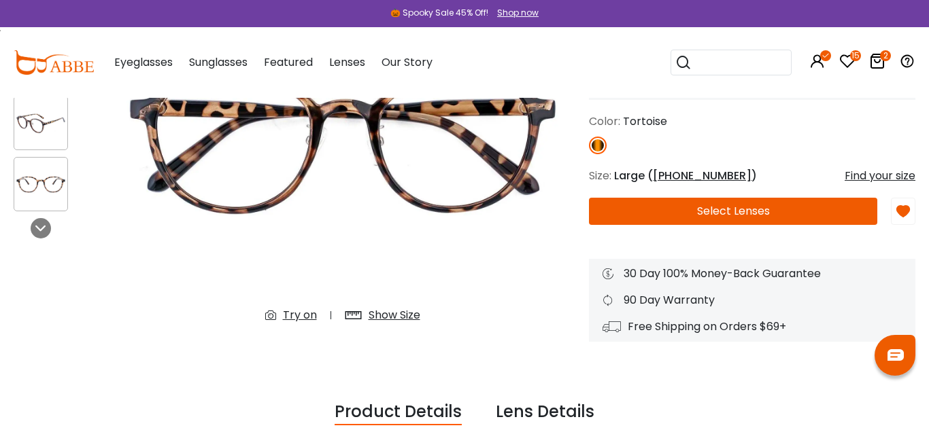
click at [721, 214] on button "Select Lenses" at bounding box center [733, 211] width 288 height 27
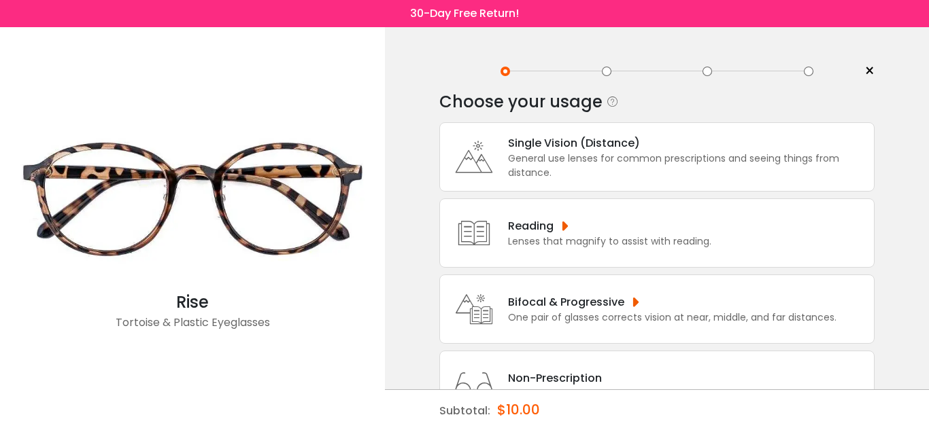
click at [665, 176] on div "General use lenses for common prescriptions and seeing things from distance." at bounding box center [687, 166] width 359 height 29
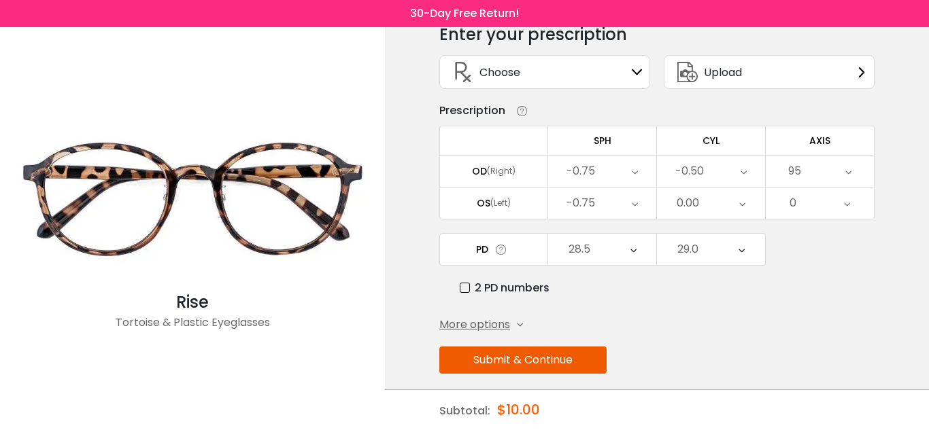
scroll to position [79, 0]
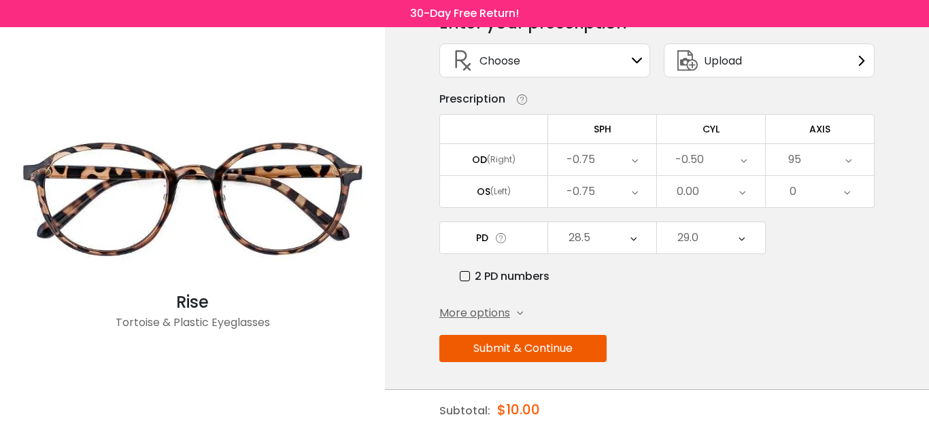
click at [553, 347] on button "Submit & Continue" at bounding box center [522, 348] width 167 height 27
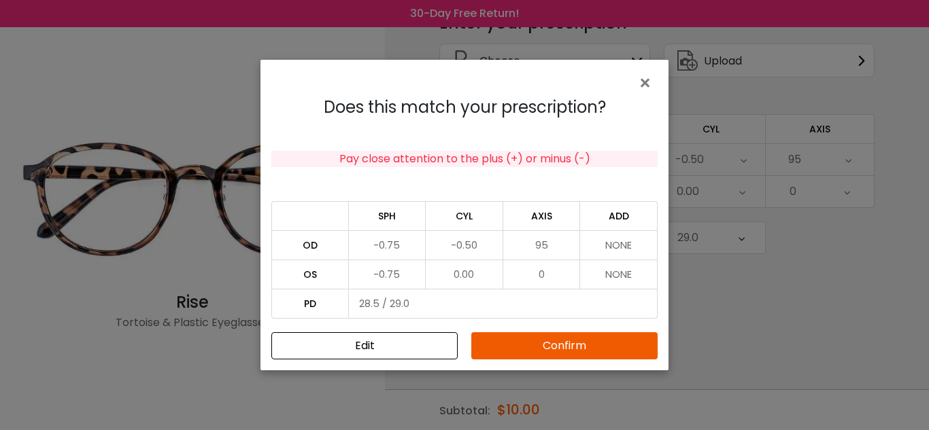
click at [553, 347] on button "Confirm" at bounding box center [564, 345] width 186 height 27
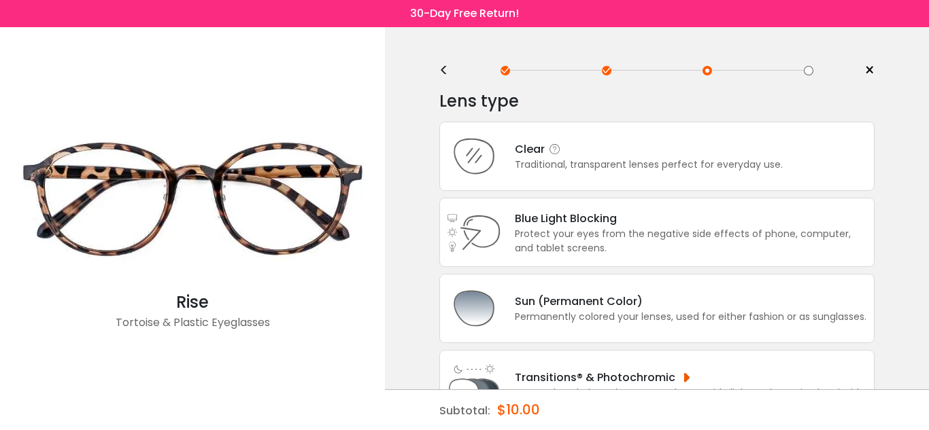
scroll to position [0, 0]
click at [721, 142] on div "Clear" at bounding box center [649, 149] width 268 height 17
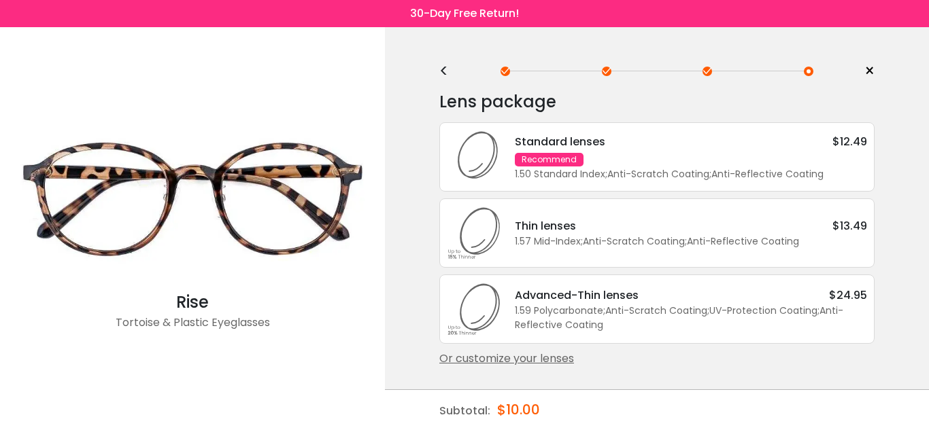
click at [719, 156] on div "Standard lenses $12.49 Recommend 1.50 Standard Index ; Anti-Scratch Coating ; A…" at bounding box center [684, 157] width 366 height 48
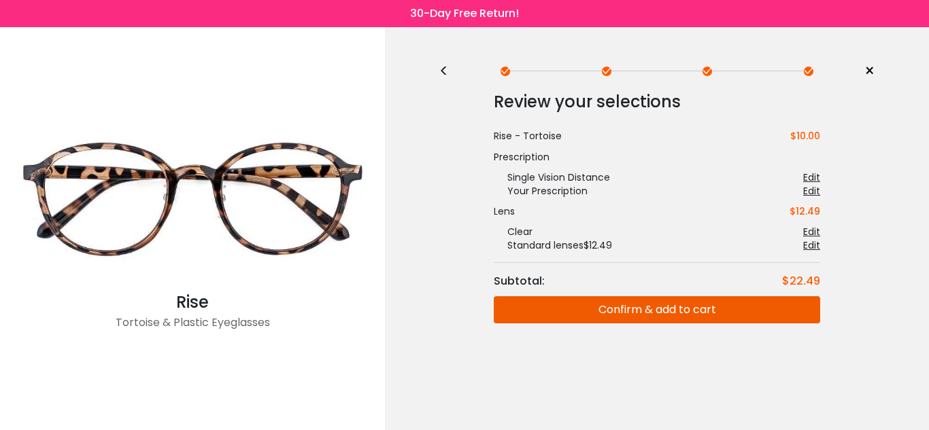
click at [869, 71] on span "×" at bounding box center [869, 71] width 10 height 20
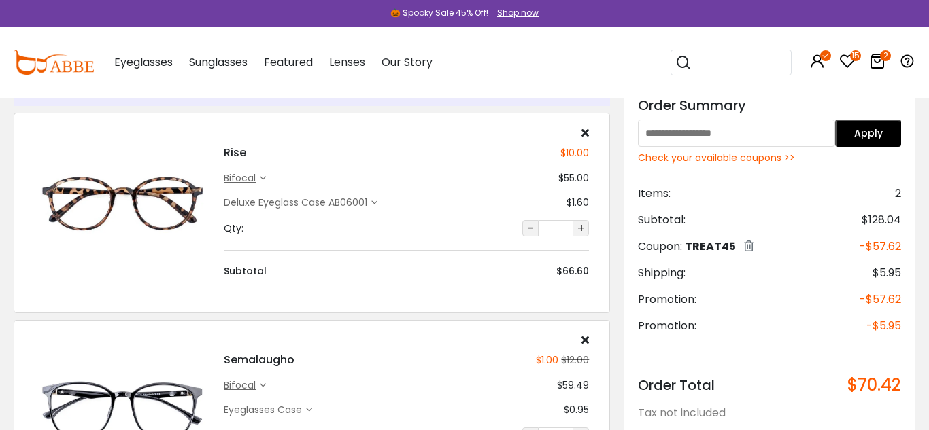
scroll to position [195, 0]
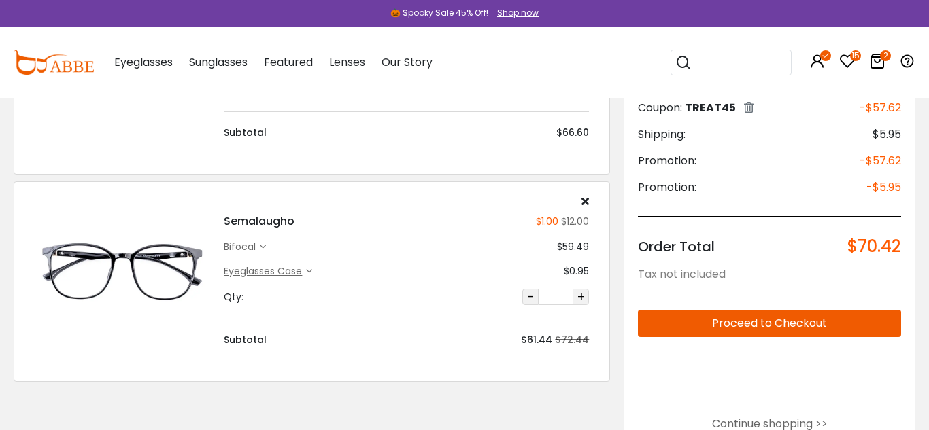
click at [806, 324] on button "Proceed to Checkout" at bounding box center [769, 323] width 263 height 27
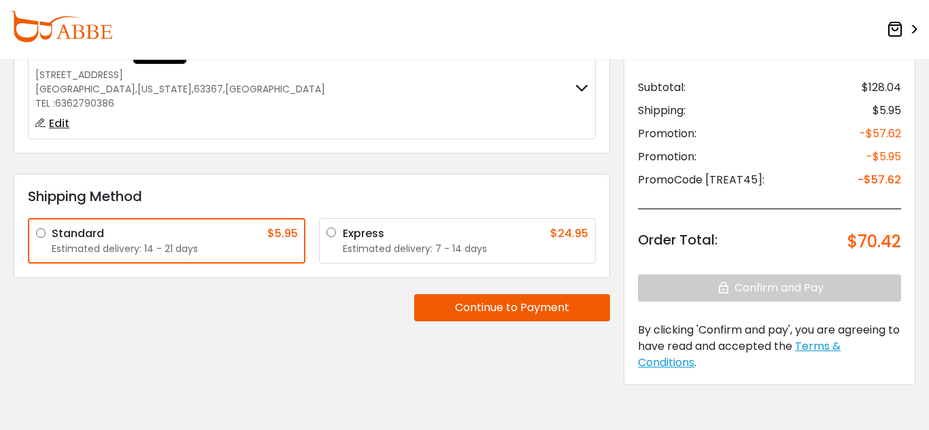
scroll to position [146, 0]
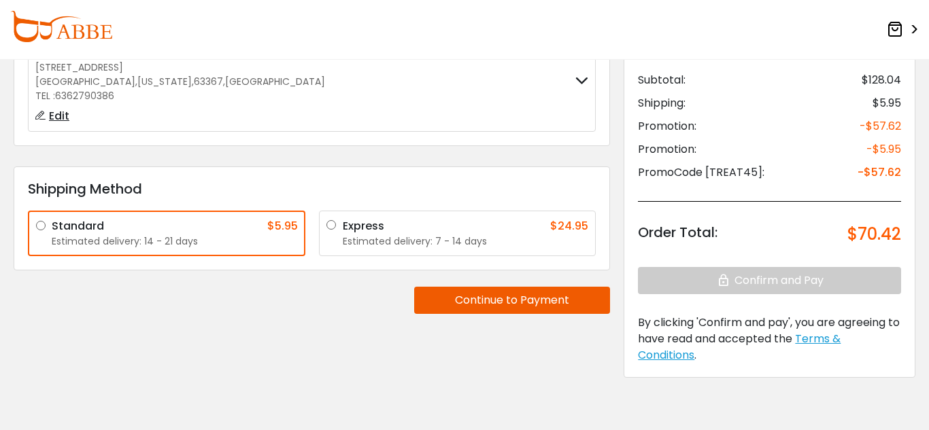
click at [496, 303] on button "Continue to Payment" at bounding box center [512, 300] width 196 height 27
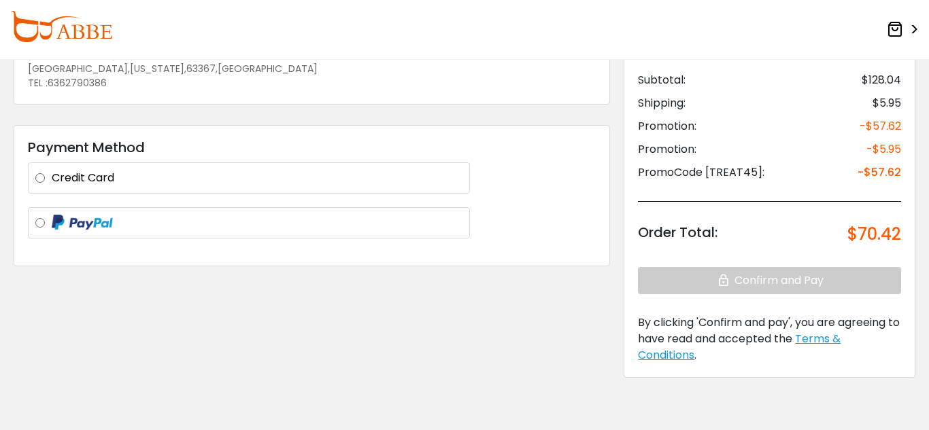
click at [339, 184] on label "Credit Card" at bounding box center [257, 178] width 411 height 16
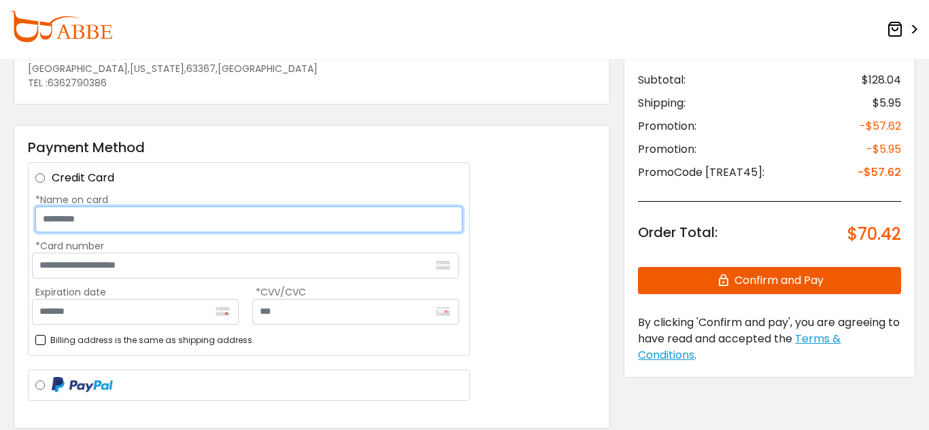
click at [324, 222] on input "*Name on card" at bounding box center [248, 220] width 427 height 26
type input "**********"
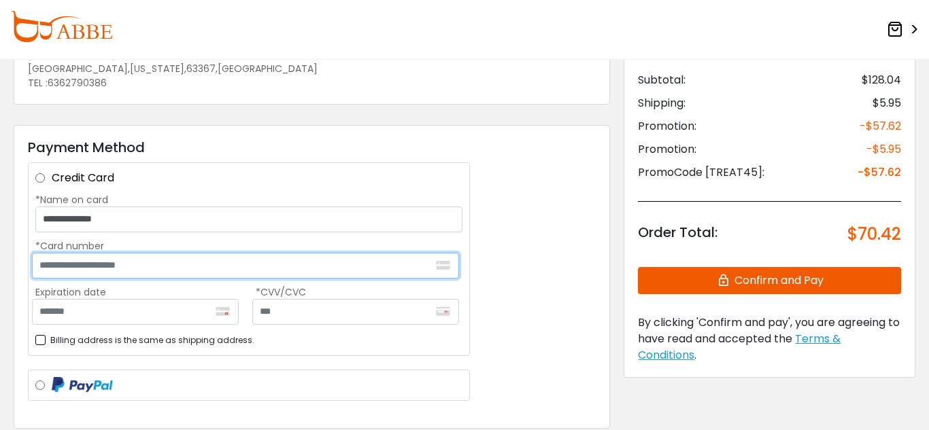
type input "**********"
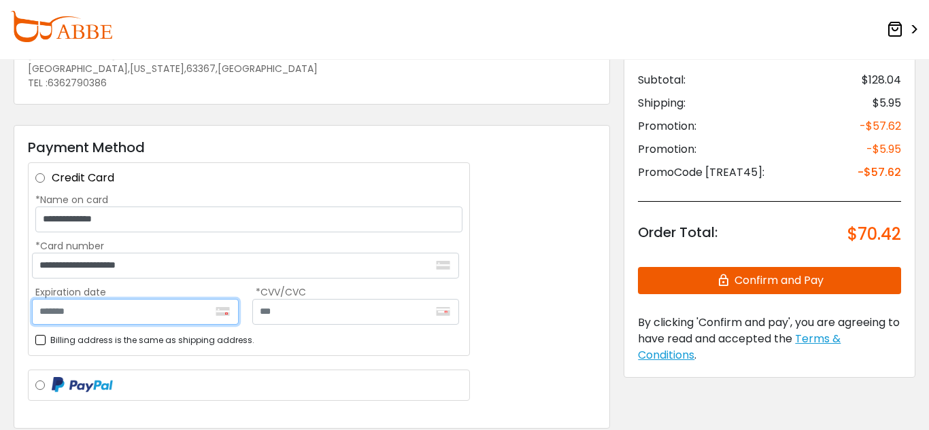
type input "*******"
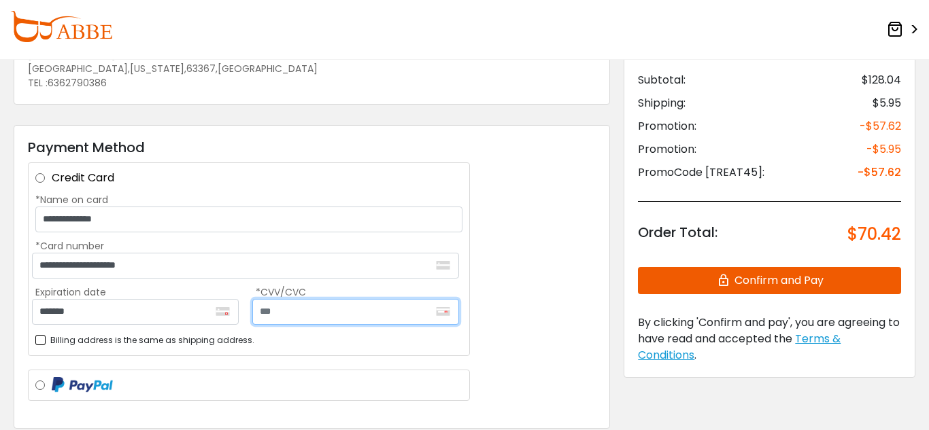
type input "***"
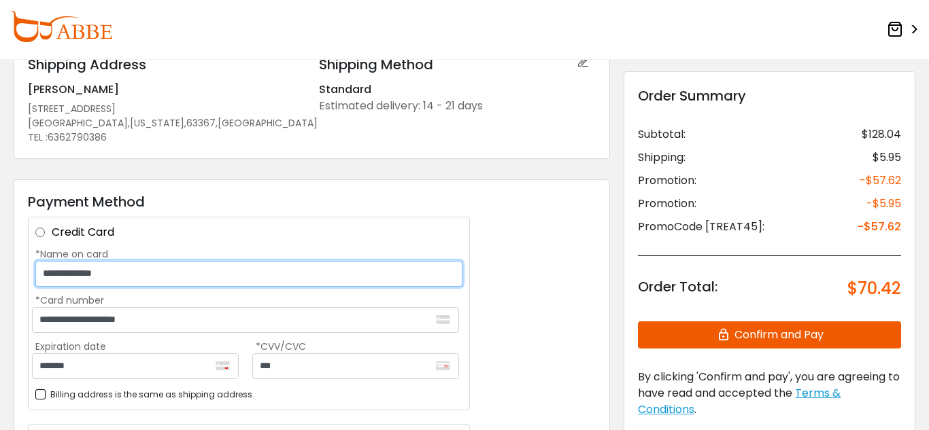
scroll to position [86, 0]
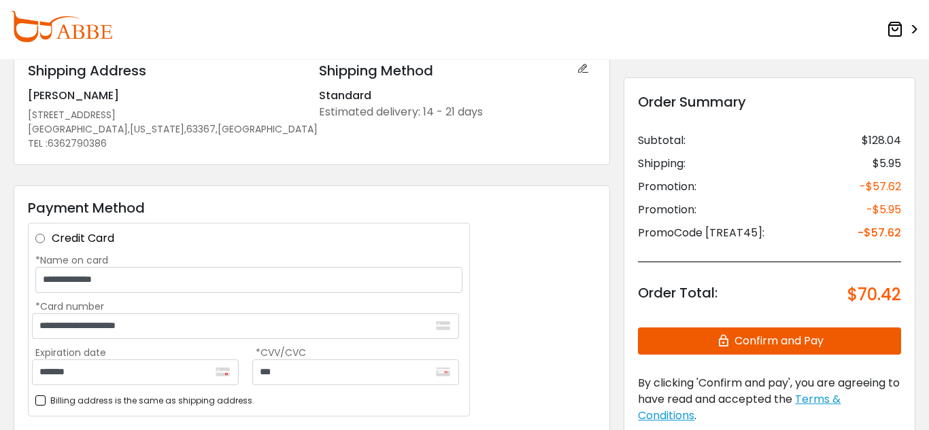
click at [664, 343] on button "Confirm and Pay" at bounding box center [769, 341] width 263 height 27
